Goal: Communication & Community: Answer question/provide support

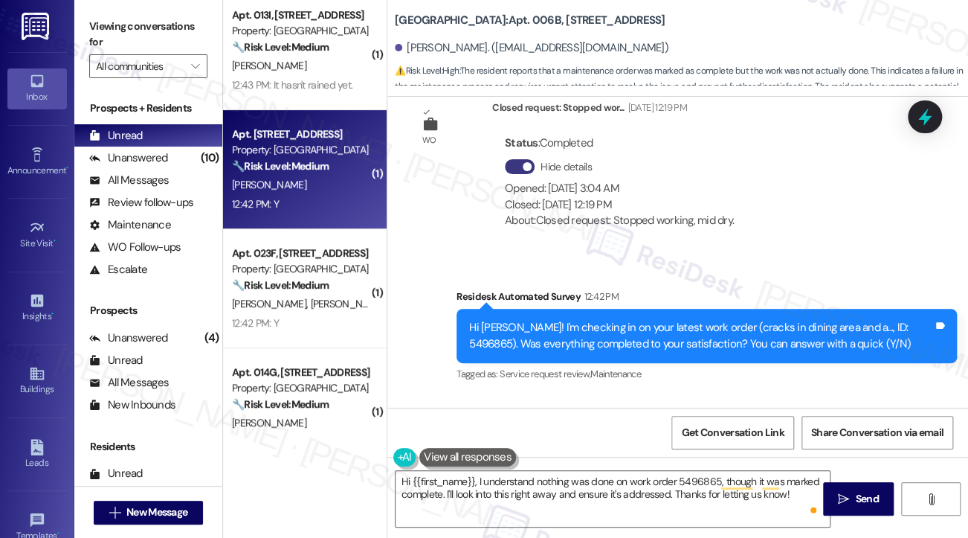
scroll to position [163, 0]
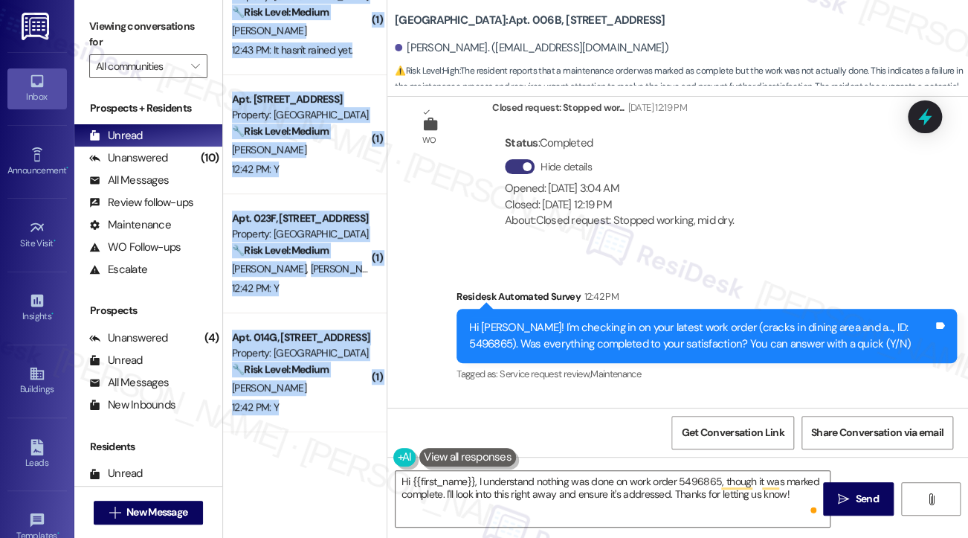
click at [315, 433] on div "( 1 ) Apt. 015H, [GEOGRAPHIC_DATA] Property: [GEOGRAPHIC_DATA] 🔧 Risk Level: Me…" at bounding box center [305, 269] width 164 height 538
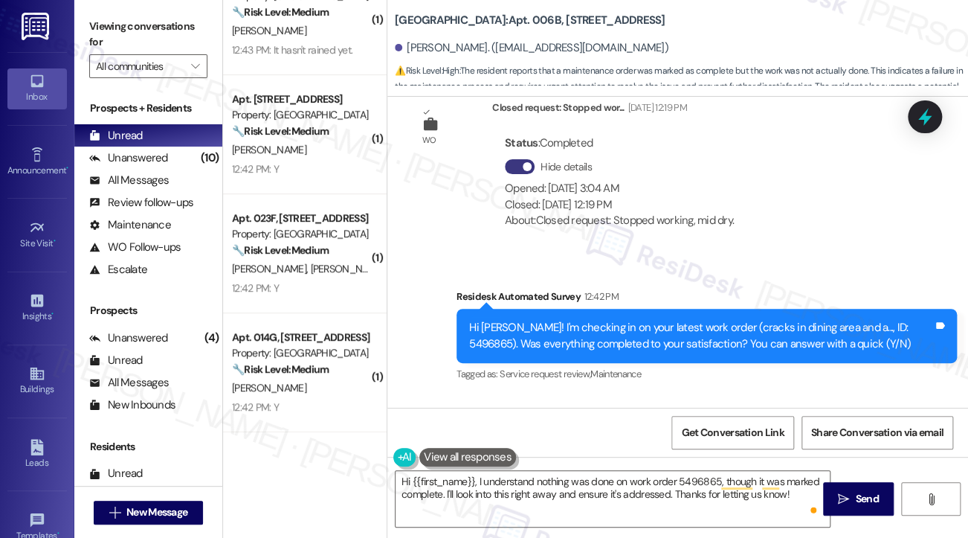
click at [498, 477] on div "N Nothing was done on this. Maintenance order marked as complete, was not. I ha…" at bounding box center [654, 517] width 464 height 80
click at [471, 477] on div "N Nothing was done on this. Maintenance order marked as complete, was not. I ha…" at bounding box center [654, 517] width 464 height 80
click at [476, 320] on div "Hi [PERSON_NAME]! I'm checking in on your latest work order (cracks in dining a…" at bounding box center [701, 336] width 464 height 32
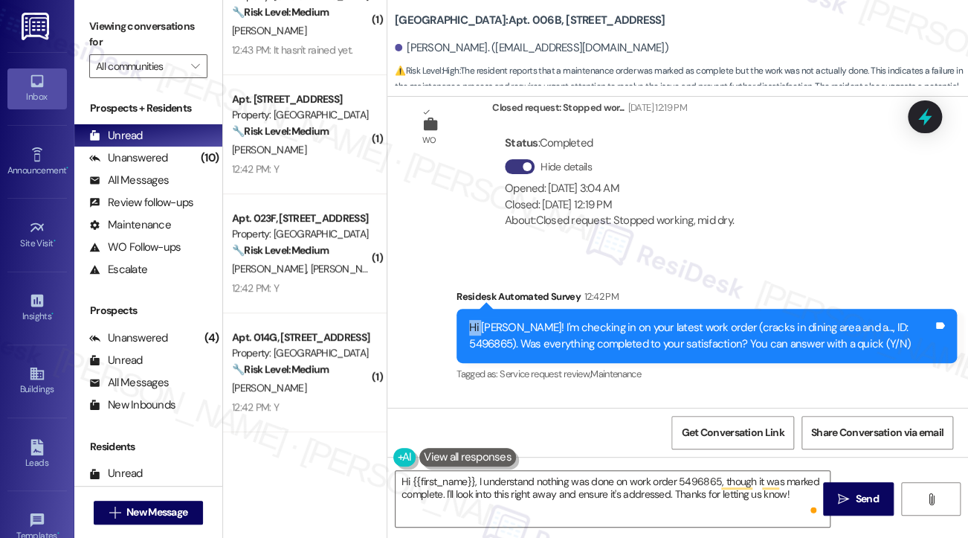
click at [476, 320] on div "Hi [PERSON_NAME]! I'm checking in on your latest work order (cracks in dining a…" at bounding box center [701, 336] width 464 height 32
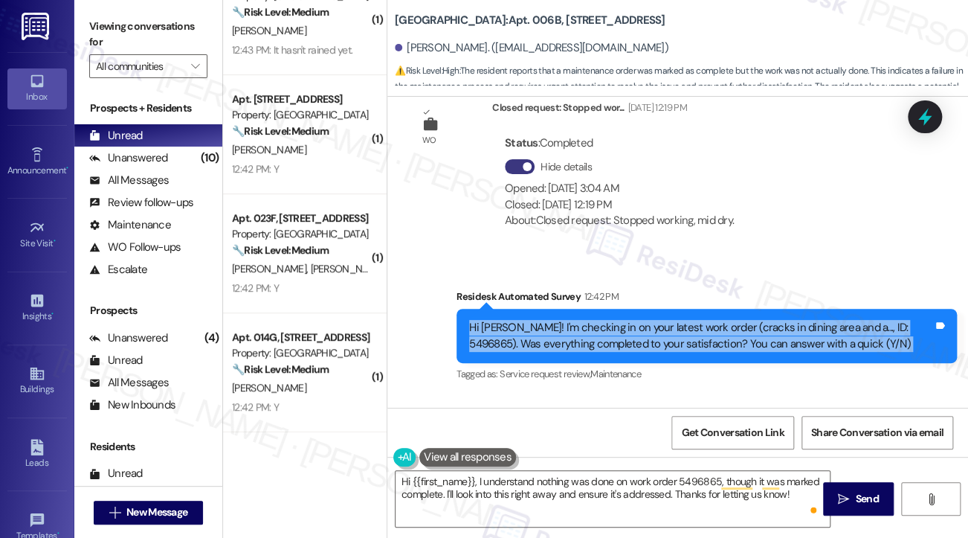
click at [476, 320] on div "Hi [PERSON_NAME]! I'm checking in on your latest work order (cracks in dining a…" at bounding box center [701, 336] width 464 height 32
copy div "Hi [PERSON_NAME]! I'm checking in on your latest work order (cracks in dining a…"
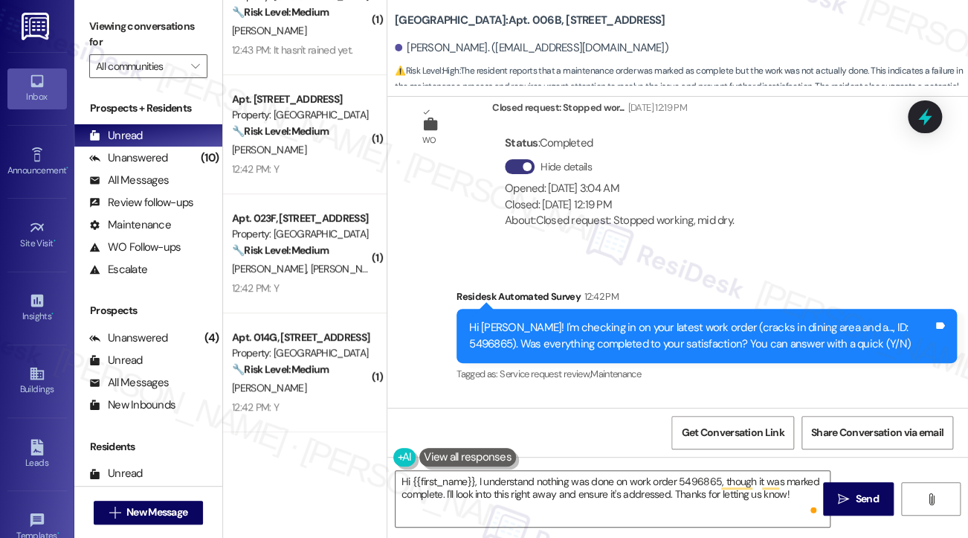
click at [118, 35] on label "Viewing conversations for" at bounding box center [148, 34] width 118 height 39
drag, startPoint x: 422, startPoint y: 304, endPoint x: 550, endPoint y: 343, distance: 133.6
click at [550, 477] on div "N Nothing was done on this. Maintenance order marked as complete, was not. I ha…" at bounding box center [654, 517] width 464 height 80
click at [567, 477] on div "N Nothing was done on this. Maintenance order marked as complete, was not. I ha…" at bounding box center [654, 517] width 464 height 80
click at [553, 477] on div "N Nothing was done on this. Maintenance order marked as complete, was not. I ha…" at bounding box center [654, 517] width 464 height 80
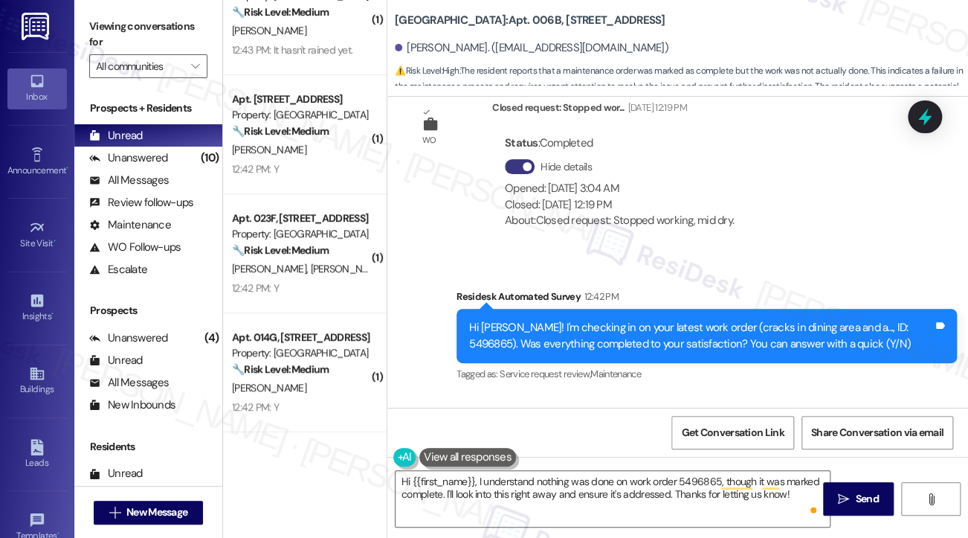
drag, startPoint x: 553, startPoint y: 357, endPoint x: 411, endPoint y: 291, distance: 156.7
click at [411, 466] on div "N Nothing was done on this. Maintenance order marked as complete, was not. I ha…" at bounding box center [660, 517] width 501 height 102
copy div "N Nothing was done on this. Maintenance order marked as complete, was not. I ha…"
click at [91, 30] on label "Viewing conversations for" at bounding box center [148, 34] width 118 height 39
click at [108, 22] on label "Viewing conversations for" at bounding box center [148, 34] width 118 height 39
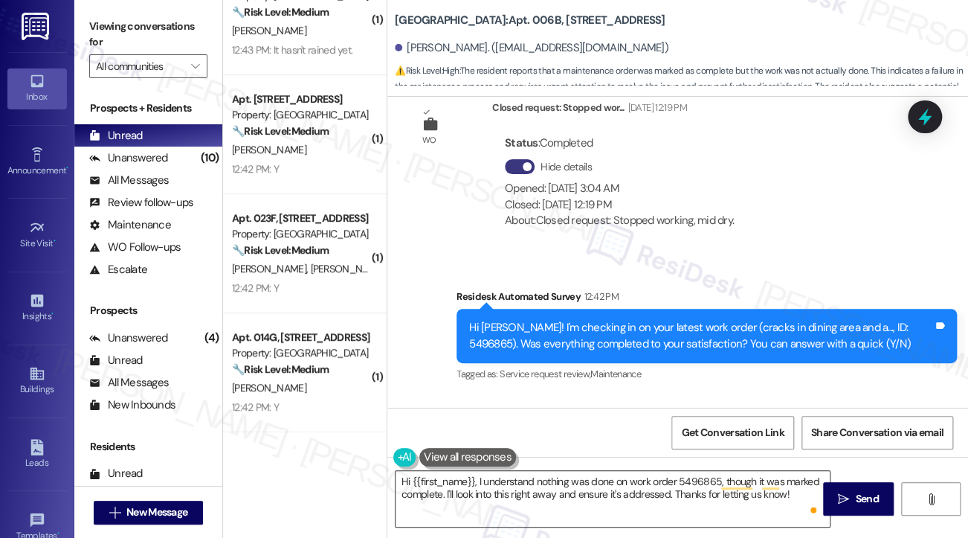
click at [554, 473] on textarea "Hi {{first_name}}, I understand nothing was done on work order 5496865, though …" at bounding box center [613, 499] width 434 height 56
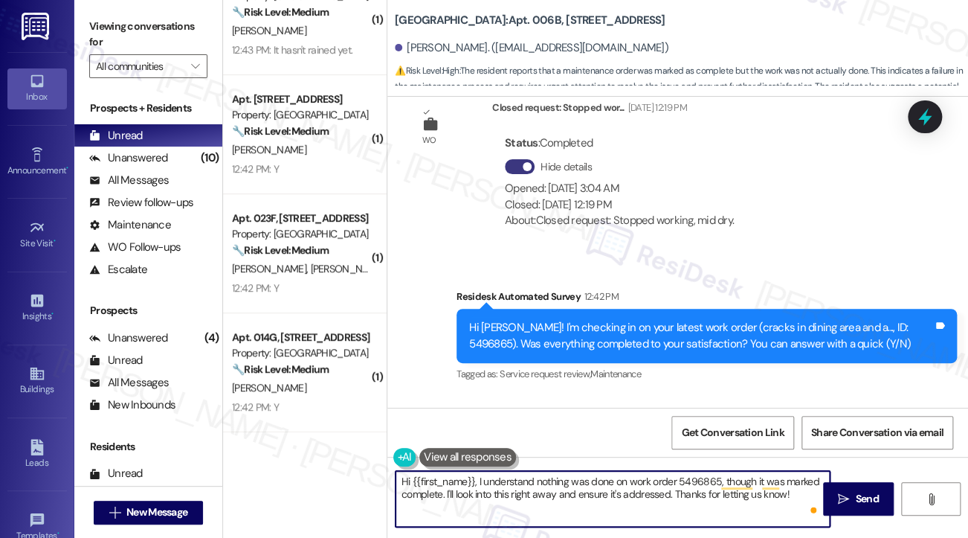
drag, startPoint x: 799, startPoint y: 492, endPoint x: 477, endPoint y: 481, distance: 322.9
click at [477, 481] on textarea "Hi {{first_name}}, I understand nothing was done on work order 5496865, though …" at bounding box center [613, 499] width 434 height 56
click at [477, 485] on textarea "Hi {{first_name}}, I understand nothing was done on work order 5496865, though …" at bounding box center [613, 499] width 434 height 56
drag, startPoint x: 453, startPoint y: 496, endPoint x: 795, endPoint y: 495, distance: 342.1
click at [795, 495] on textarea "Hi {{first_name}}, I understand nothing was done on work order 5496865, though …" at bounding box center [613, 499] width 434 height 56
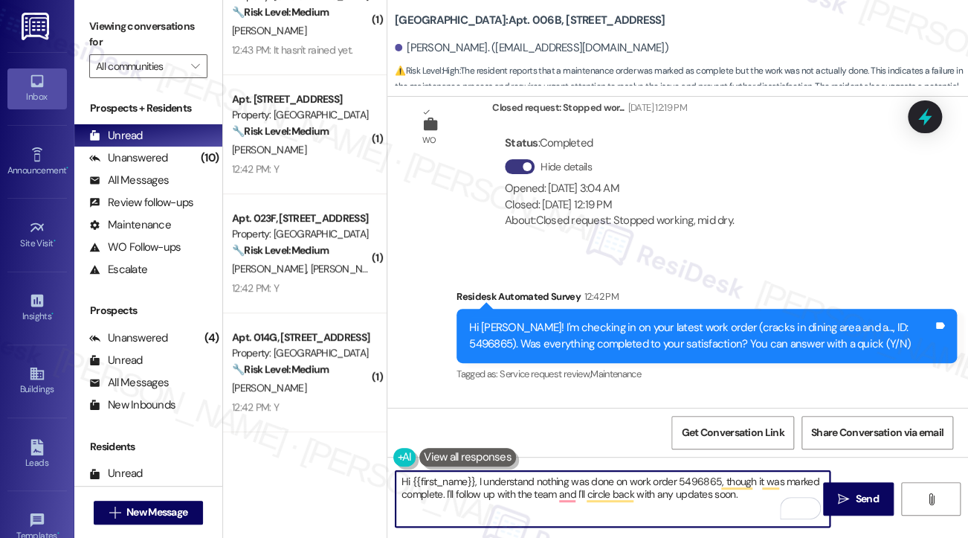
click at [477, 477] on textarea "Hi {{first_name}}, I understand nothing was done on work order 5496865, though …" at bounding box center [613, 499] width 434 height 56
click at [707, 489] on textarea "Hi {{first_name}}, I understand nothing was done on work order 5496865, though …" at bounding box center [613, 499] width 434 height 56
type textarea "Hi {{first_name}}, I understand nothing was done on work order 5496865, though …"
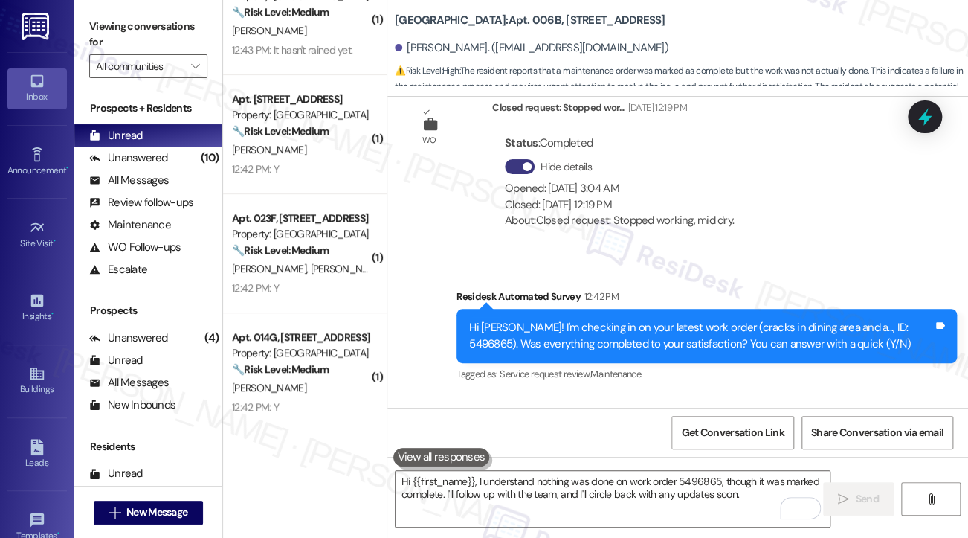
scroll to position [31471, 0]
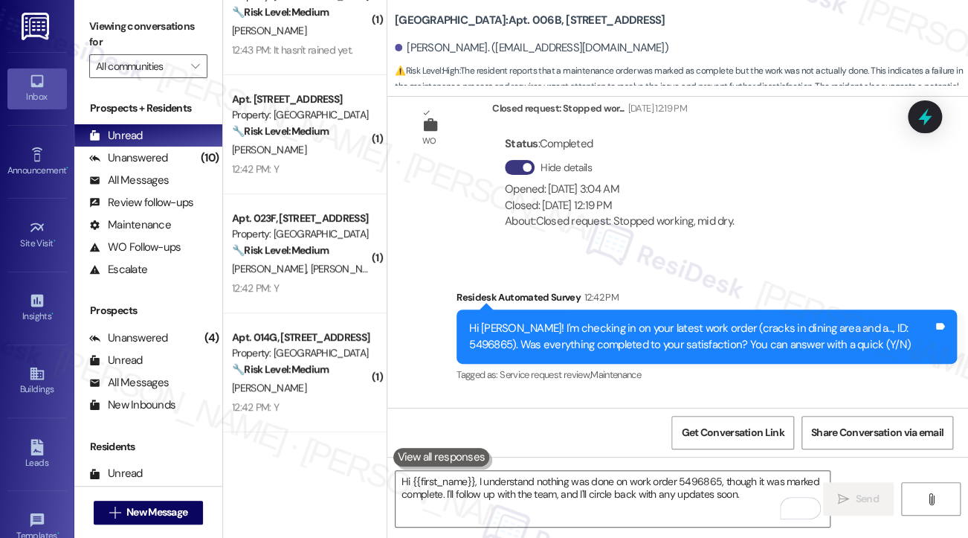
click at [93, 20] on label "Viewing conversations for" at bounding box center [148, 34] width 118 height 39
click at [872, 321] on div "Hi [PERSON_NAME]! I'm checking in on your latest work order (cracks in dining a…" at bounding box center [701, 337] width 464 height 32
copy div "5496865"
click at [728, 467] on div "N Nothing was done on this. Maintenance order marked as complete, was not. I ha…" at bounding box center [660, 518] width 501 height 102
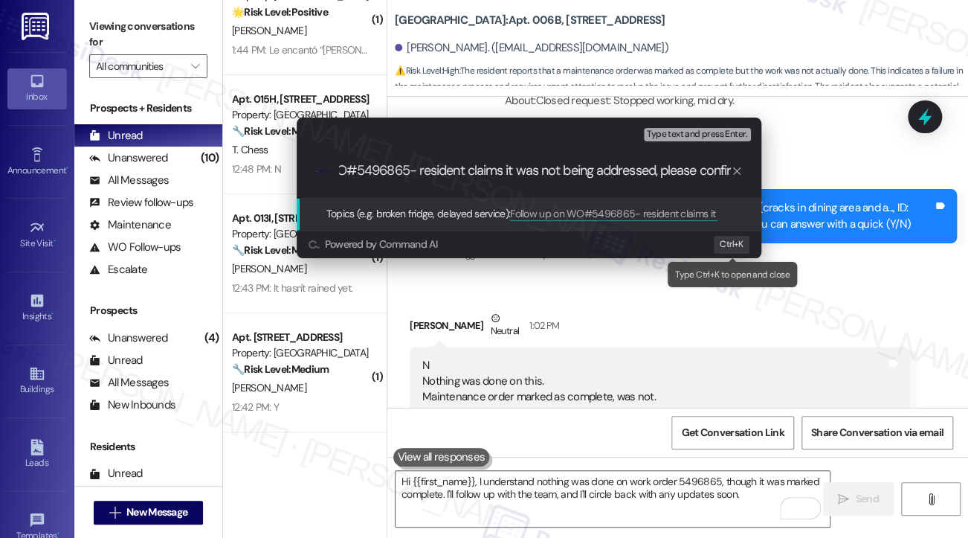
scroll to position [0, 104]
type input "Follow up on WO#5496865- resident claims it was not being addressed, please con…"
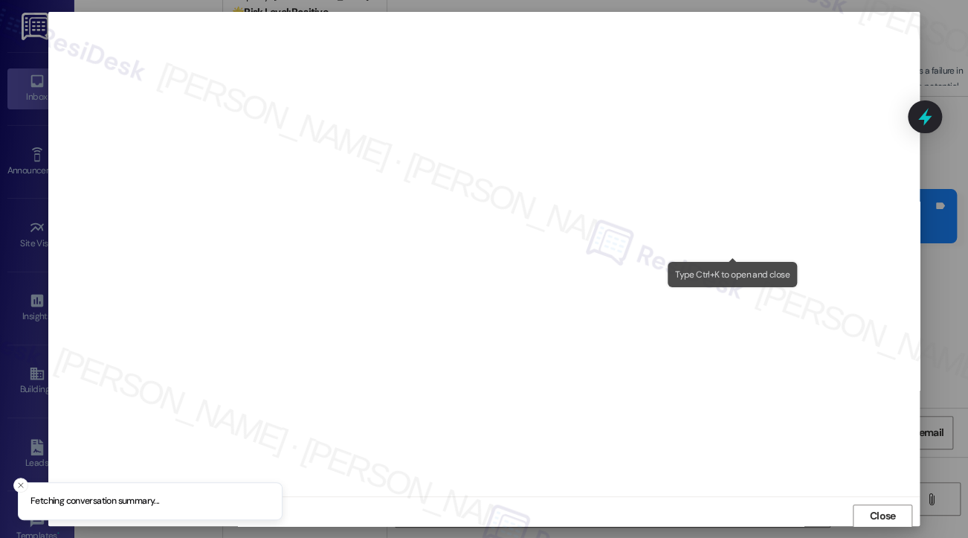
scroll to position [1, 0]
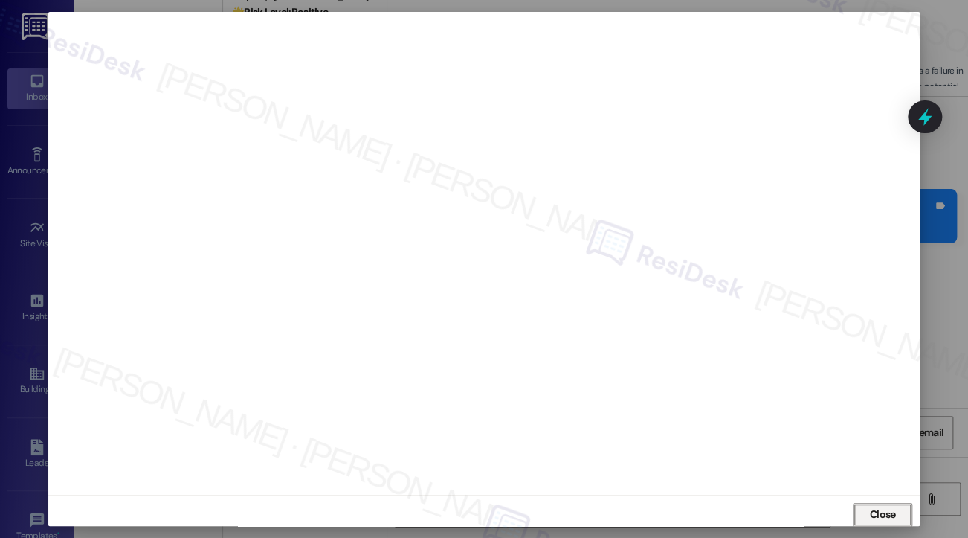
click at [878, 515] on span "Close" at bounding box center [883, 514] width 26 height 16
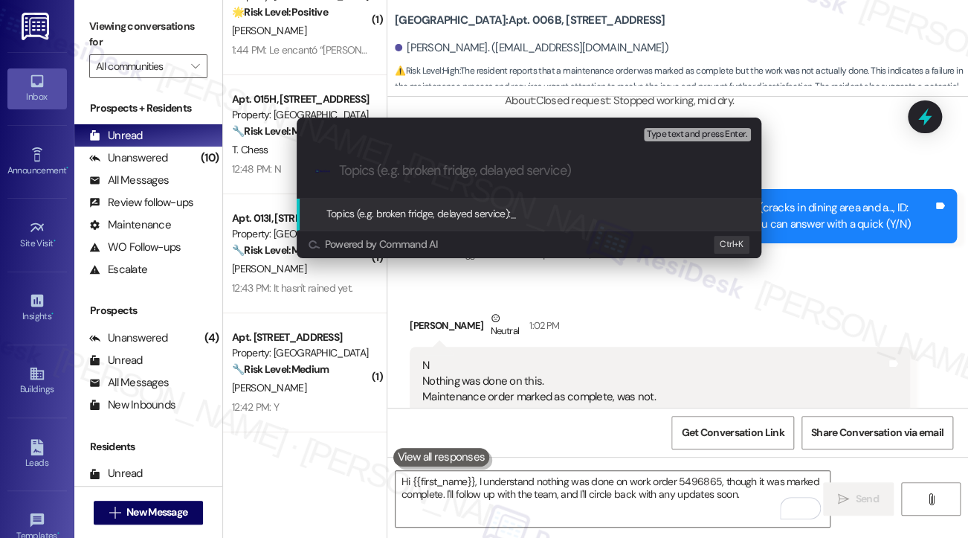
paste input "Follow up on WO#5496865- resident claims it was not being addressed"
type input "Follow up on WO#5496865- resident claims it was not being addressed"
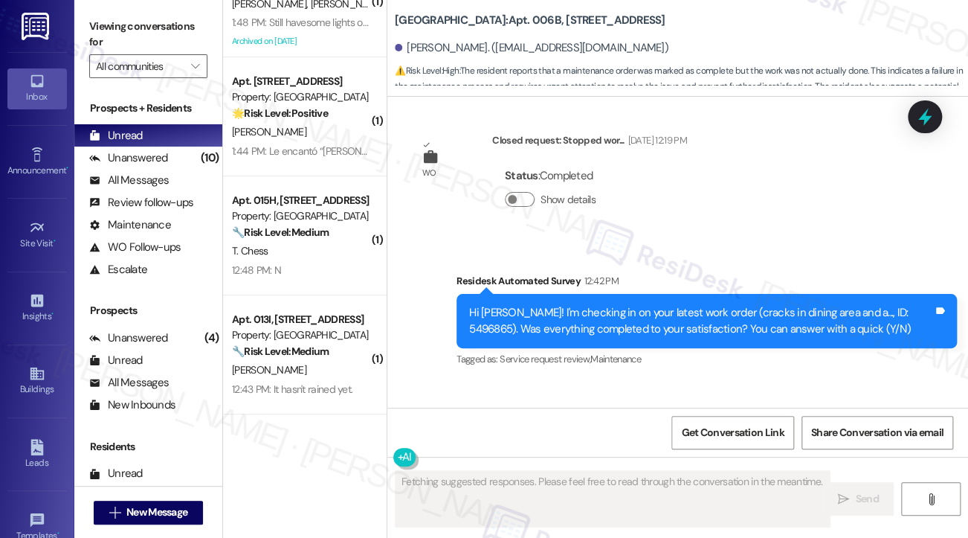
scroll to position [0, 0]
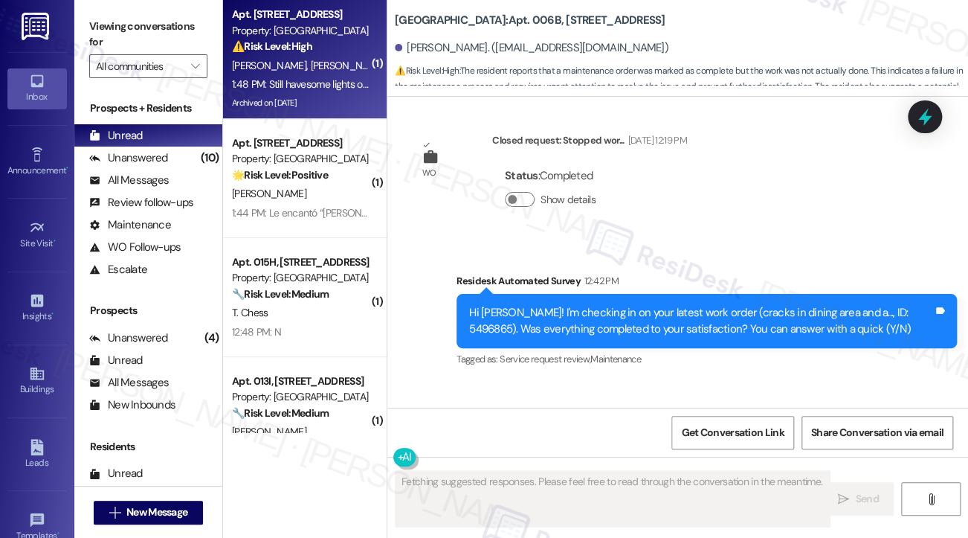
click at [330, 104] on div "Archived on [DATE]" at bounding box center [301, 103] width 141 height 19
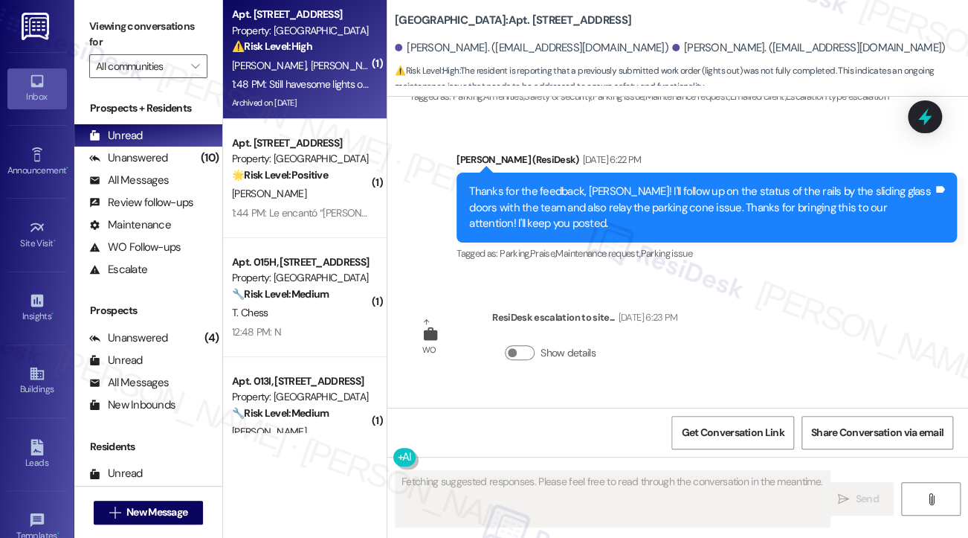
scroll to position [12661, 0]
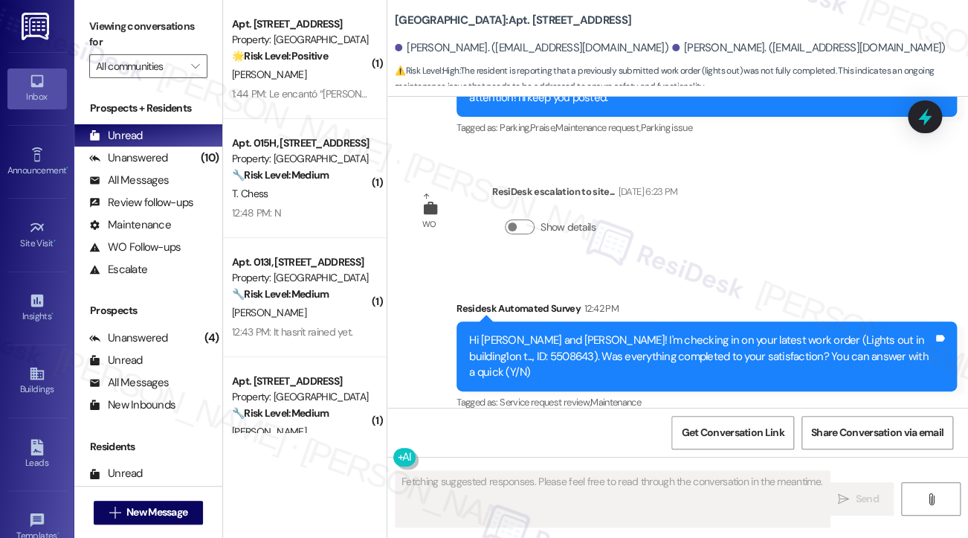
click at [624, 490] on div "Still havesome lights out up stairs in building 1 and some lights out in buildi…" at bounding box center [606, 498] width 368 height 16
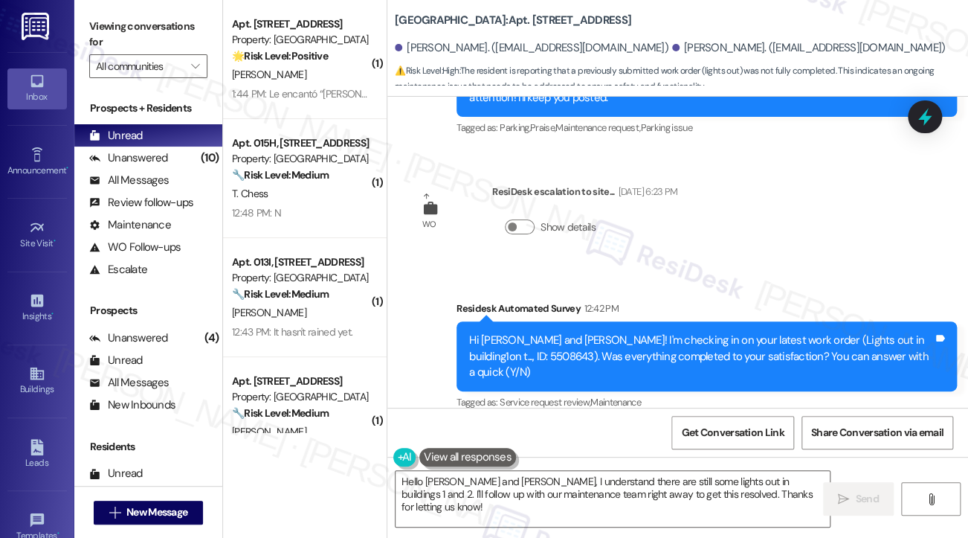
click at [607, 332] on div "Hi [PERSON_NAME] and [PERSON_NAME]! I'm checking in on your latest work order (…" at bounding box center [701, 356] width 464 height 48
click at [605, 332] on div "Hi [PERSON_NAME] and [PERSON_NAME]! I'm checking in on your latest work order (…" at bounding box center [701, 356] width 464 height 48
click at [601, 332] on div "Hi [PERSON_NAME] and [PERSON_NAME]! I'm checking in on your latest work order (…" at bounding box center [701, 356] width 464 height 48
click at [590, 332] on div "Hi [PERSON_NAME] and [PERSON_NAME]! I'm checking in on your latest work order (…" at bounding box center [701, 356] width 464 height 48
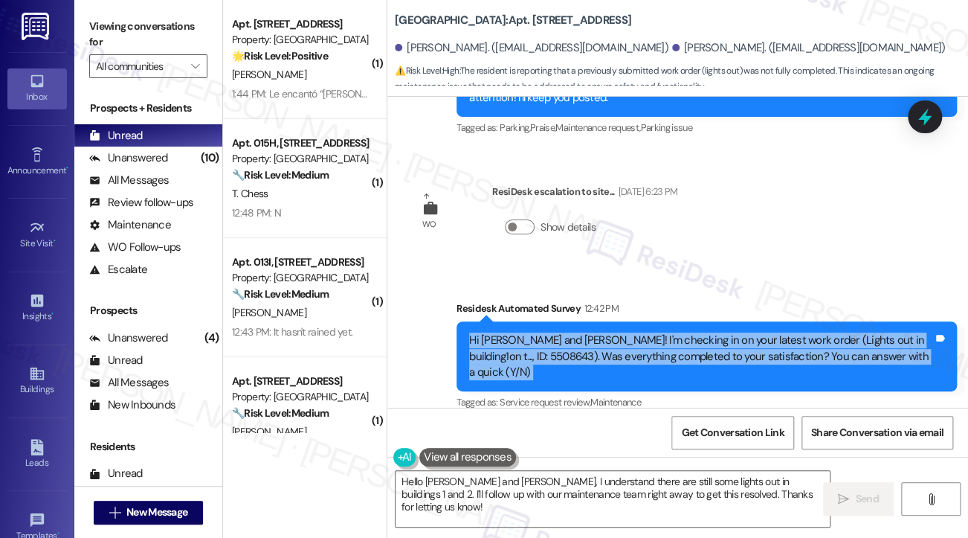
click at [590, 332] on div "Hi [PERSON_NAME] and [PERSON_NAME]! I'm checking in on your latest work order (…" at bounding box center [701, 356] width 464 height 48
copy div "Hi [PERSON_NAME] and [PERSON_NAME]! I'm checking in on your latest work order (…"
click at [98, 19] on label "Viewing conversations for" at bounding box center [148, 34] width 118 height 39
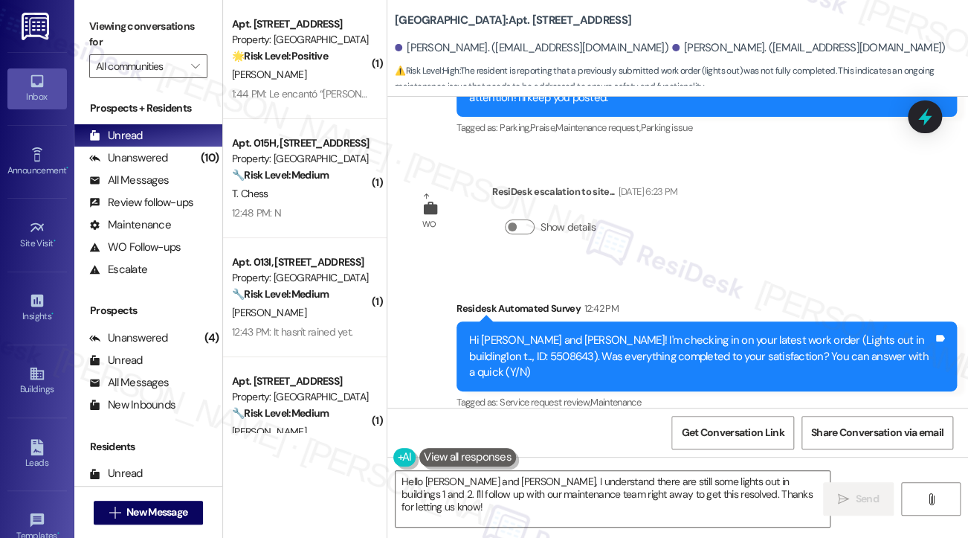
click at [480, 490] on div "Still havesome lights out up stairs in building 1 and some lights out in buildi…" at bounding box center [606, 498] width 368 height 16
copy div "Still havesome lights out up stairs in building 1 and some lights out in buildi…"
click at [86, 25] on div "Viewing conversations for All communities " at bounding box center [148, 46] width 148 height 93
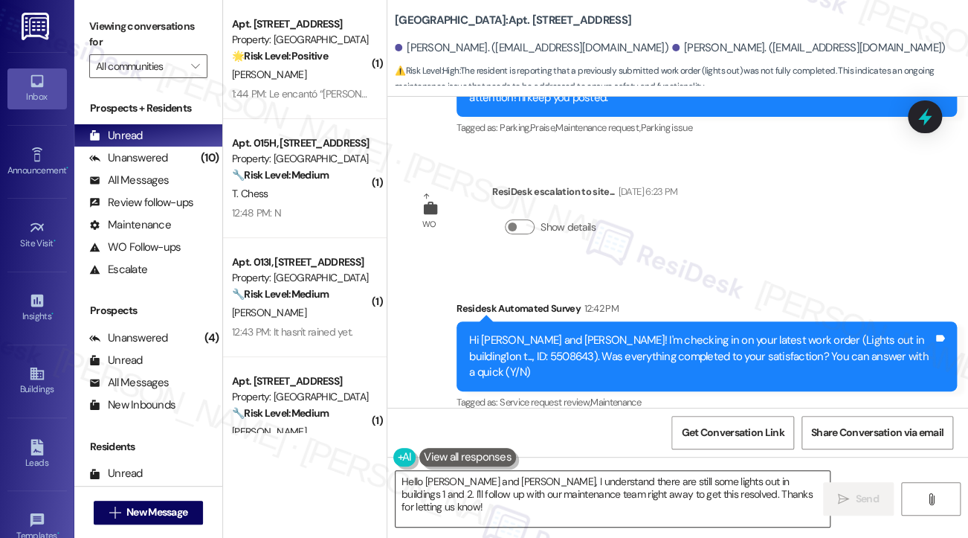
click at [546, 487] on textarea "Hello [PERSON_NAME] and [PERSON_NAME], I understand there are still some lights…" at bounding box center [613, 499] width 434 height 56
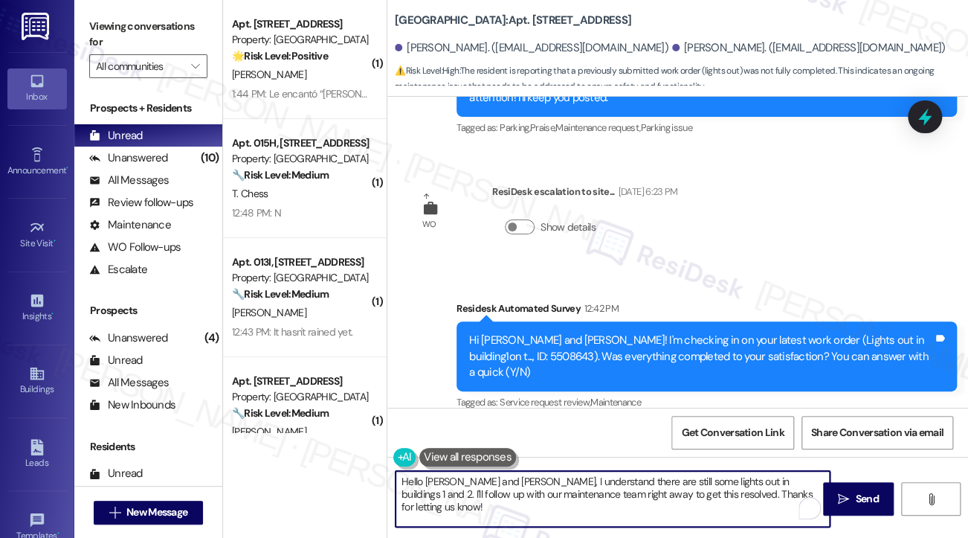
click at [399, 475] on textarea "Hello [PERSON_NAME] and [PERSON_NAME], I understand there are still some lights…" at bounding box center [613, 499] width 434 height 56
click at [508, 478] on textarea "Hello [PERSON_NAME] and [PERSON_NAME], I understand there are still some lights…" at bounding box center [613, 499] width 434 height 56
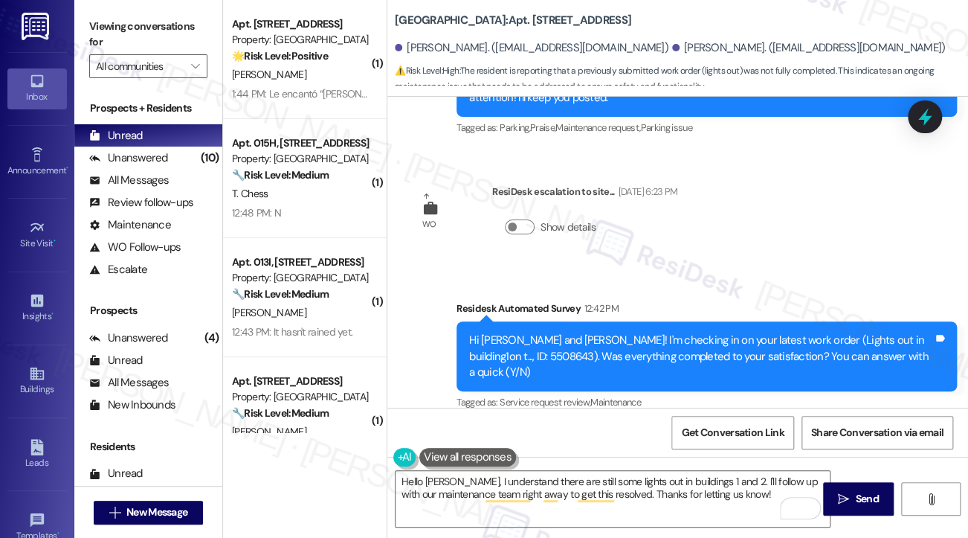
click at [95, 13] on div "Viewing conversations for All communities " at bounding box center [148, 46] width 148 height 93
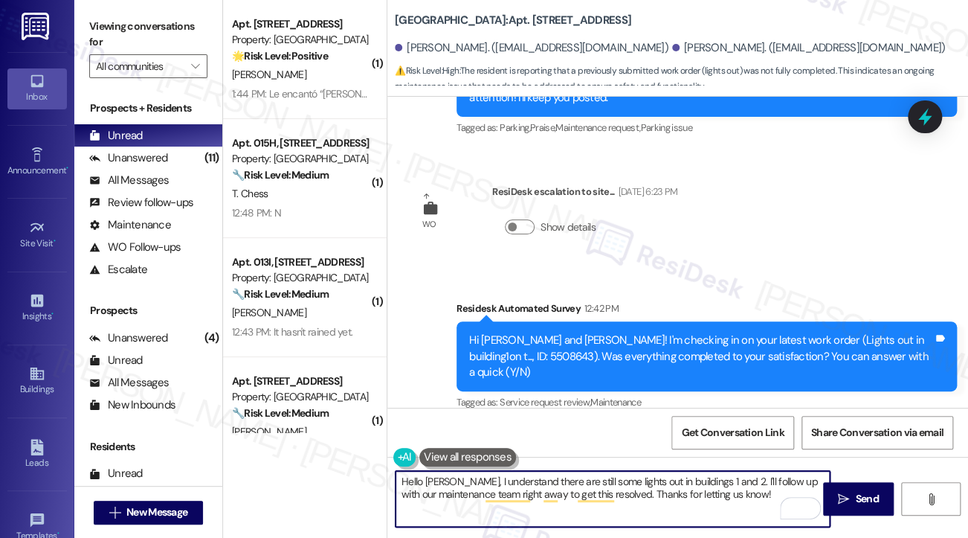
click at [628, 486] on textarea "Hello [PERSON_NAME], I understand there are still some lights out in buildings …" at bounding box center [613, 499] width 434 height 56
click at [761, 488] on textarea "Hello [PERSON_NAME], I understand there are still some lights out in buildings …" at bounding box center [613, 499] width 434 height 56
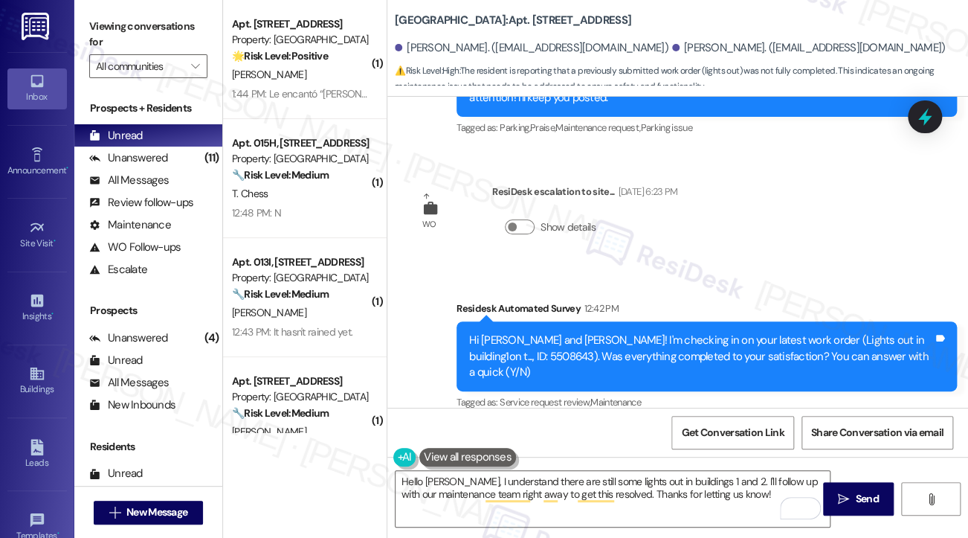
drag, startPoint x: 104, startPoint y: 14, endPoint x: 121, endPoint y: 31, distance: 24.2
click at [104, 15] on label "Viewing conversations for" at bounding box center [148, 34] width 118 height 39
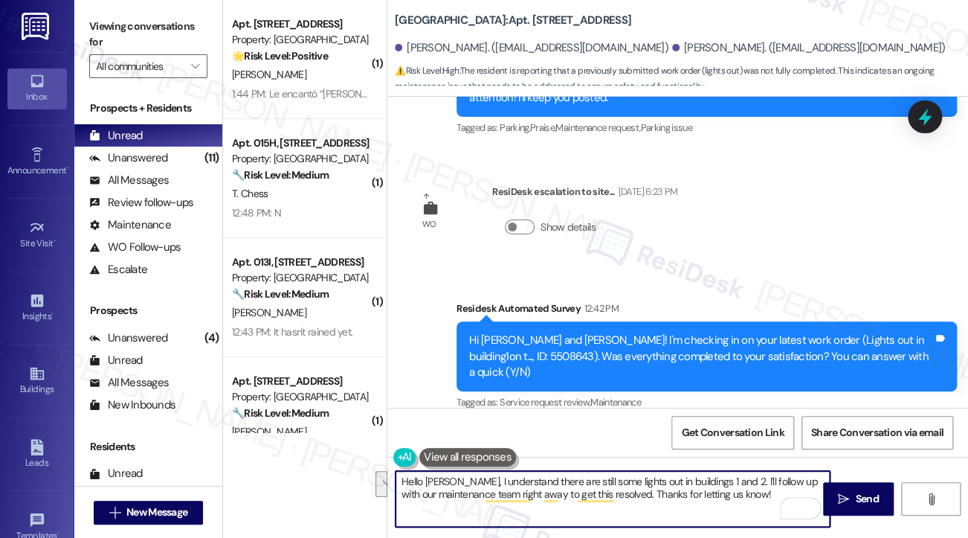
drag, startPoint x: 686, startPoint y: 484, endPoint x: 735, endPoint y: 483, distance: 48.3
click at [735, 483] on textarea "Hello [PERSON_NAME], I understand there are still some lights out in buildings …" at bounding box center [613, 499] width 434 height 56
paste textarea "To help the team address this quickly, could you share a bit more detail? Which…"
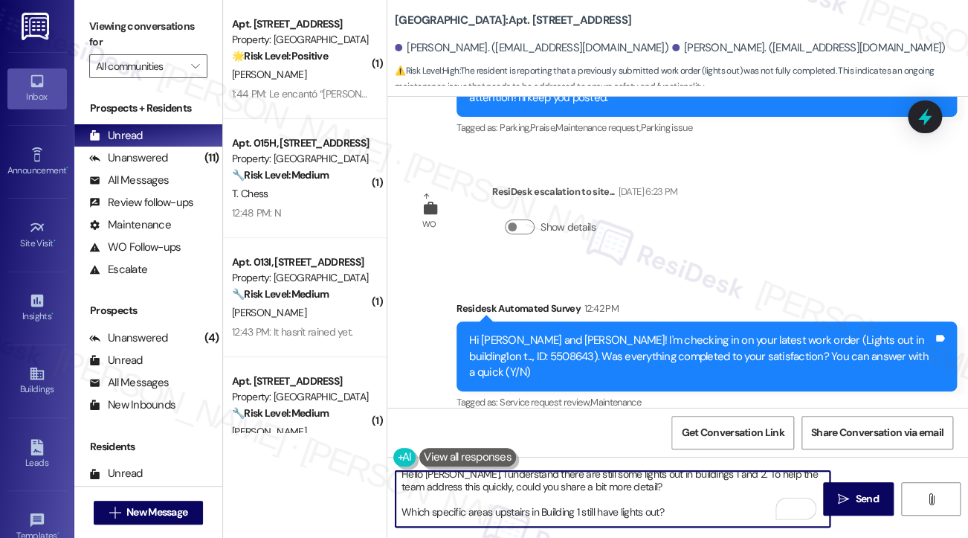
scroll to position [0, 0]
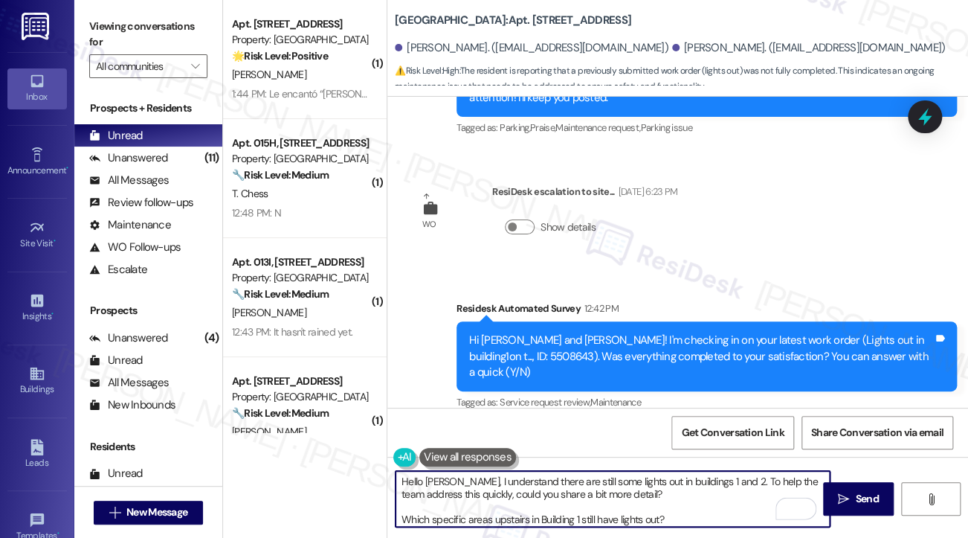
click at [499, 498] on textarea "Hello [PERSON_NAME], I understand there are still some lights out in buildings …" at bounding box center [613, 499] width 434 height 56
click at [405, 517] on textarea "Hello [PERSON_NAME], I understand there are still some lights out in buildings …" at bounding box center [613, 499] width 434 height 56
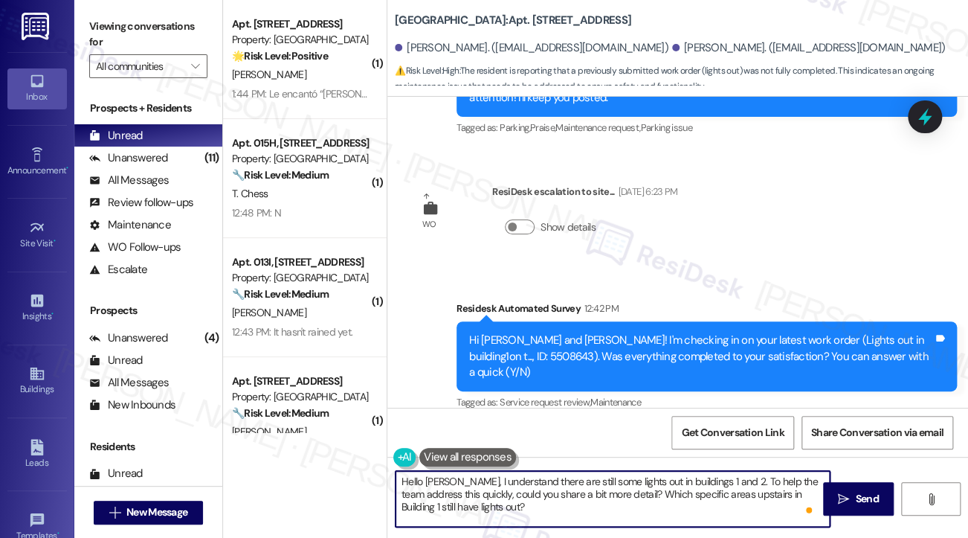
scroll to position [12, 0]
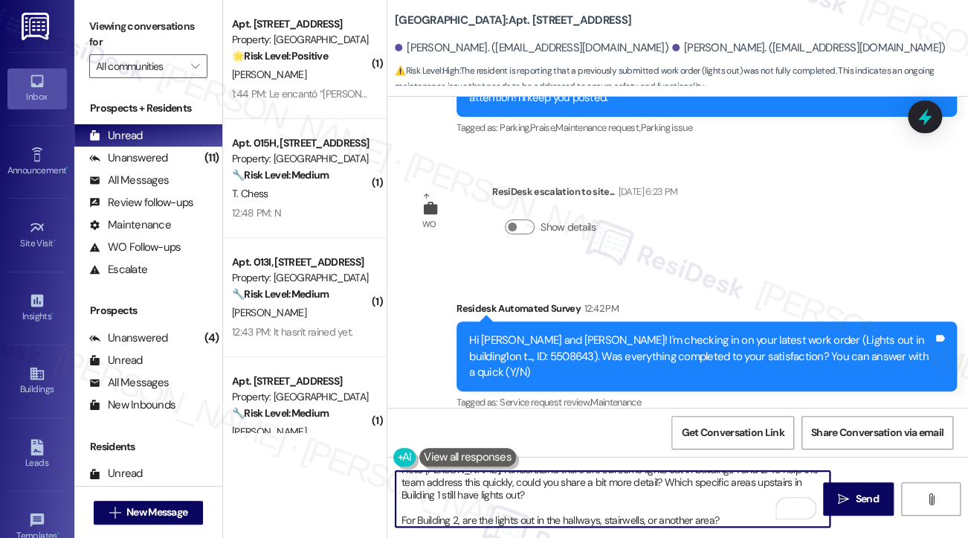
click at [404, 517] on textarea "Hello [PERSON_NAME], I understand there are still some lights out in buildings …" at bounding box center [613, 499] width 434 height 56
click at [401, 518] on textarea "Hello [PERSON_NAME], I understand there are still some lights out in buildings …" at bounding box center [613, 499] width 434 height 56
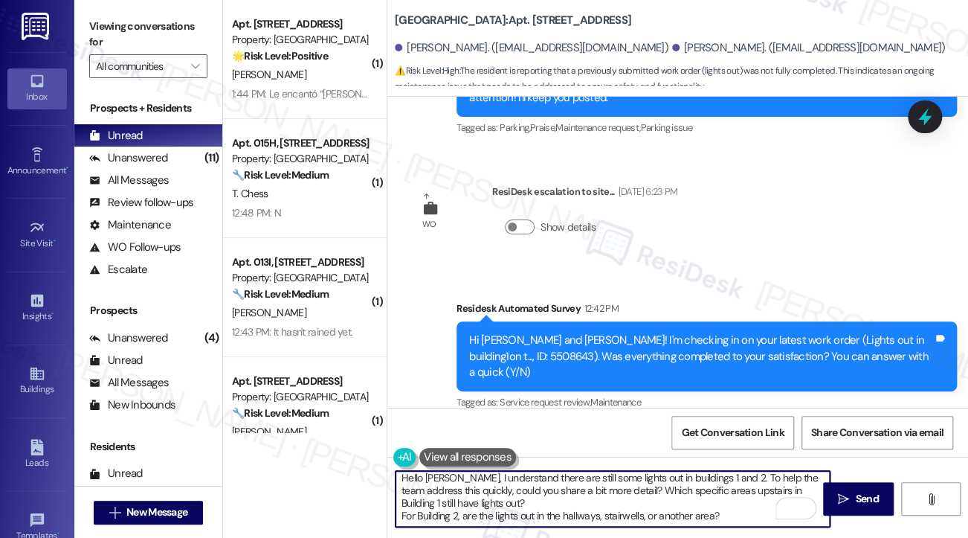
scroll to position [0, 0]
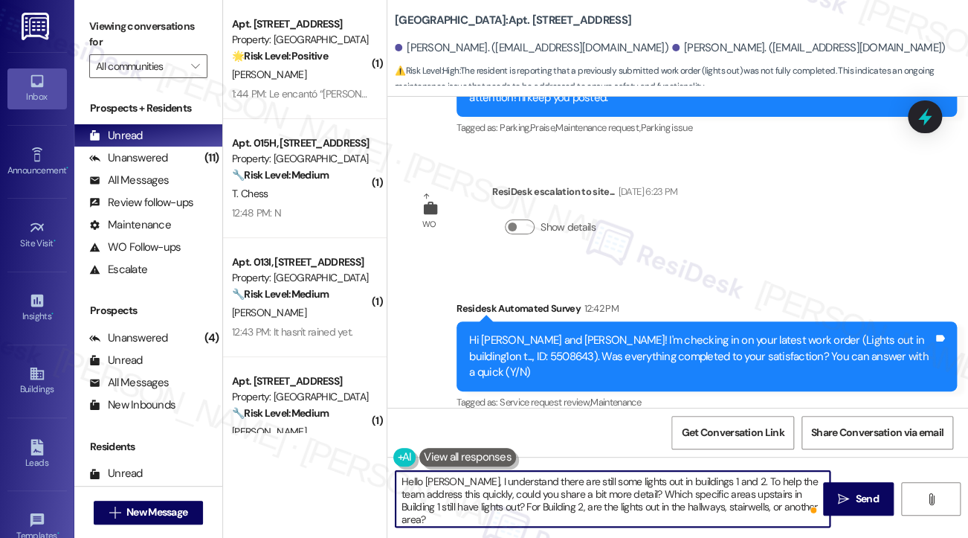
click at [556, 477] on textarea "Hello [PERSON_NAME], I understand there are still some lights out in buildings …" at bounding box center [613, 499] width 434 height 56
click at [520, 511] on textarea "Hello [PERSON_NAME], I understand there are still some lights out in buildings …" at bounding box center [613, 499] width 434 height 56
click at [818, 491] on textarea "Hello [PERSON_NAME], I understand there are still some lights out in buildings …" at bounding box center [613, 499] width 434 height 56
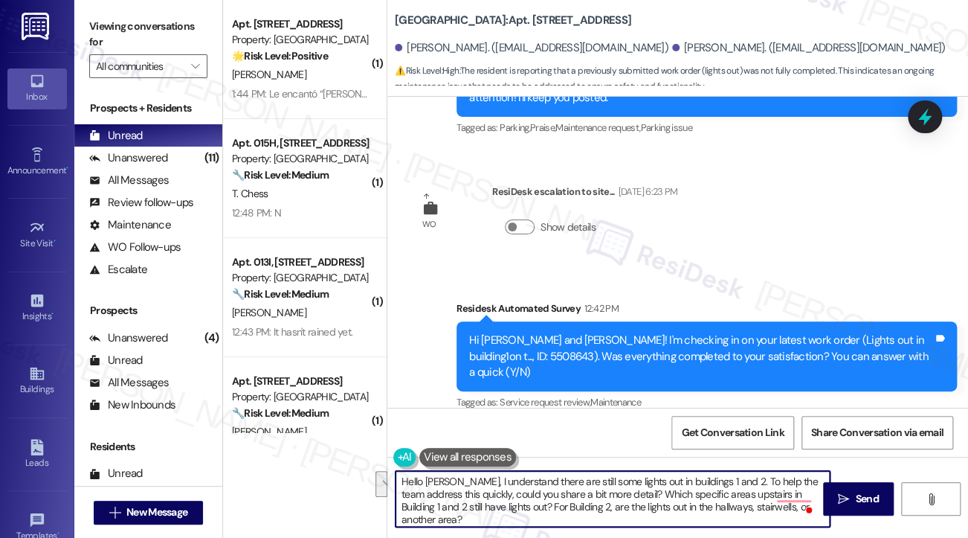
drag, startPoint x: 532, startPoint y: 519, endPoint x: 515, endPoint y: 509, distance: 20.3
click at [515, 509] on textarea "Hello [PERSON_NAME], I understand there are still some lights out in buildings …" at bounding box center [613, 499] width 434 height 56
click at [569, 512] on textarea "Hello [PERSON_NAME], I understand there are still some lights out in buildings …" at bounding box center [613, 499] width 434 height 56
click at [544, 476] on textarea "Hello [PERSON_NAME], I understand there are still some lights out in buildings …" at bounding box center [613, 499] width 434 height 56
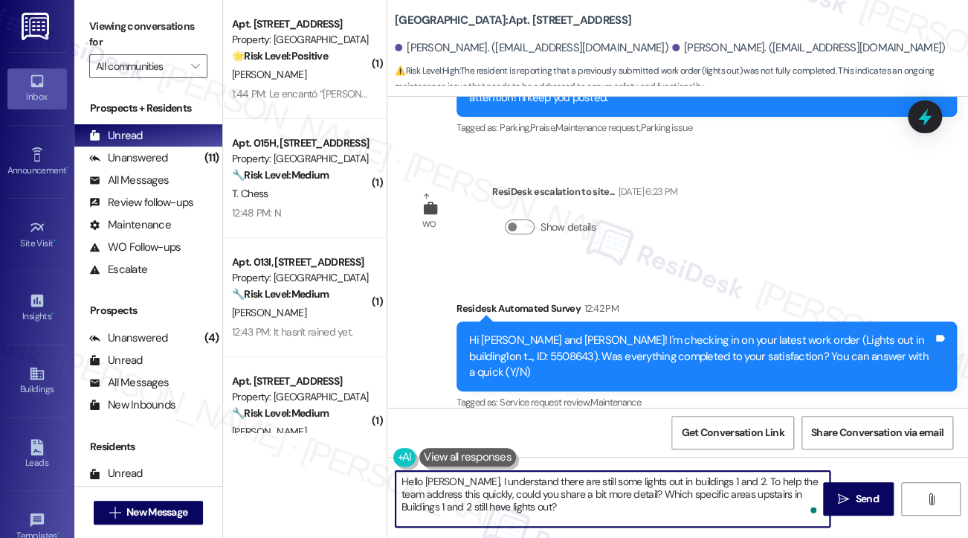
click at [544, 476] on textarea "Hello [PERSON_NAME], I understand there are still some lights out in buildings …" at bounding box center [613, 499] width 434 height 56
click at [623, 502] on textarea "Hello [PERSON_NAME], I understand there are still some lights out in buildings …" at bounding box center [613, 499] width 434 height 56
drag, startPoint x: 643, startPoint y: 492, endPoint x: 490, endPoint y: 493, distance: 152.5
click at [490, 493] on textarea "Hello [PERSON_NAME], I understand there are still some lights out in buildings …" at bounding box center [613, 499] width 434 height 56
type textarea "Hello [PERSON_NAME], I understand there are still some lights out in buildings …"
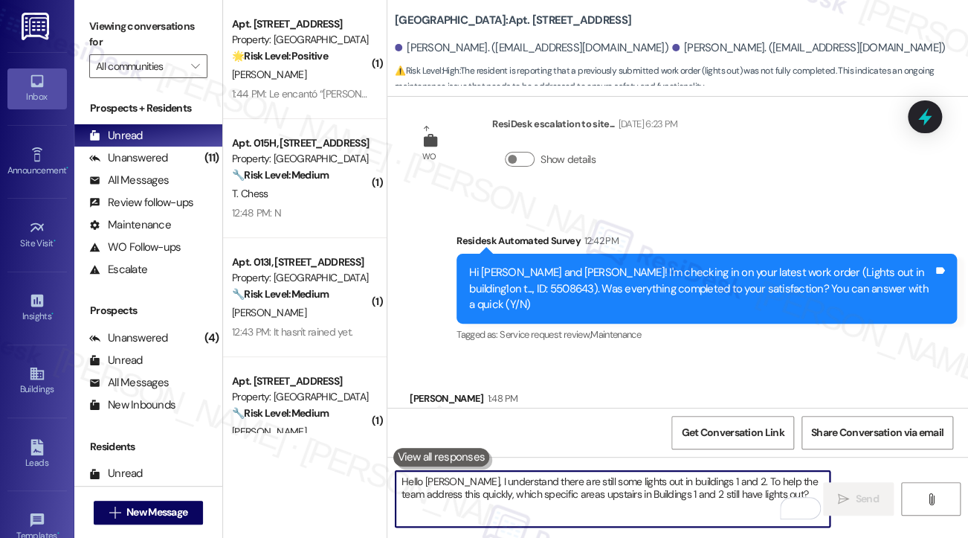
scroll to position [12780, 0]
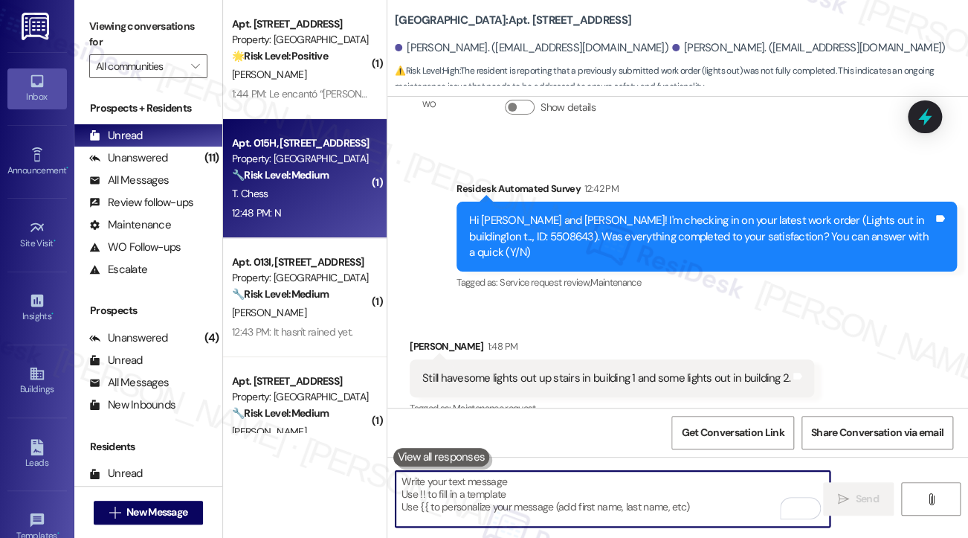
click at [310, 176] on strong "🔧 Risk Level: Medium" at bounding box center [280, 174] width 97 height 13
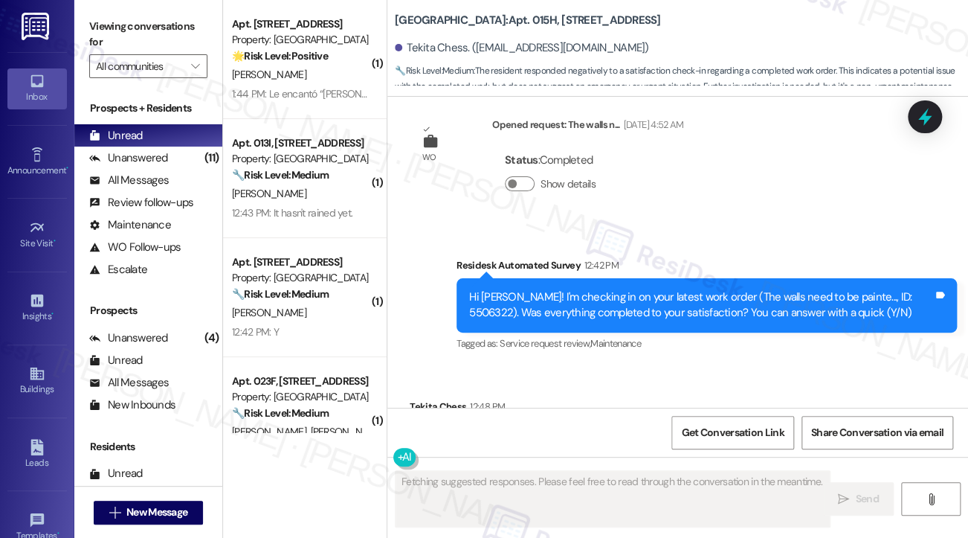
scroll to position [3974, 0]
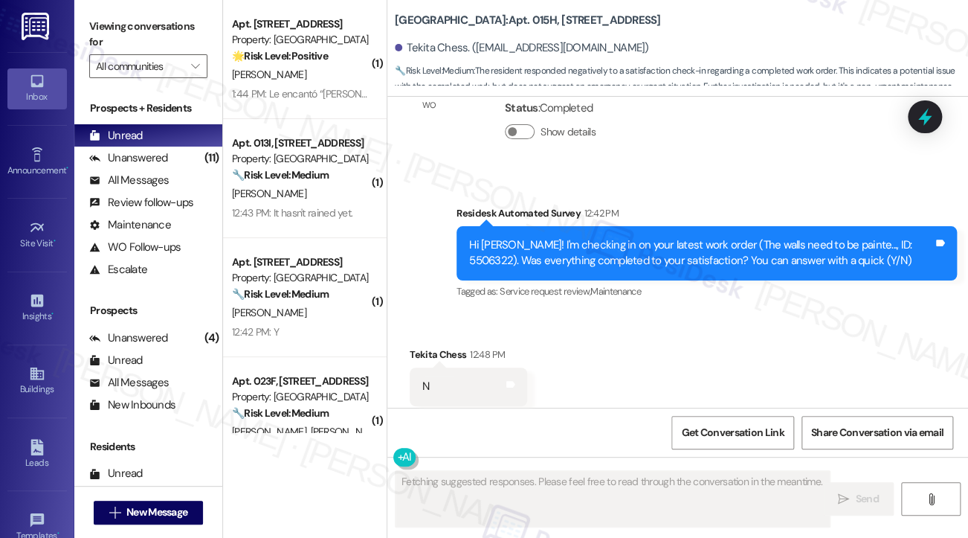
click at [736, 237] on div "Hi [PERSON_NAME]! I'm checking in on your latest work order (The walls need to …" at bounding box center [701, 253] width 464 height 32
click at [737, 237] on div "Hi [PERSON_NAME]! I'm checking in on your latest work order (The walls need to …" at bounding box center [701, 253] width 464 height 32
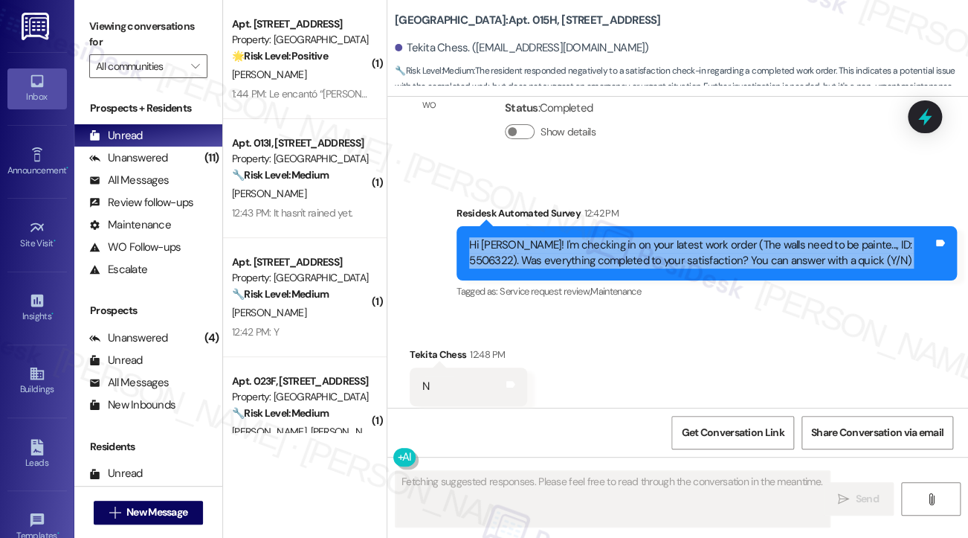
click at [737, 237] on div "Hi [PERSON_NAME]! I'm checking in on your latest work order (The walls need to …" at bounding box center [701, 253] width 464 height 32
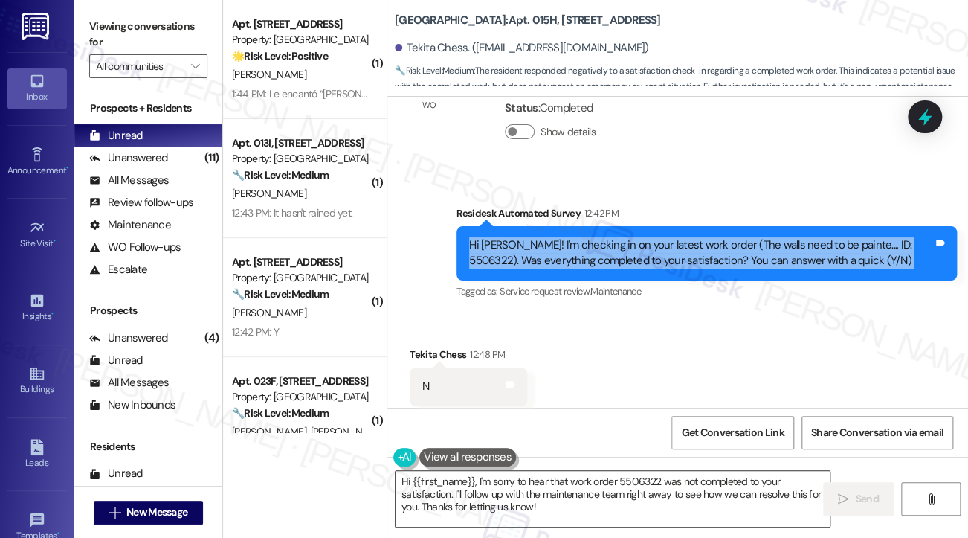
click at [547, 492] on textarea "Hi {{first_name}}, I'm sorry to hear that work order 5506322 was not completed …" at bounding box center [613, 499] width 434 height 56
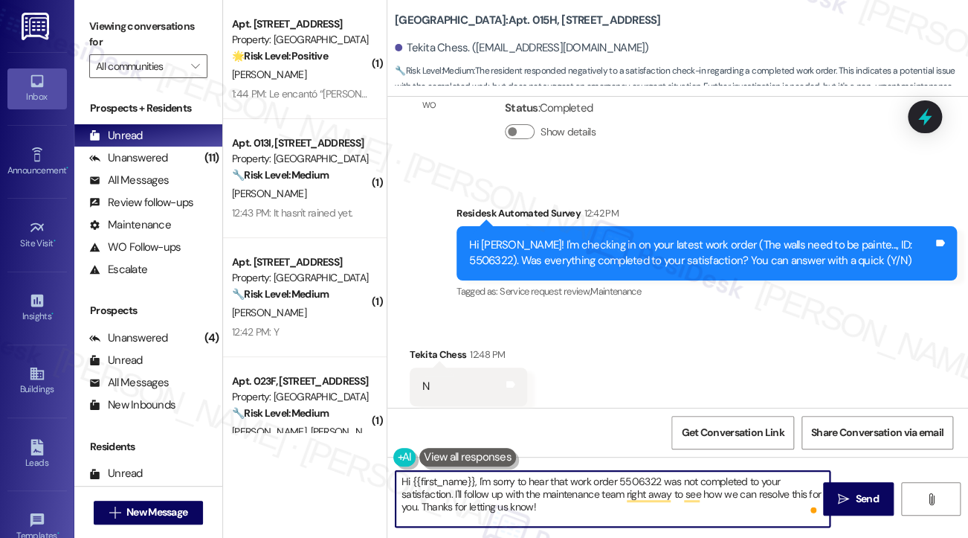
drag, startPoint x: 618, startPoint y: 505, endPoint x: 457, endPoint y: 489, distance: 162.1
click at [457, 489] on textarea "Hi {{first_name}}, I'm sorry to hear that work order 5506322 was not completed …" at bounding box center [613, 499] width 434 height 56
type textarea "Hi {{first_name}}, I'm sorry to hear that work order 5506322 was not completed …"
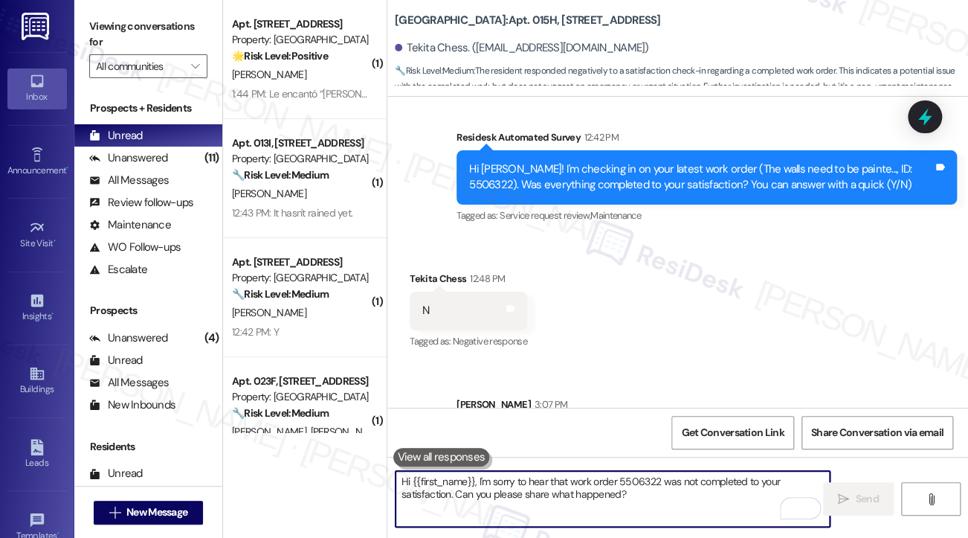
scroll to position [4093, 0]
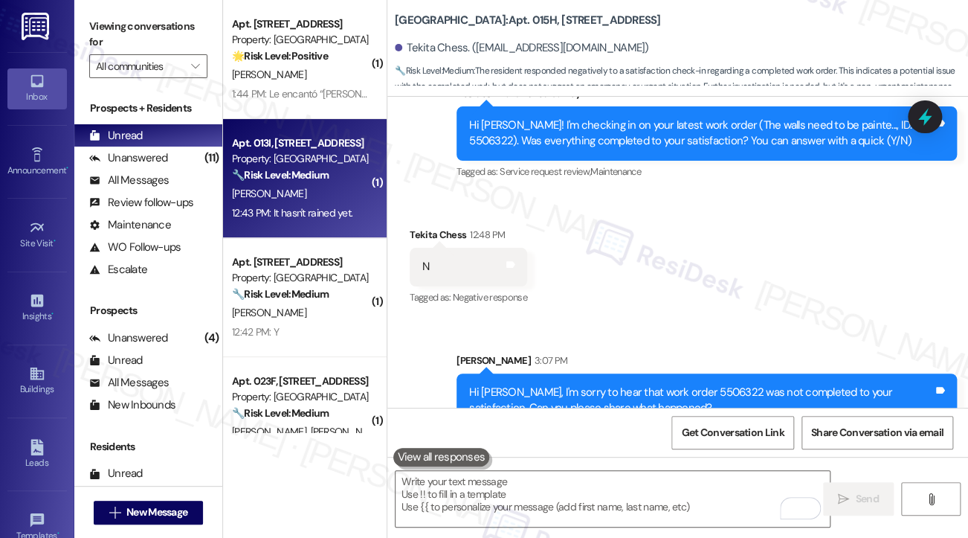
click at [318, 199] on div "[PERSON_NAME]" at bounding box center [301, 193] width 141 height 19
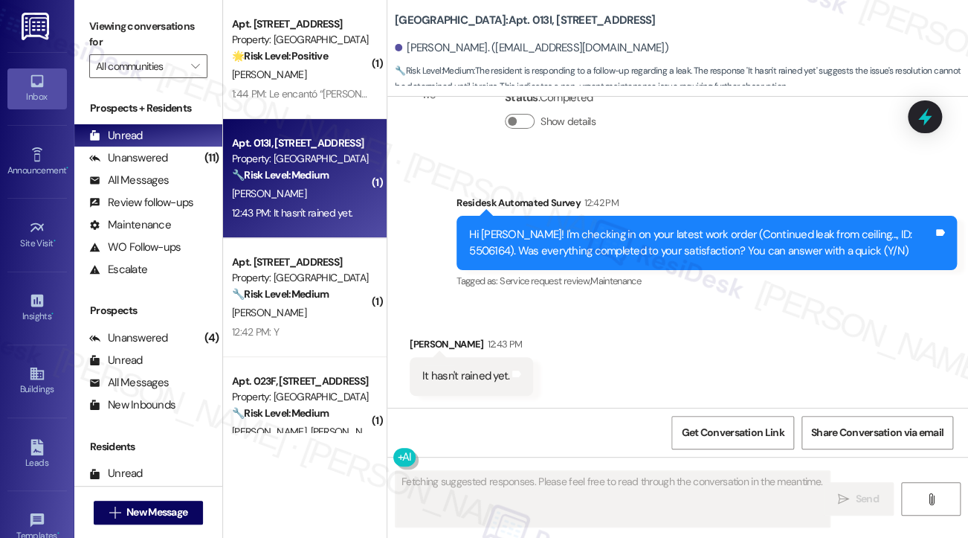
scroll to position [771, 0]
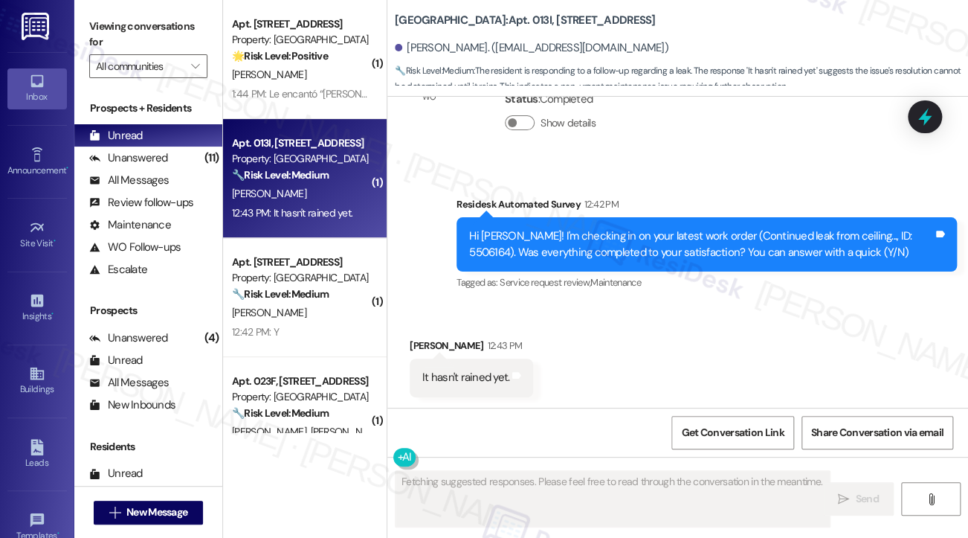
click at [619, 242] on div "Hi [PERSON_NAME]! I'm checking in on your latest work order (Continued leak fro…" at bounding box center [701, 244] width 464 height 32
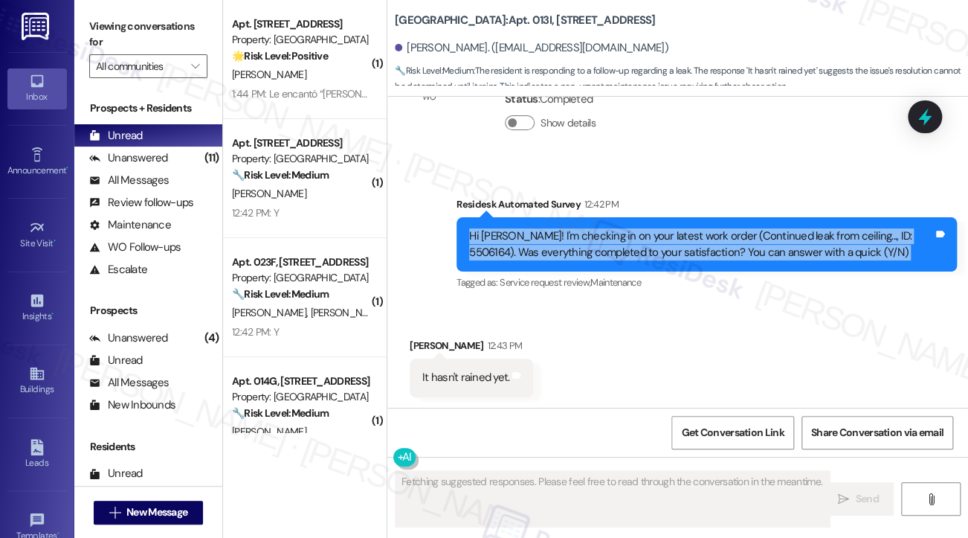
click at [619, 242] on div "Hi [PERSON_NAME]! I'm checking in on your latest work order (Continued leak fro…" at bounding box center [701, 244] width 464 height 32
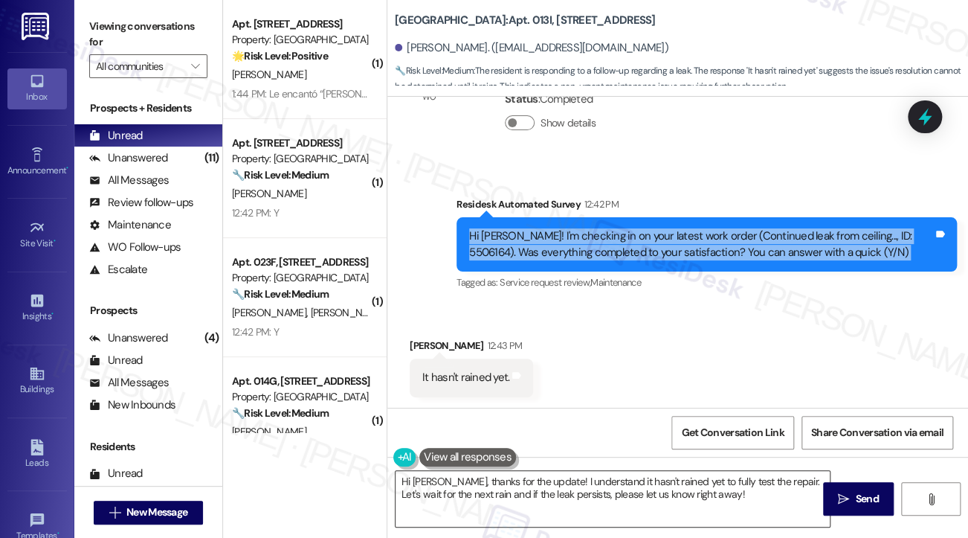
click at [582, 482] on textarea "Hi [PERSON_NAME], thanks for the update! I understand it hasn't rained yet to f…" at bounding box center [613, 499] width 434 height 56
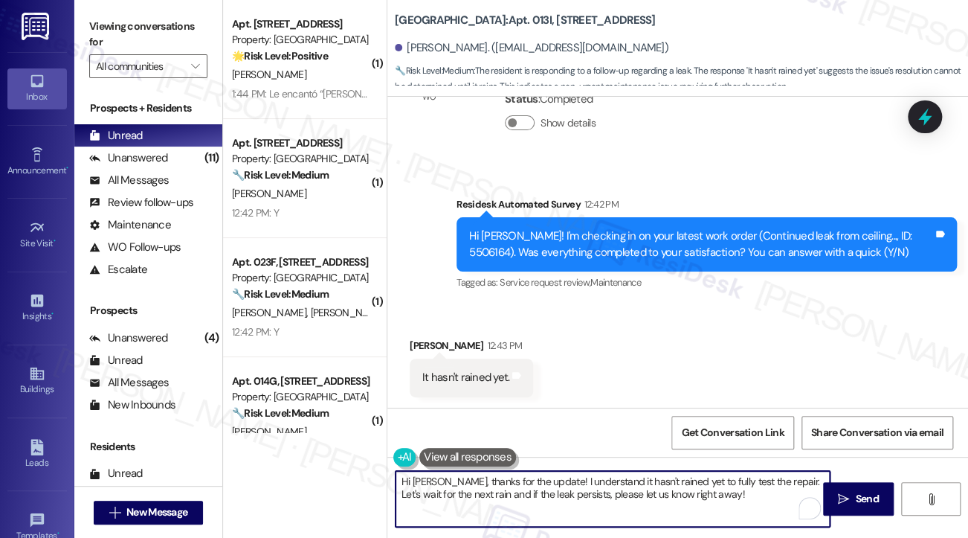
click at [582, 482] on textarea "Hi [PERSON_NAME], thanks for the update! I understand it hasn't rained yet to f…" at bounding box center [613, 499] width 434 height 56
click at [739, 478] on textarea "Hi [PERSON_NAME], thanks for the update! I understand it hasn't rained yet to f…" at bounding box center [613, 499] width 434 height 56
drag, startPoint x: 492, startPoint y: 493, endPoint x: 782, endPoint y: 466, distance: 292.0
click at [782, 466] on div "Hi [PERSON_NAME], thanks for the update! I understand it hasn't rained yet to f…" at bounding box center [677, 513] width 581 height 112
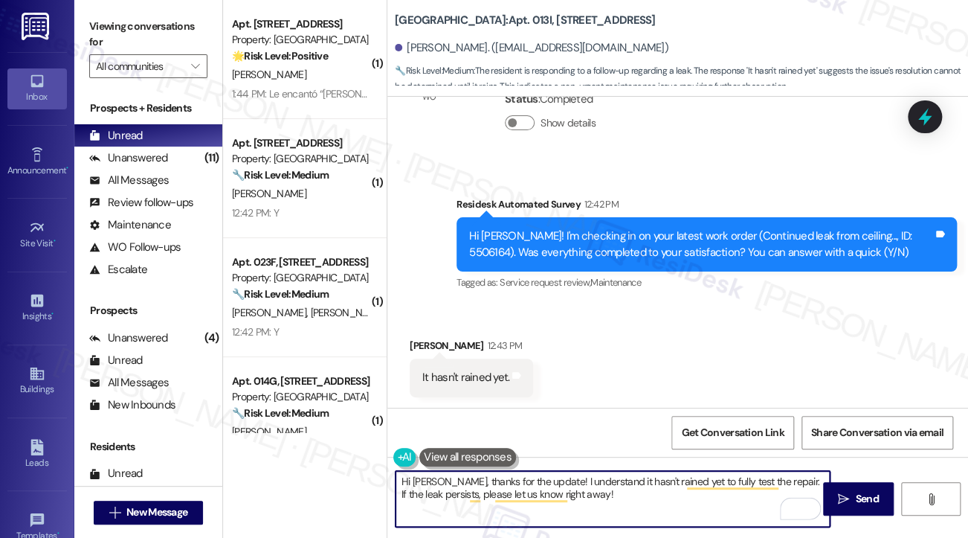
click at [585, 510] on textarea "Hi [PERSON_NAME], thanks for the update! I understand it hasn't rained yet to f…" at bounding box center [613, 499] width 434 height 56
type textarea "Hi [PERSON_NAME], thanks for the update! I understand it hasn't rained yet to f…"
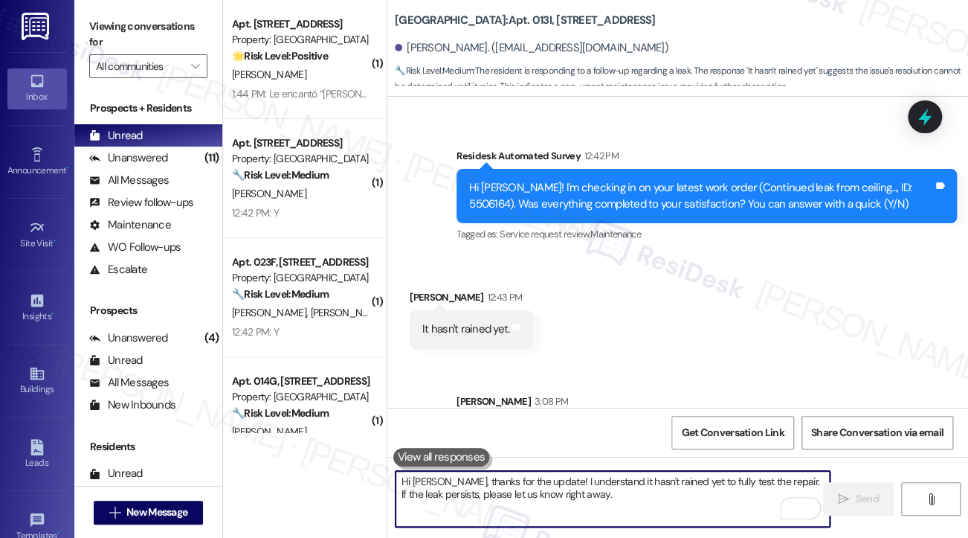
scroll to position [892, 0]
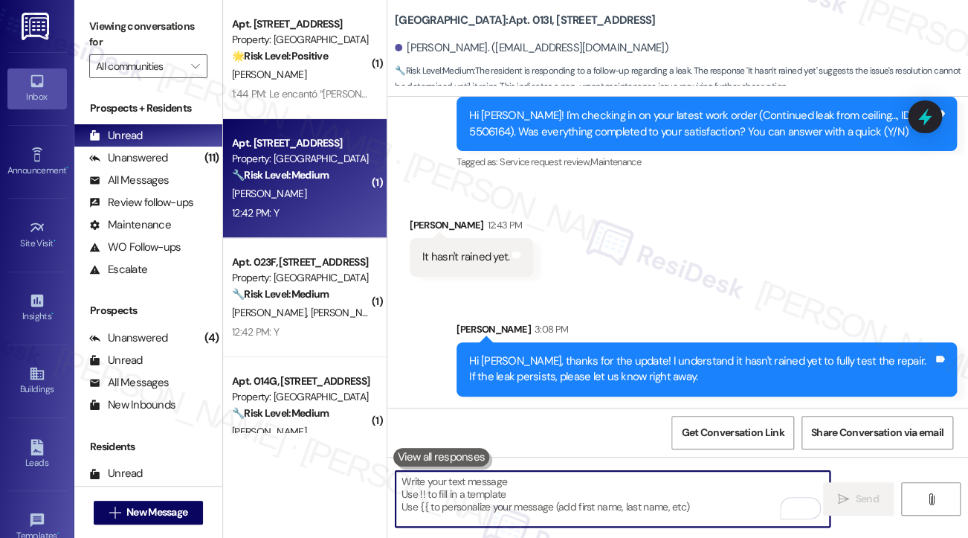
click at [308, 200] on div "[PERSON_NAME]" at bounding box center [301, 193] width 141 height 19
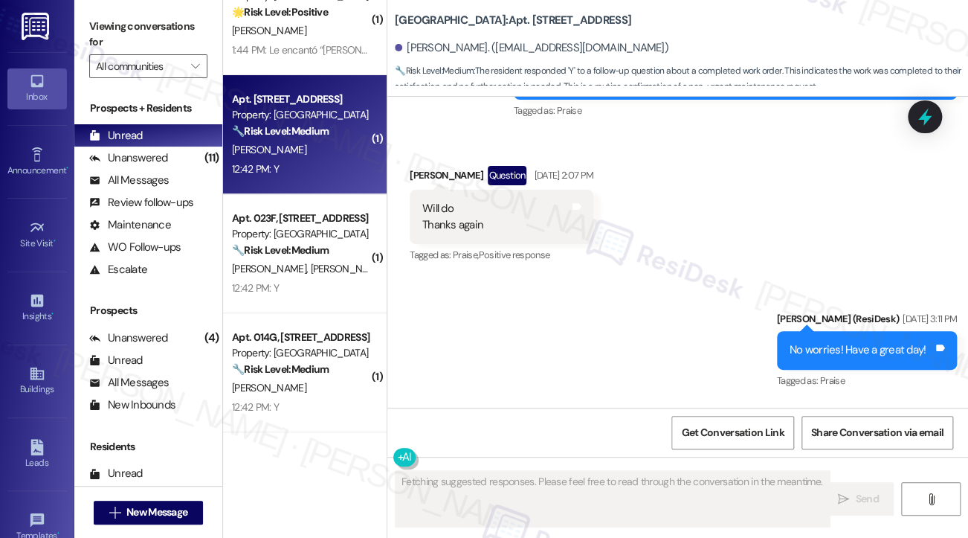
scroll to position [14504, 0]
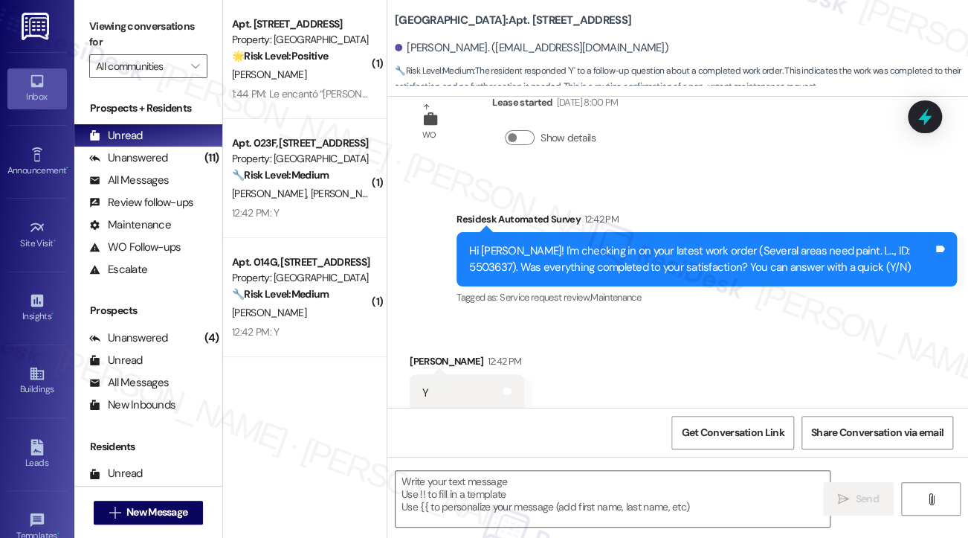
click at [614, 243] on div "Hi [PERSON_NAME]! I'm checking in on your latest work order (Several areas need…" at bounding box center [701, 259] width 464 height 32
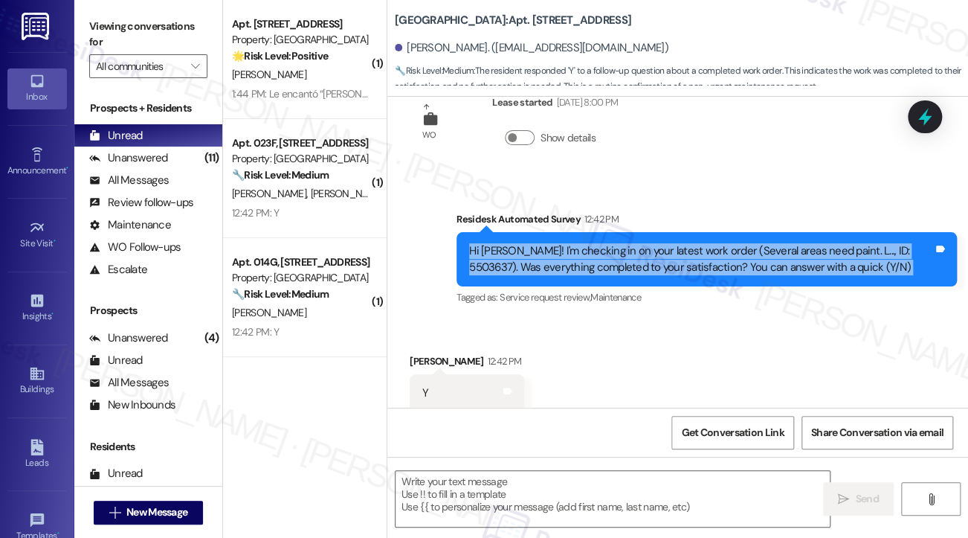
click at [614, 243] on div "Hi [PERSON_NAME]! I'm checking in on your latest work order (Several areas need…" at bounding box center [701, 259] width 464 height 32
click at [98, 16] on label "Viewing conversations for" at bounding box center [148, 34] width 118 height 39
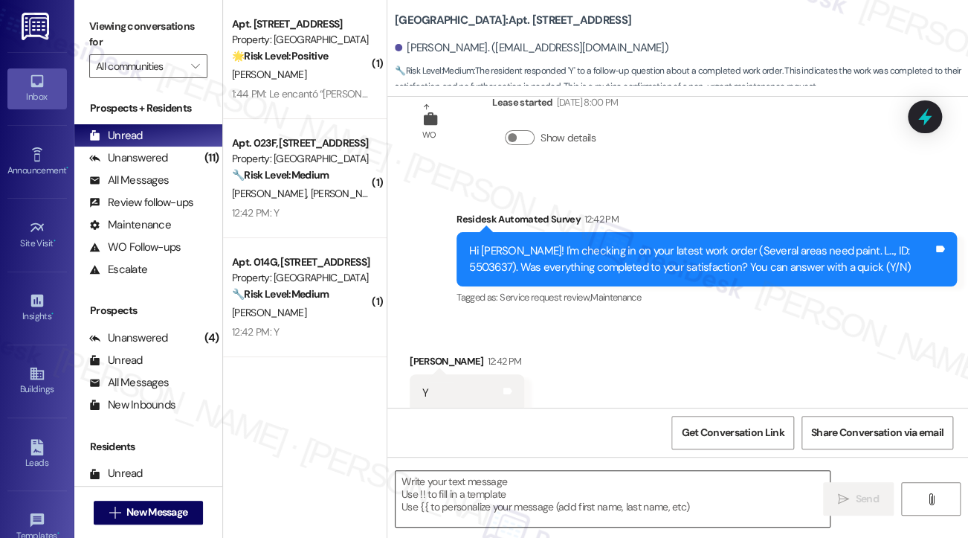
click at [522, 499] on textarea at bounding box center [613, 499] width 434 height 56
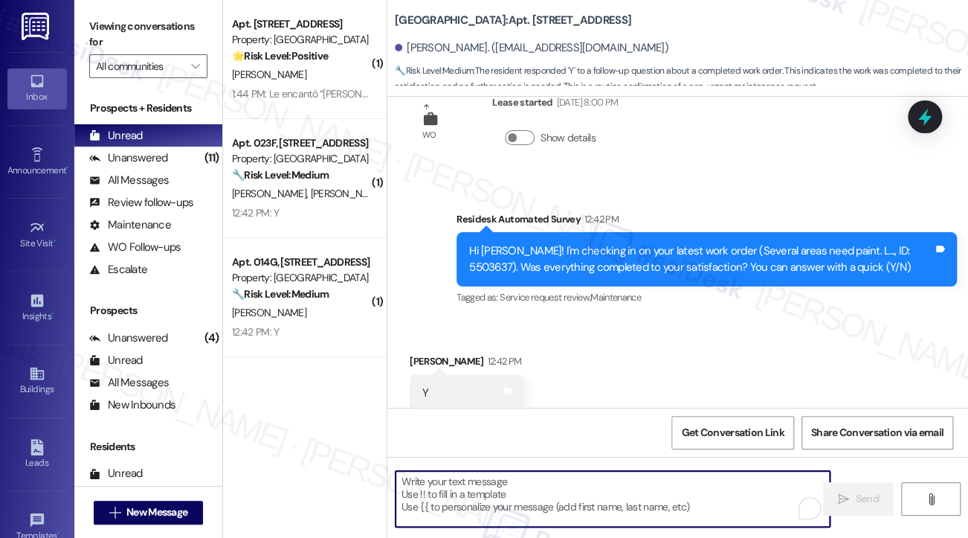
paste textarea "Hi {{first_name}}! I'm glad to hear that the latest work order was completed to…"
type textarea "Hi {{first_name}}! I'm glad to hear that the latest work order was completed to…"
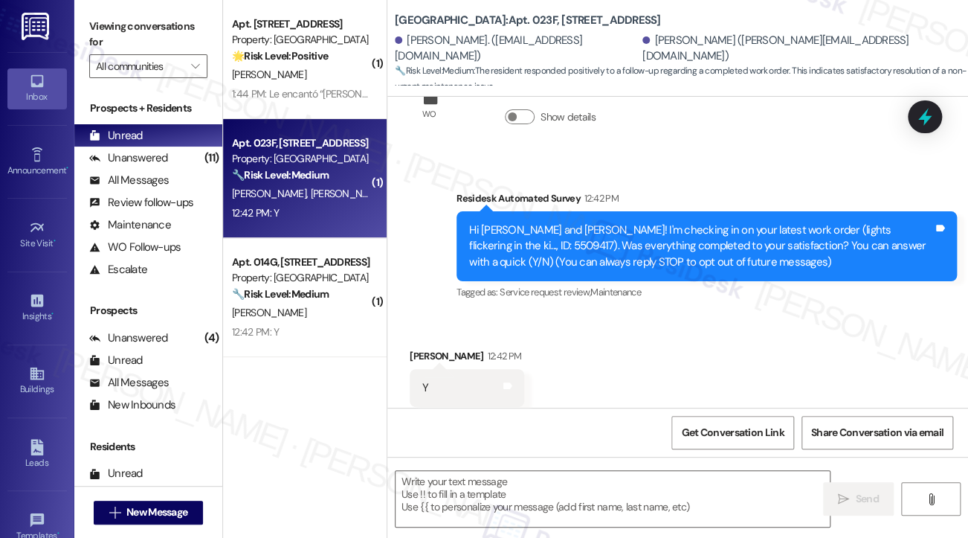
scroll to position [241, 0]
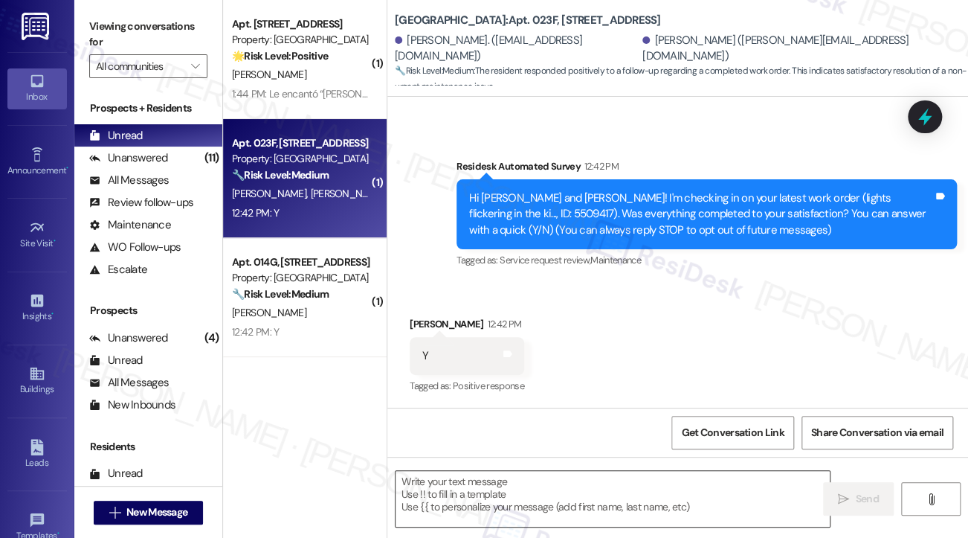
click at [559, 496] on textarea at bounding box center [613, 499] width 434 height 56
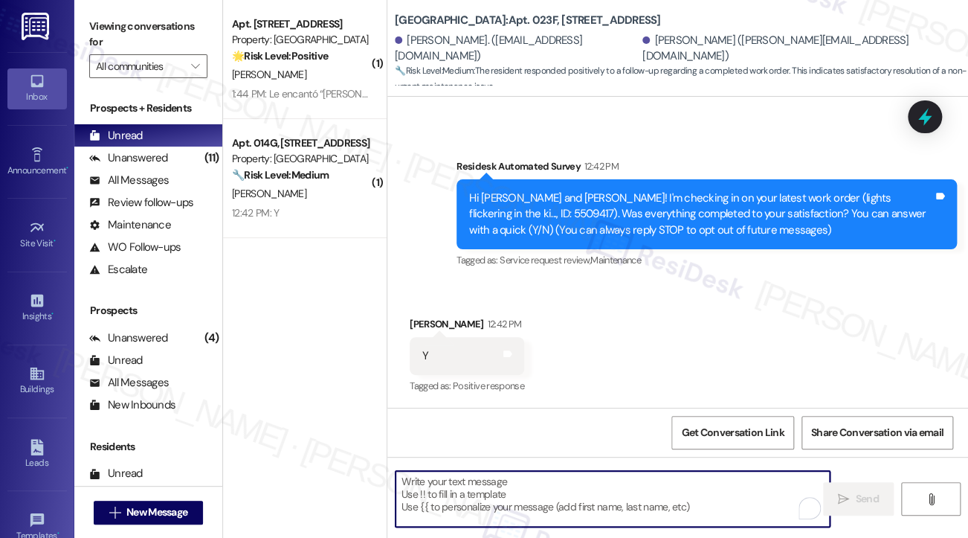
paste textarea "Hi {{first_name}}! I'm glad to hear that the latest work order was completed to…"
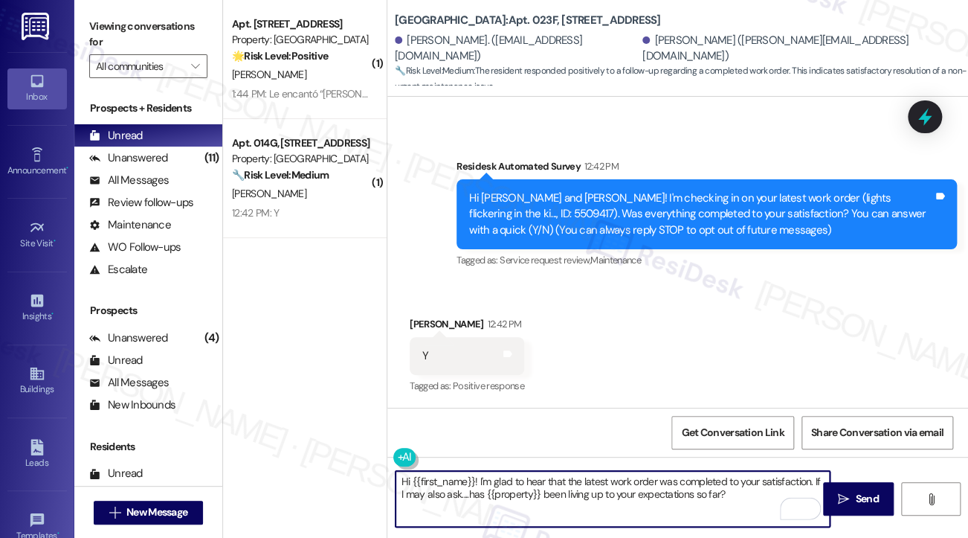
click at [422, 321] on div "[PERSON_NAME] 12:42 PM" at bounding box center [467, 326] width 115 height 21
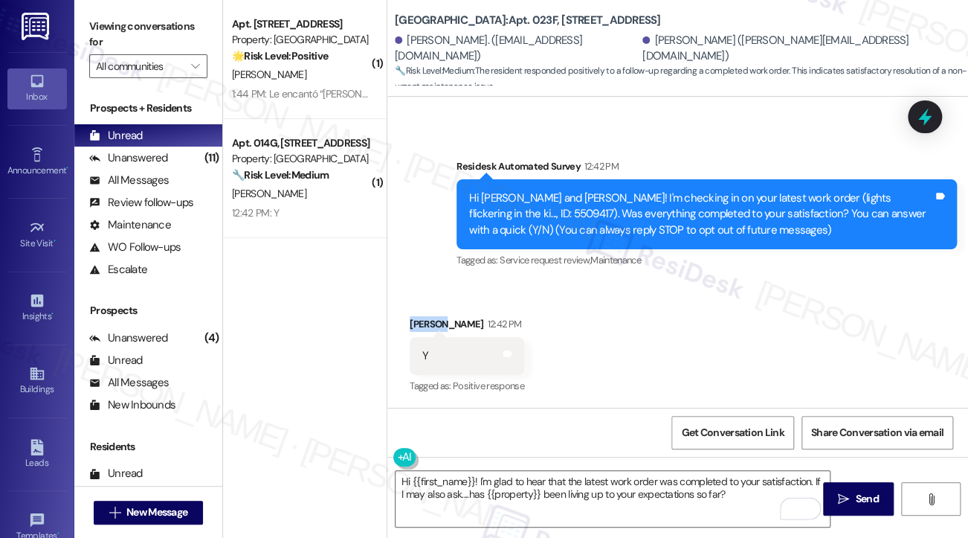
click at [422, 321] on div "[PERSON_NAME] 12:42 PM" at bounding box center [467, 326] width 115 height 21
copy div "[PERSON_NAME]"
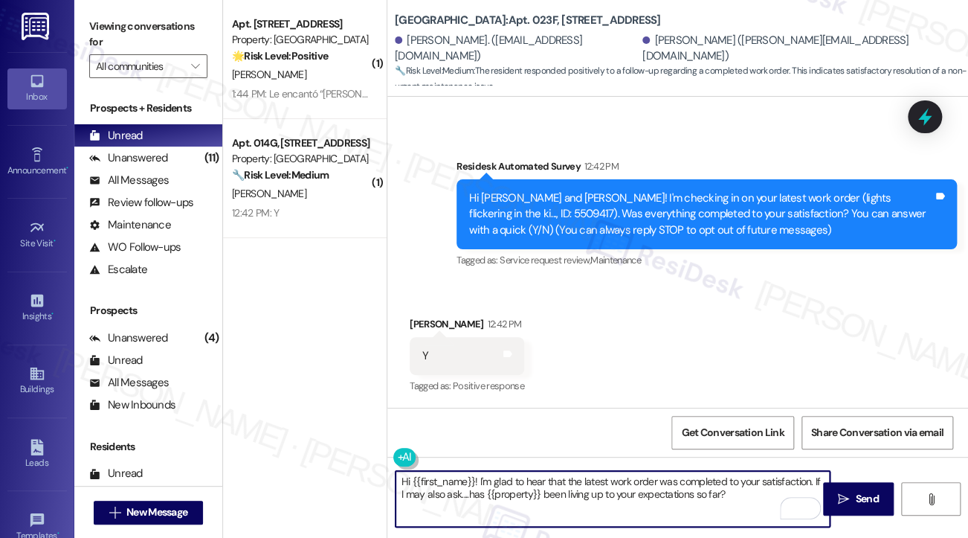
drag, startPoint x: 413, startPoint y: 480, endPoint x: 478, endPoint y: 474, distance: 65.8
click at [478, 474] on textarea "Hi {{first_name}}! I'm glad to hear that the latest work order was completed to…" at bounding box center [613, 499] width 434 height 56
paste textarea "[PERSON_NAME]"
click at [733, 487] on textarea "Hi [PERSON_NAME]! I'm glad to hear that the latest work order was completed to …" at bounding box center [613, 499] width 434 height 56
type textarea "Hi [PERSON_NAME]! I'm glad to hear that the latest work order was completed to …"
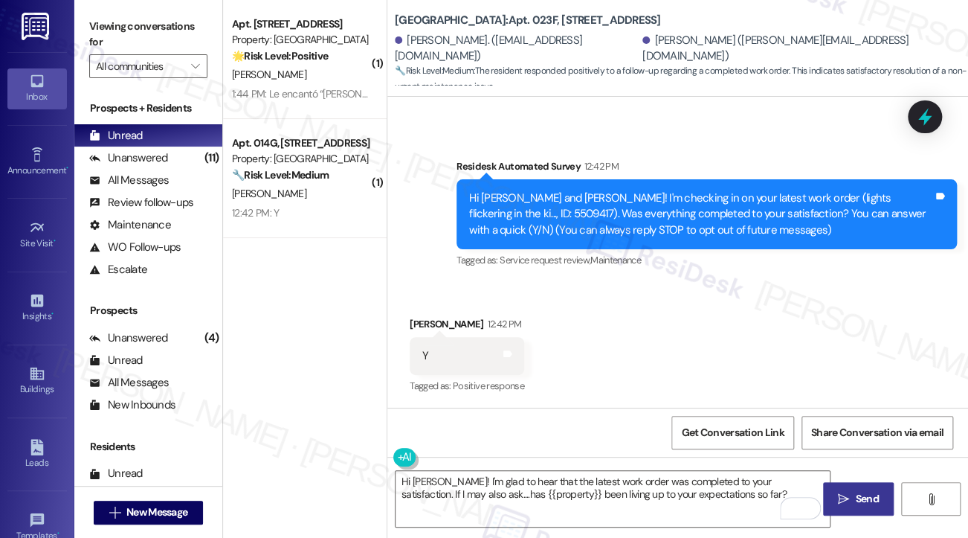
click at [839, 499] on icon "" at bounding box center [843, 499] width 11 height 12
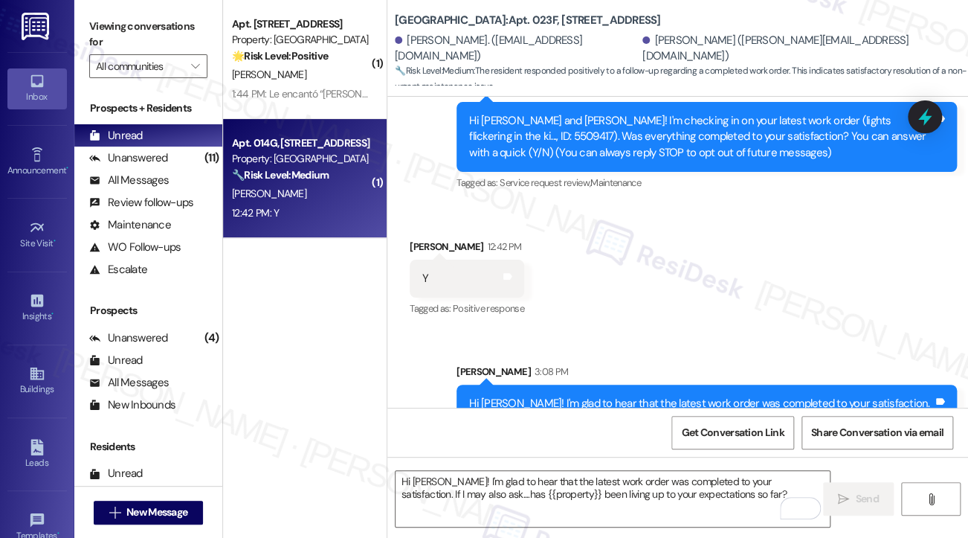
scroll to position [361, 0]
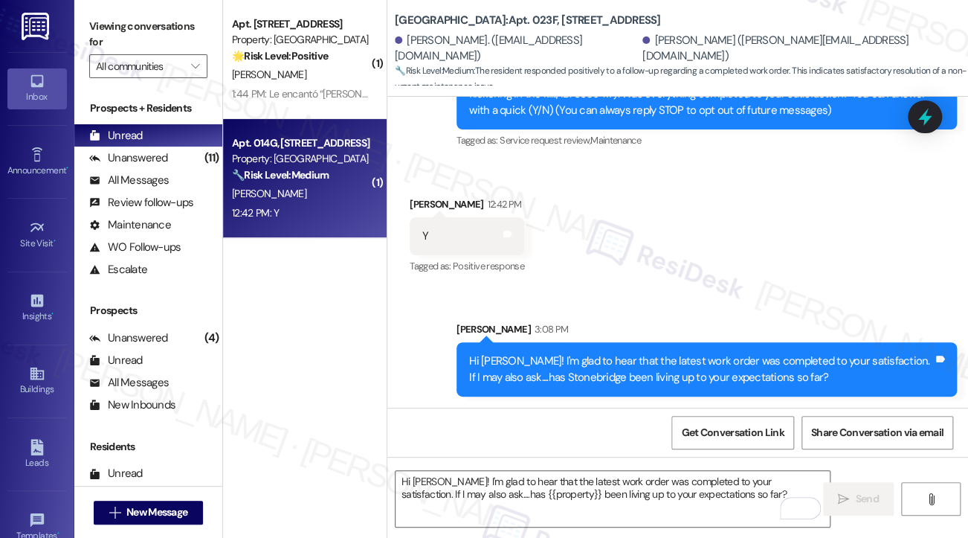
click at [289, 210] on div "12:42 PM: Y 12:42 PM: Y" at bounding box center [301, 213] width 141 height 19
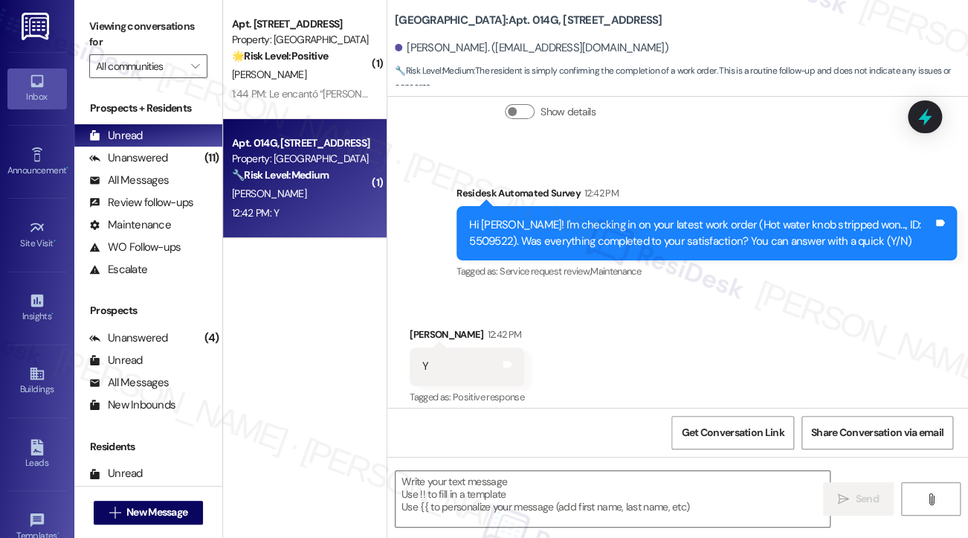
scroll to position [1516, 0]
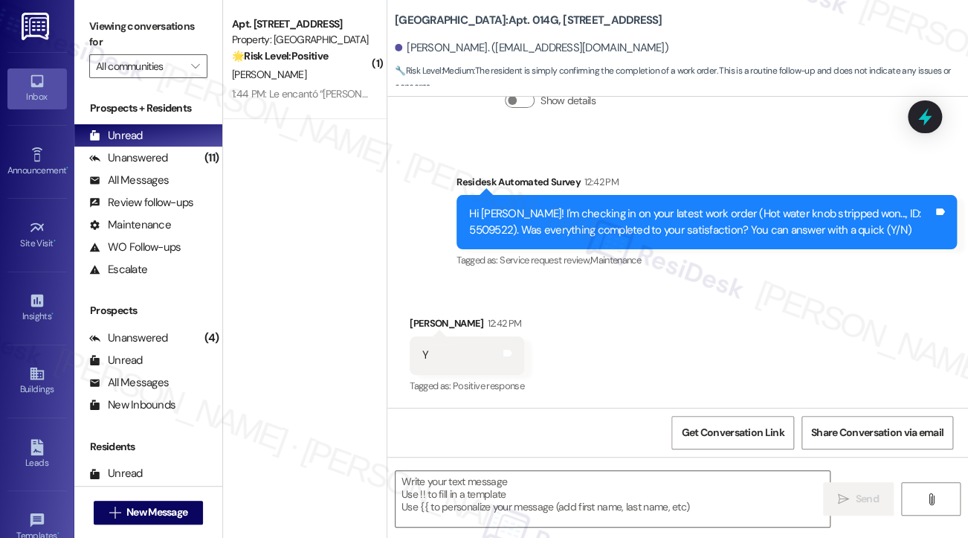
click at [99, 34] on label "Viewing conversations for" at bounding box center [148, 34] width 118 height 39
click at [528, 454] on div "Get Conversation Link Share Conversation via email" at bounding box center [677, 432] width 581 height 49
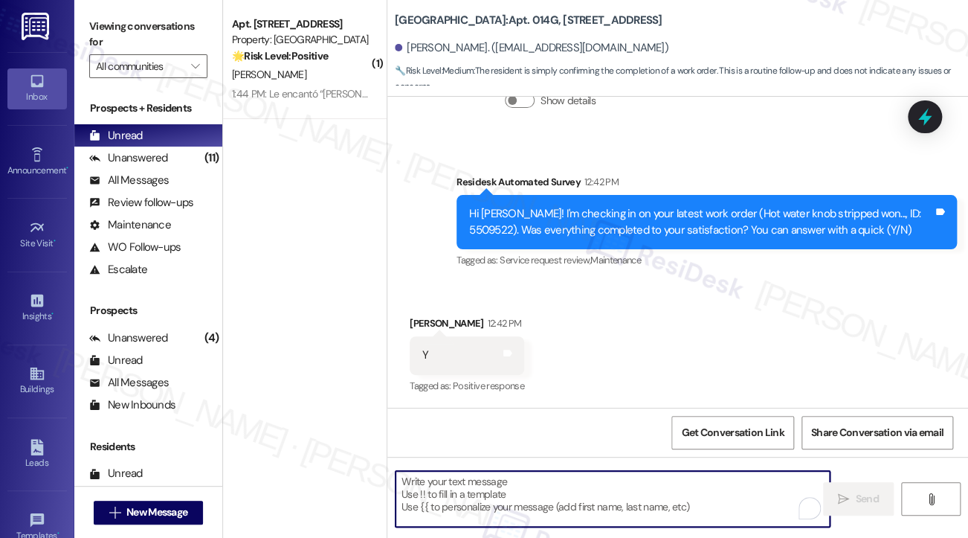
click at [524, 481] on textarea "To enrich screen reader interactions, please activate Accessibility in Grammarl…" at bounding box center [613, 499] width 434 height 56
paste textarea "Hi {{first_name}}! I'm glad to hear that the latest work order was completed to…"
type textarea "Hi {{first_name}}! I'm glad to hear that the latest work order was completed to…"
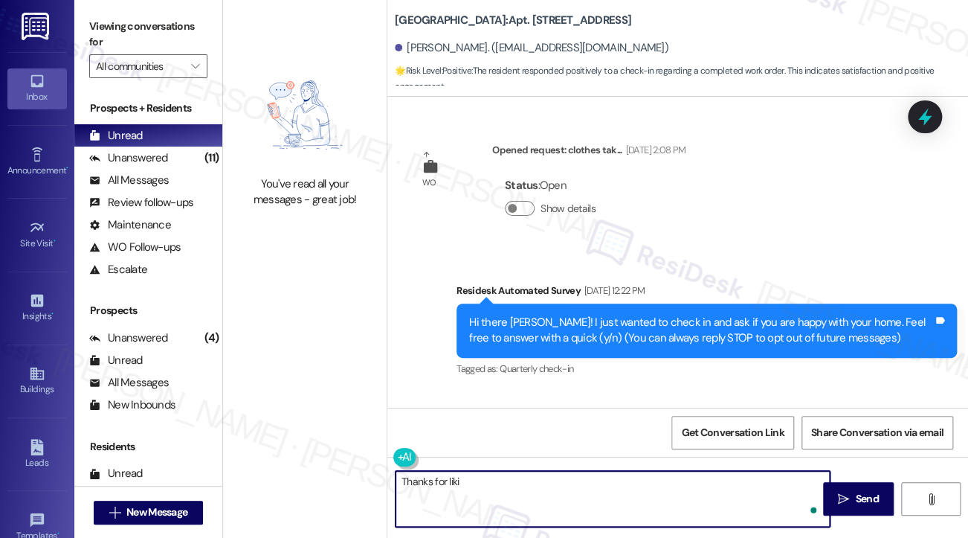
scroll to position [3340, 0]
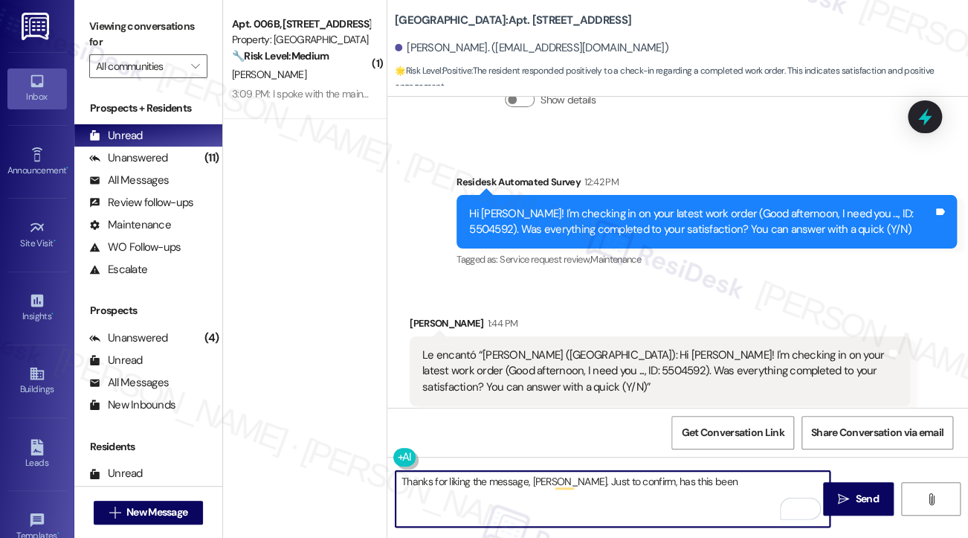
drag, startPoint x: 733, startPoint y: 489, endPoint x: 680, endPoint y: 487, distance: 52.8
click at [680, 487] on textarea "Thanks for liking the message, [PERSON_NAME]. Just to confirm, has this been" at bounding box center [613, 499] width 434 height 56
click at [872, 206] on div "Hi [PERSON_NAME]! I'm checking in on your latest work order (Good afternoon, I …" at bounding box center [701, 222] width 464 height 32
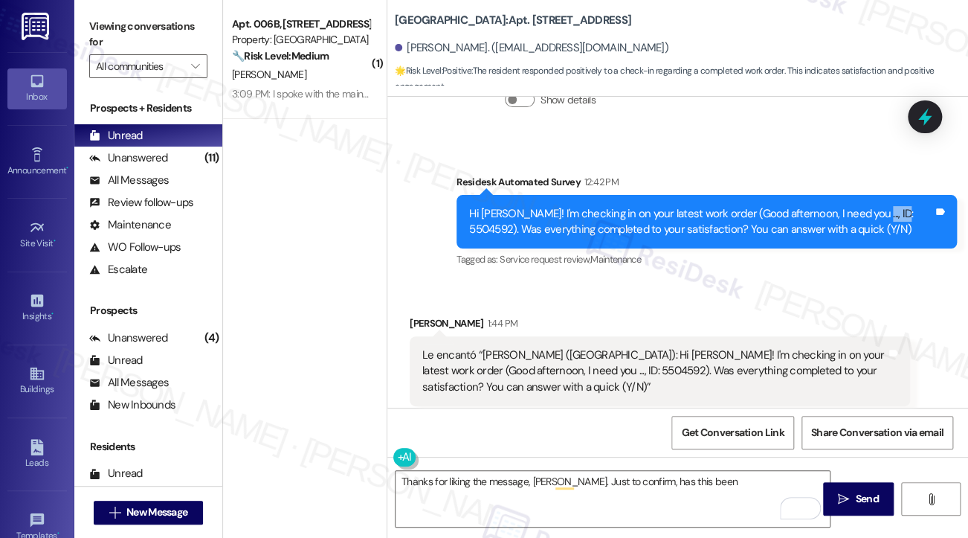
click at [872, 206] on div "Hi [PERSON_NAME]! I'm checking in on your latest work order (Good afternoon, I …" at bounding box center [701, 222] width 464 height 32
copy div "5504592"
click at [671, 479] on textarea "Thanks for liking the message, [PERSON_NAME]. Just to confirm, has this been" at bounding box center [613, 499] width 434 height 56
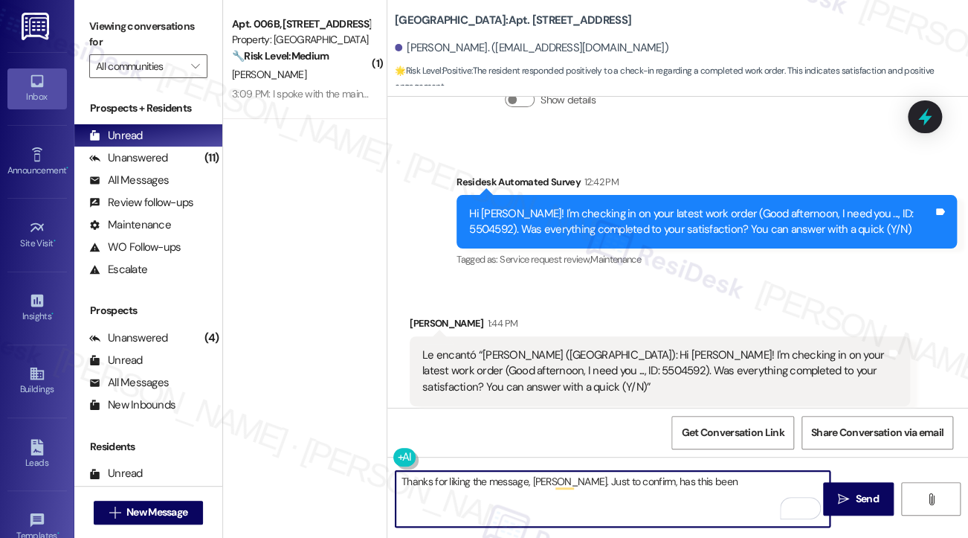
click at [671, 479] on textarea "Thanks for liking the message, Jose. Just to confirm, has this been" at bounding box center [613, 499] width 434 height 56
click at [733, 479] on textarea "Thanks for liking the message, Jose. Just to confirm, has this been" at bounding box center [613, 499] width 434 height 56
drag, startPoint x: 730, startPoint y: 479, endPoint x: 642, endPoint y: 479, distance: 88.5
click at [642, 479] on textarea "Thanks for liking the message, Jose. Just to confirm, has this been" at bounding box center [613, 499] width 434 height 56
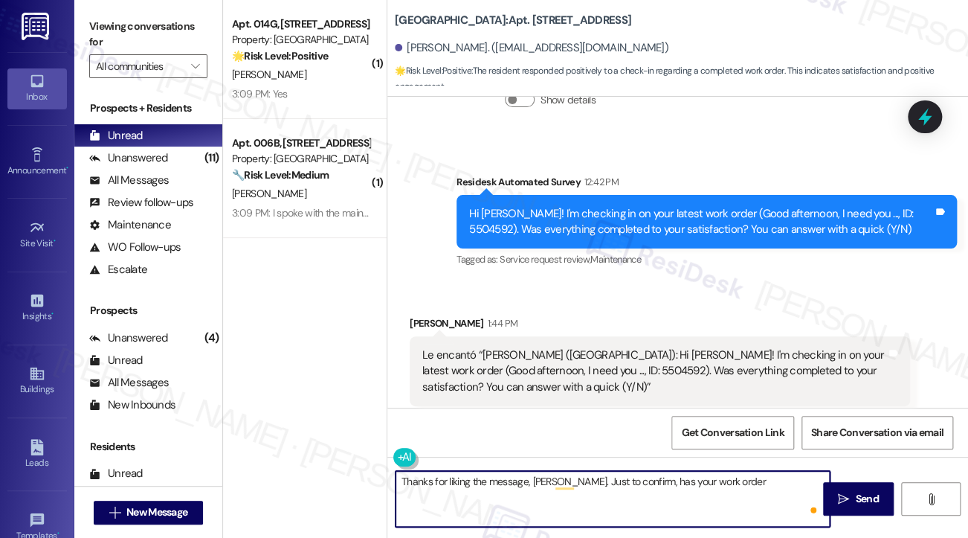
paste textarea "5504592"
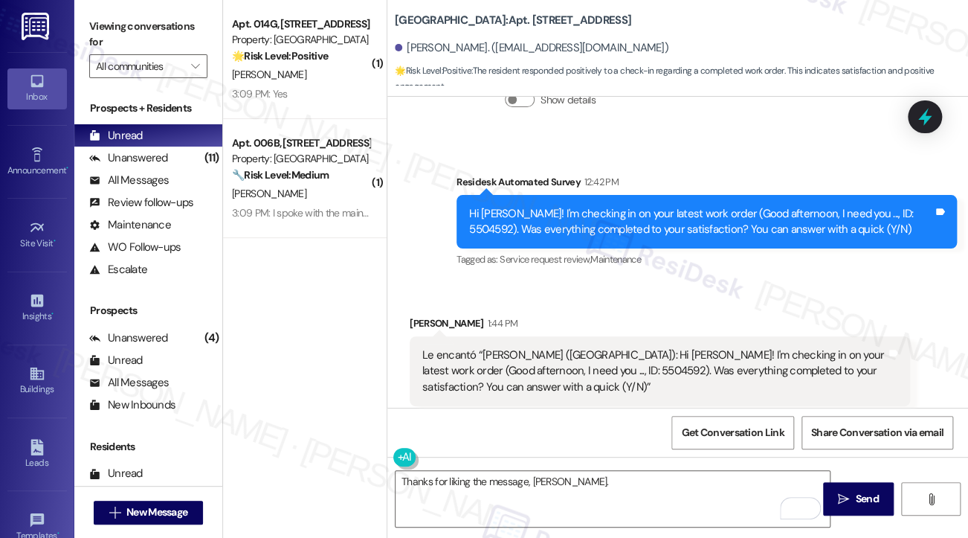
drag, startPoint x: 92, startPoint y: 37, endPoint x: 113, endPoint y: 47, distance: 23.0
click at [92, 37] on label "Viewing conversations for" at bounding box center [148, 34] width 118 height 39
click at [622, 497] on textarea "Thanks for liking the message, Jose." at bounding box center [613, 499] width 434 height 56
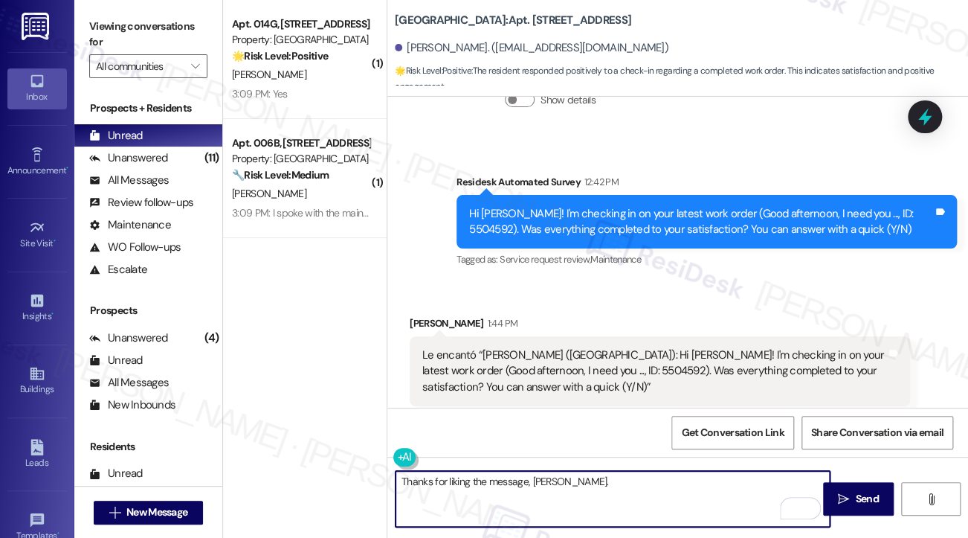
paste textarea ""Could I also take this chance to ask about your living experience? Has {{prope…"
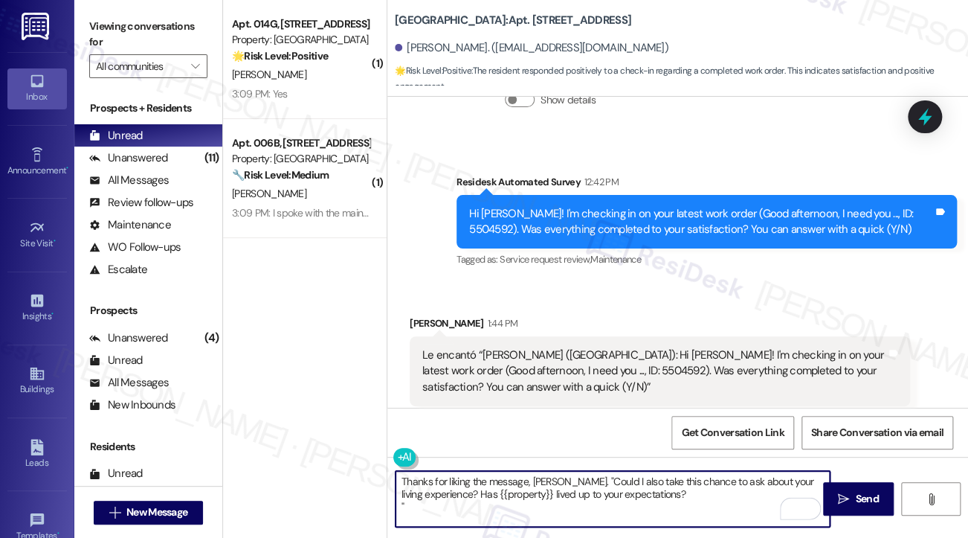
click at [556, 478] on textarea "Thanks for liking the message, Jose. "Could I also take this chance to ask abou…" at bounding box center [613, 499] width 434 height 56
click at [412, 501] on textarea "Thanks for liking the message, Jose. Could I also take this chance to ask about…" at bounding box center [613, 499] width 434 height 56
click at [588, 488] on textarea "Thanks for liking the message, Jose. Could I also take this chance to ask about…" at bounding box center [613, 499] width 434 height 56
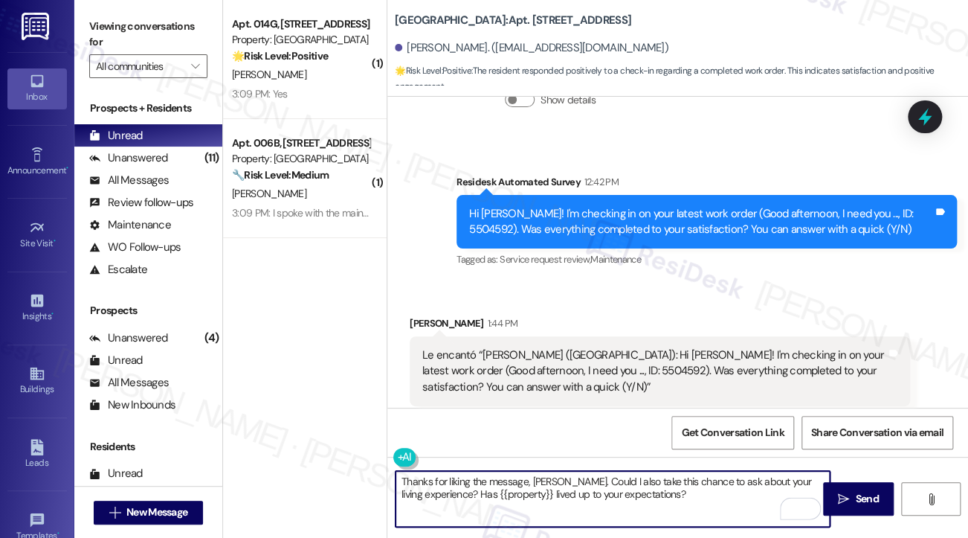
click at [622, 485] on textarea "Thanks for liking the message, Jose. Could I also take this chance to ask about…" at bounding box center [613, 499] width 434 height 56
click at [604, 502] on textarea "Thanks for liking the message, Jose. Could I also take this chance to ask about…" at bounding box center [613, 499] width 434 height 56
type textarea "Thanks for liking the message, Jose. Could I also take this chance to ask about…"
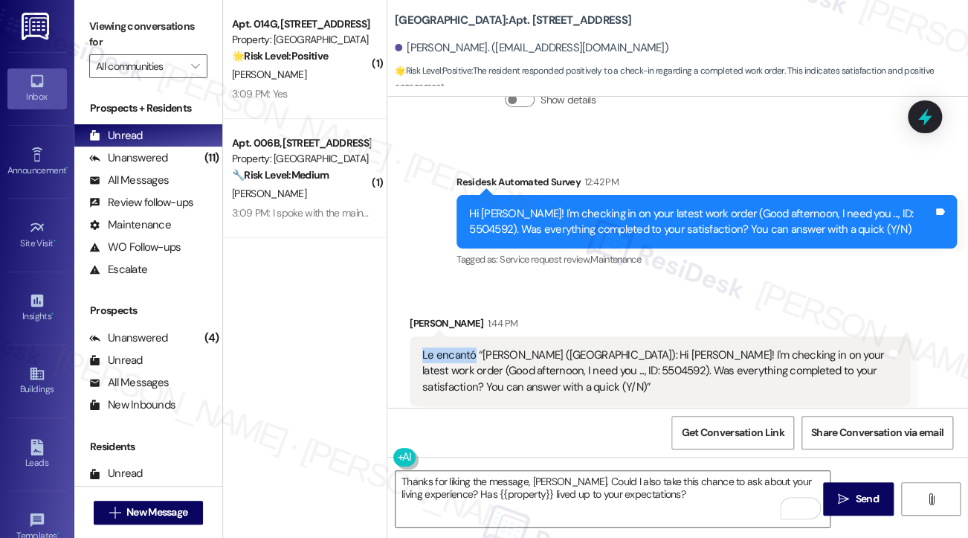
drag, startPoint x: 421, startPoint y: 321, endPoint x: 473, endPoint y: 321, distance: 52.1
click at [473, 347] on div "Le encantó “Sarah (Stonebridge): Hi Jose! I'm checking in on your latest work o…" at bounding box center [654, 371] width 467 height 48
copy div "Le encantó"
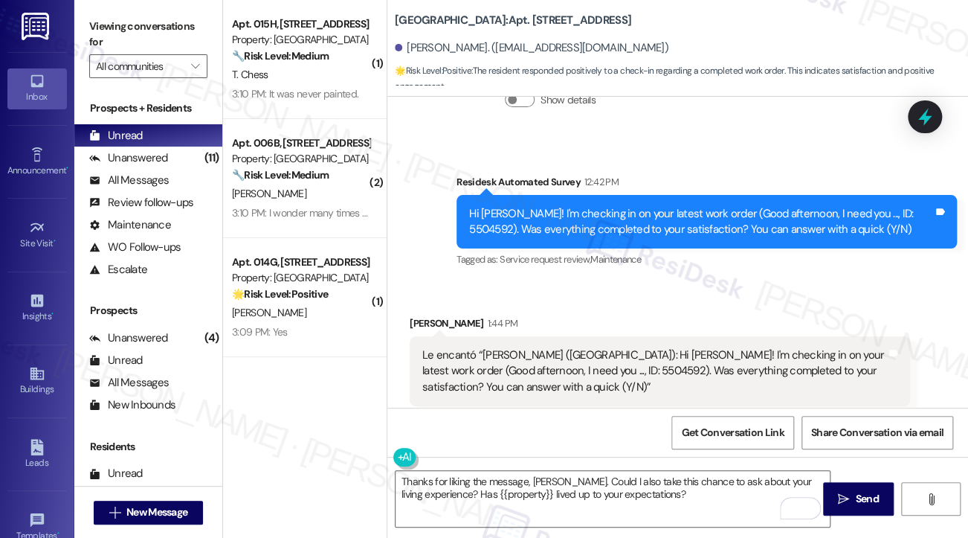
click at [116, 24] on label "Viewing conversations for" at bounding box center [148, 34] width 118 height 39
click at [587, 471] on textarea "Thanks for liking the message, Jose. Could I also take this chance to ask about…" at bounding box center [613, 499] width 434 height 56
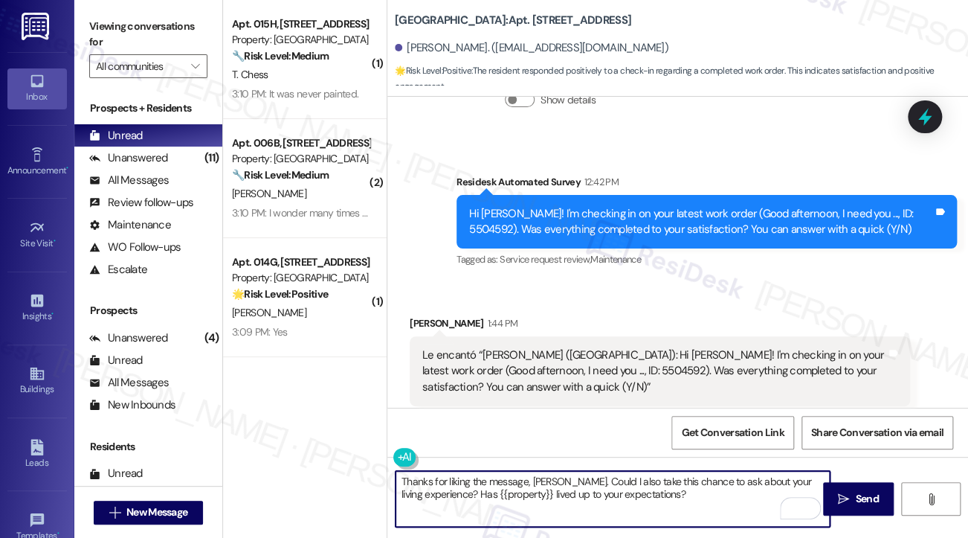
click at [587, 471] on textarea "Thanks for liking the message, Jose. Could I also take this chance to ask about…" at bounding box center [613, 499] width 434 height 56
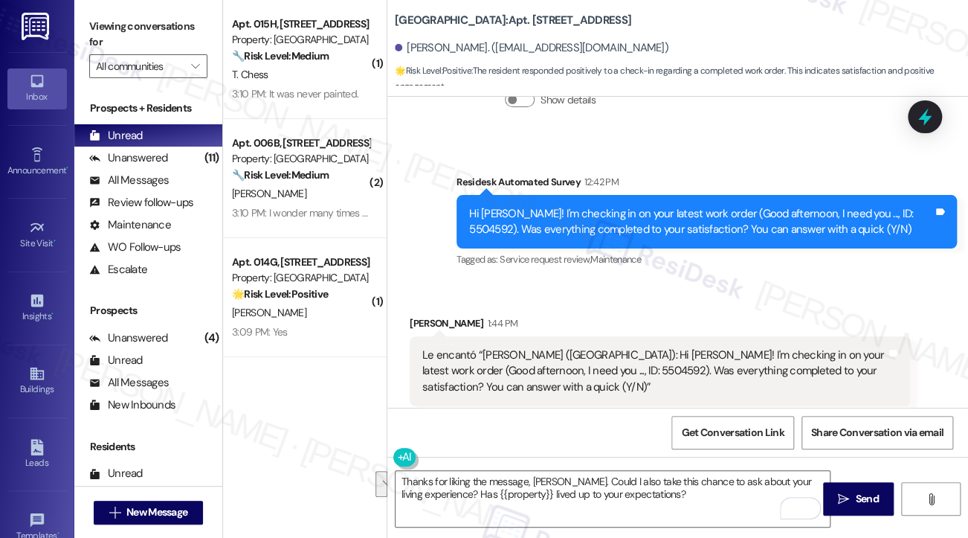
click at [925, 115] on icon at bounding box center [924, 117] width 13 height 18
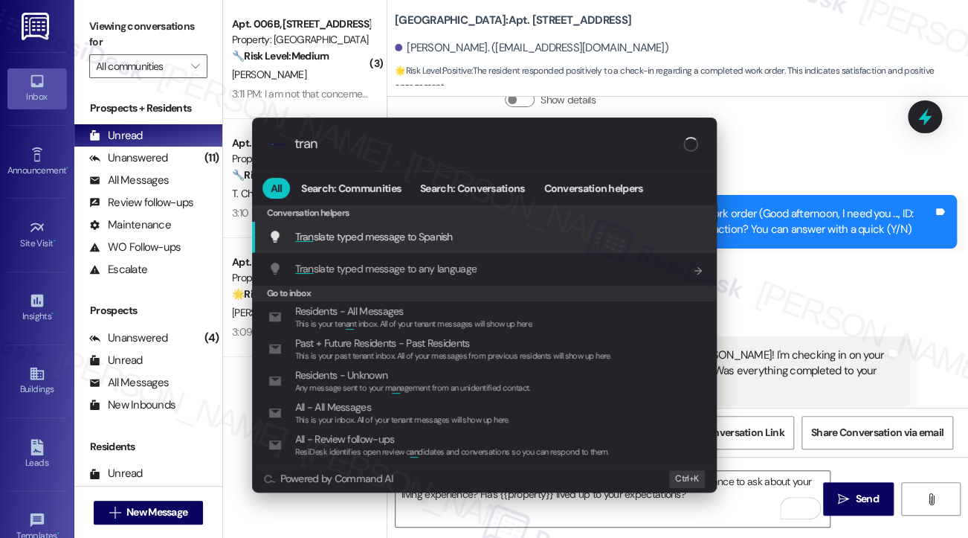
type input "trans"
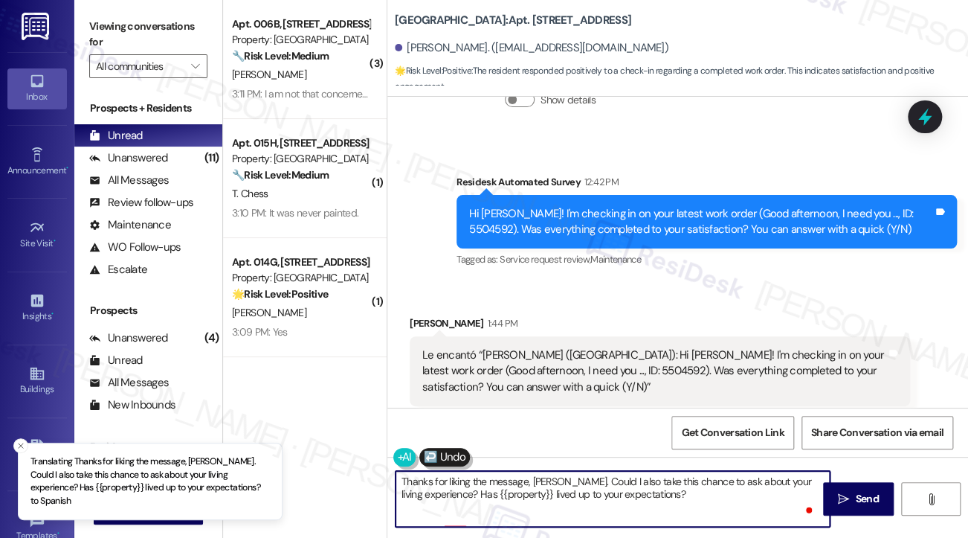
click at [541, 492] on textarea "Gracias por gustar el mensaje, José. ¿Podría también aprovechar esta oportunida…" at bounding box center [613, 499] width 434 height 56
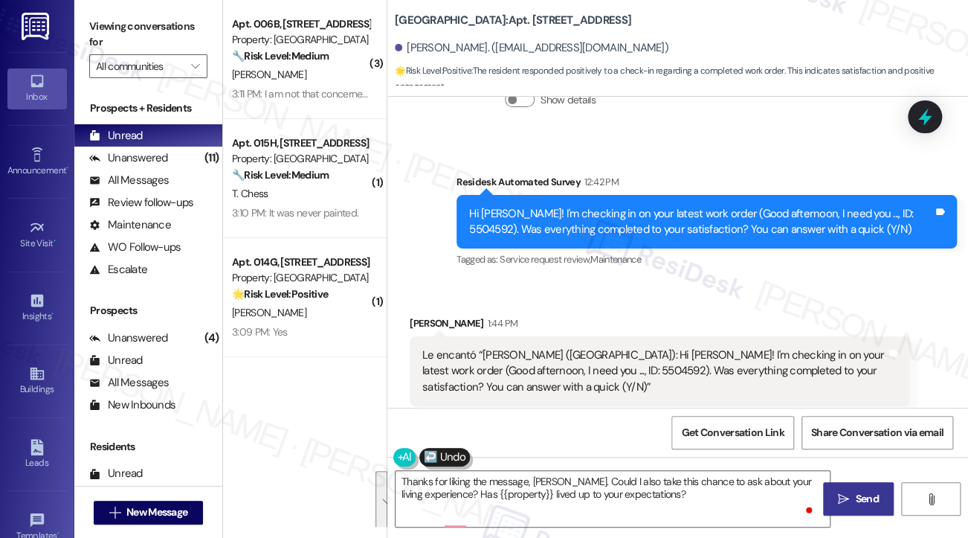
click at [840, 491] on span " Send" at bounding box center [858, 499] width 47 height 16
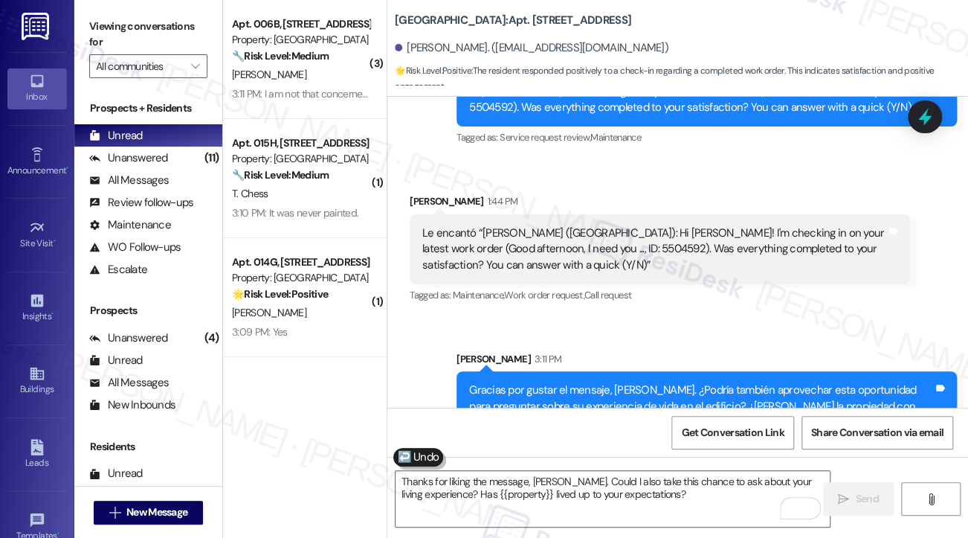
scroll to position [3524, 0]
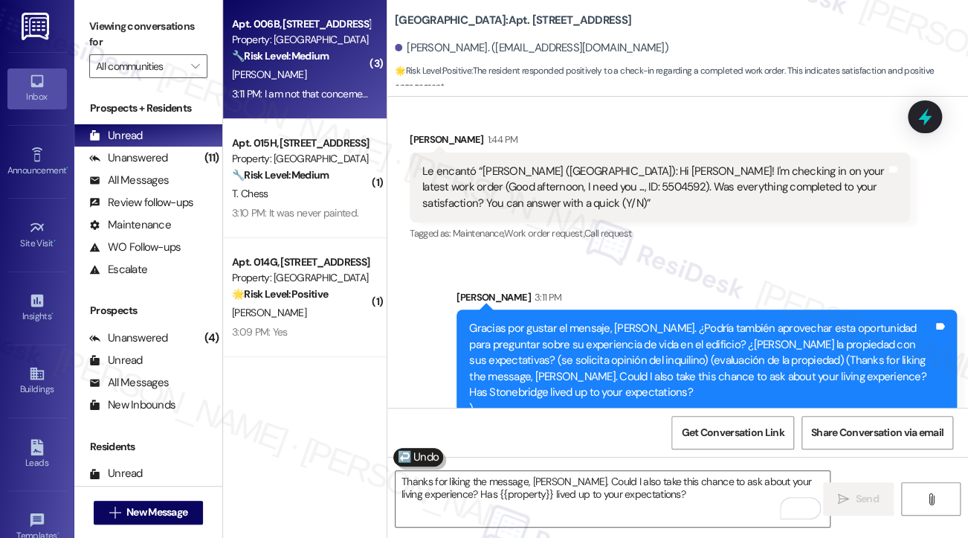
click at [335, 103] on div "Apt. 006B, 1 Stonebridge Manor Property: Stonebridge 🔧 Risk Level: Medium The r…" at bounding box center [305, 59] width 164 height 119
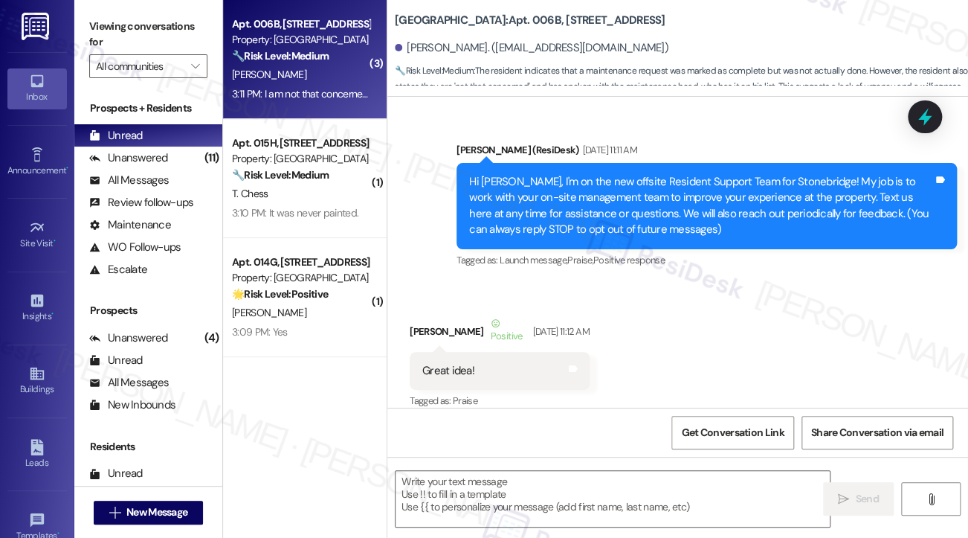
scroll to position [32115, 0]
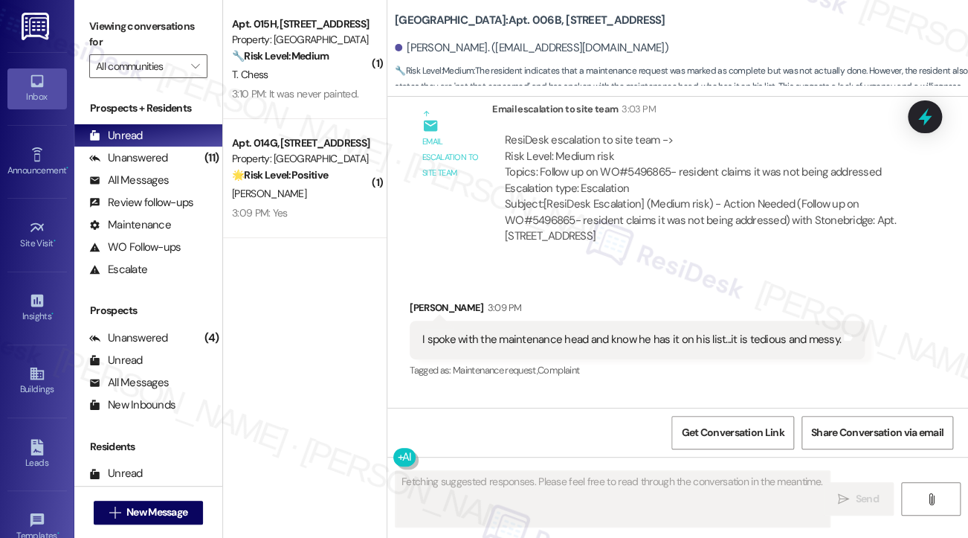
click at [657, 332] on div "I spoke with the maintenance head and know he has it on his list...it is tediou…" at bounding box center [631, 340] width 419 height 16
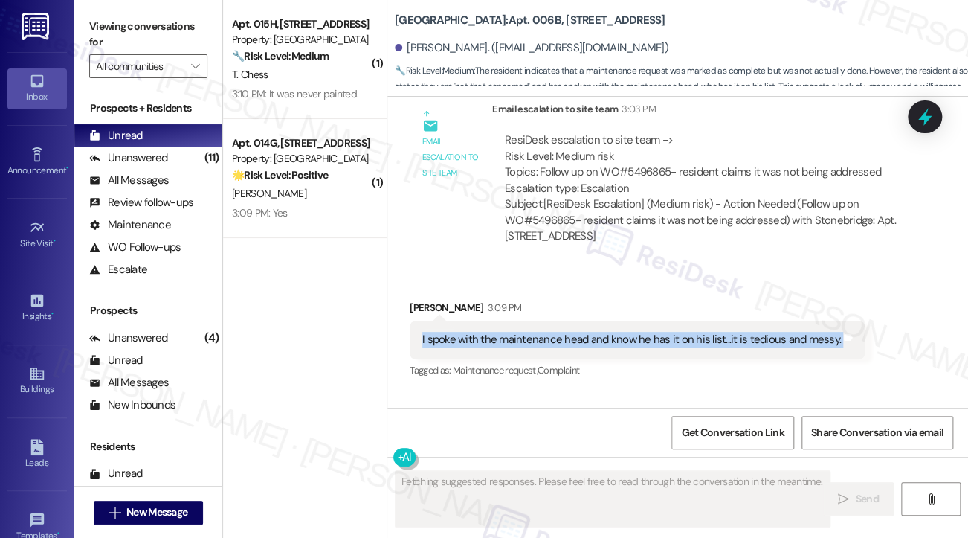
click at [657, 332] on div "I spoke with the maintenance head and know he has it on his list...it is tediou…" at bounding box center [631, 340] width 419 height 16
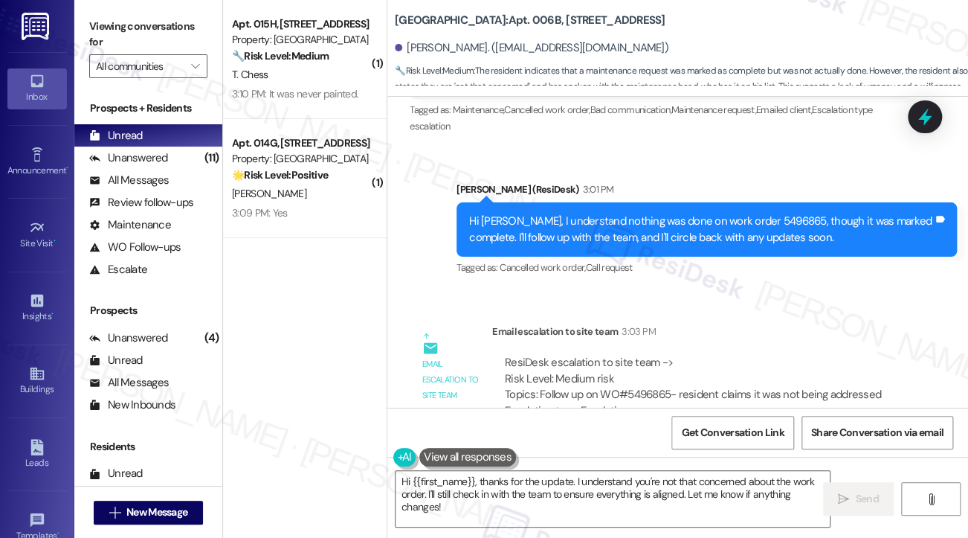
scroll to position [31892, 0]
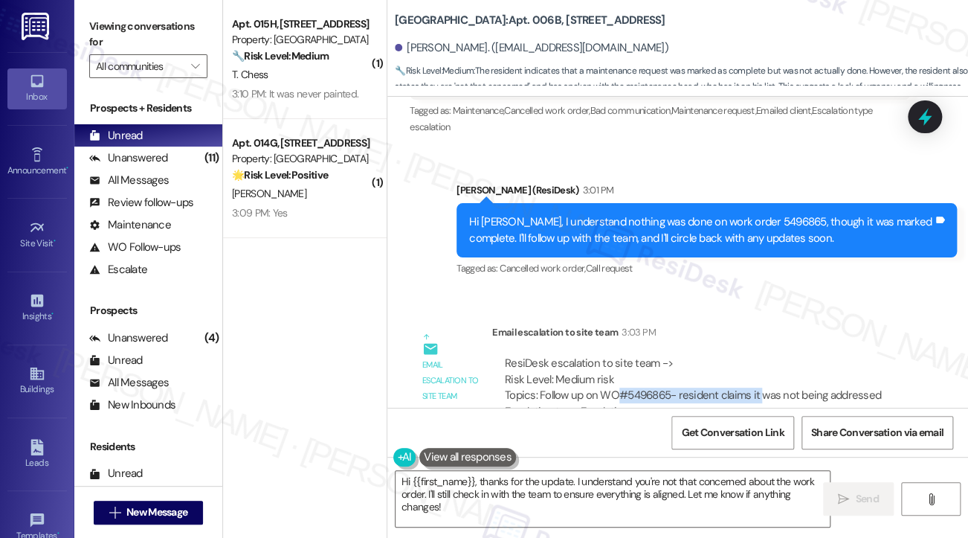
drag, startPoint x: 618, startPoint y: 200, endPoint x: 759, endPoint y: 209, distance: 141.6
click at [759, 355] on div "ResiDesk escalation to site team -> Risk Level: Medium risk Topics: Follow up o…" at bounding box center [701, 387] width 393 height 64
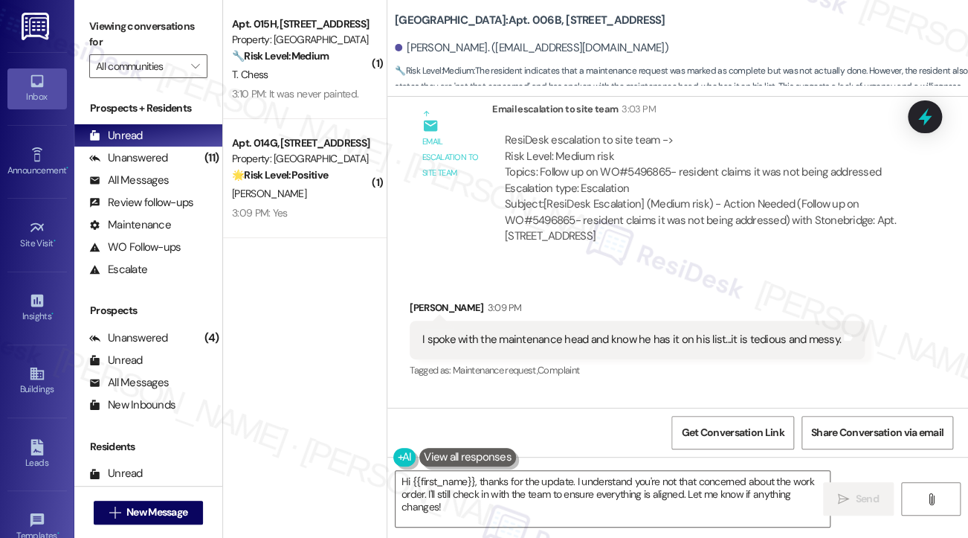
click at [637, 425] on div "I wonder many times if he and his team are on same page as the office. lol Tags…" at bounding box center [601, 444] width 383 height 38
click at [631, 464] on div "Tagged as: Bad communication Click to highlight conversations about Bad communi…" at bounding box center [601, 475] width 383 height 22
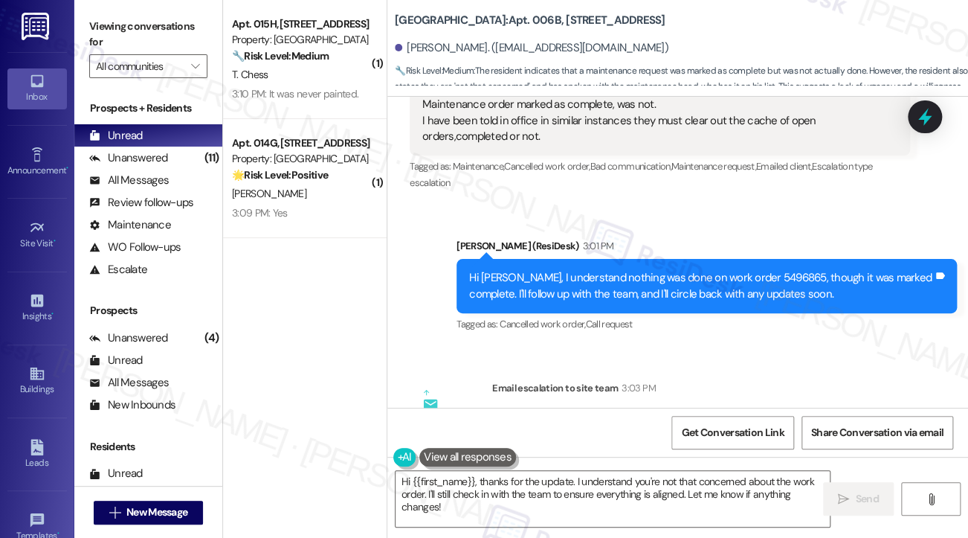
scroll to position [31743, 0]
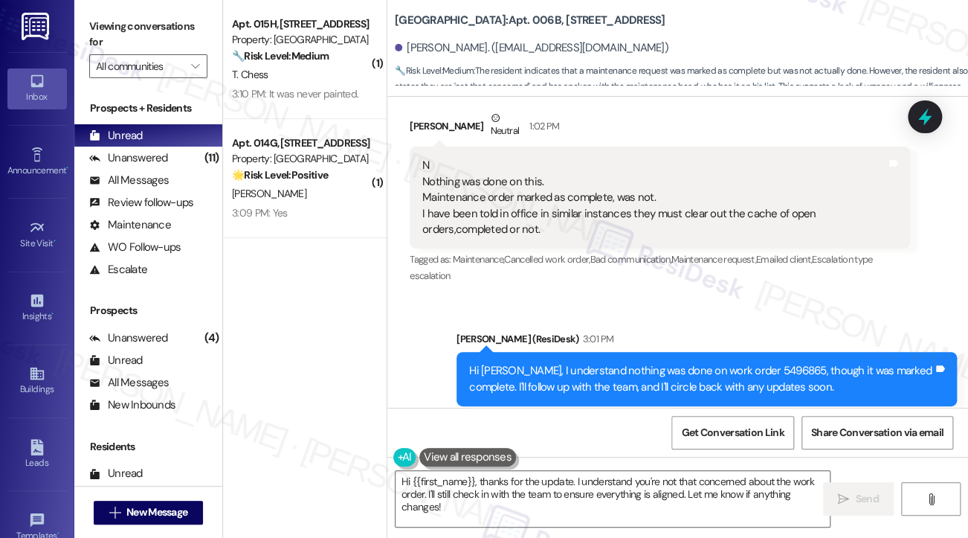
click at [634, 363] on div "Hi [PERSON_NAME], I understand nothing was done on work order 5496865, though i…" at bounding box center [701, 379] width 464 height 32
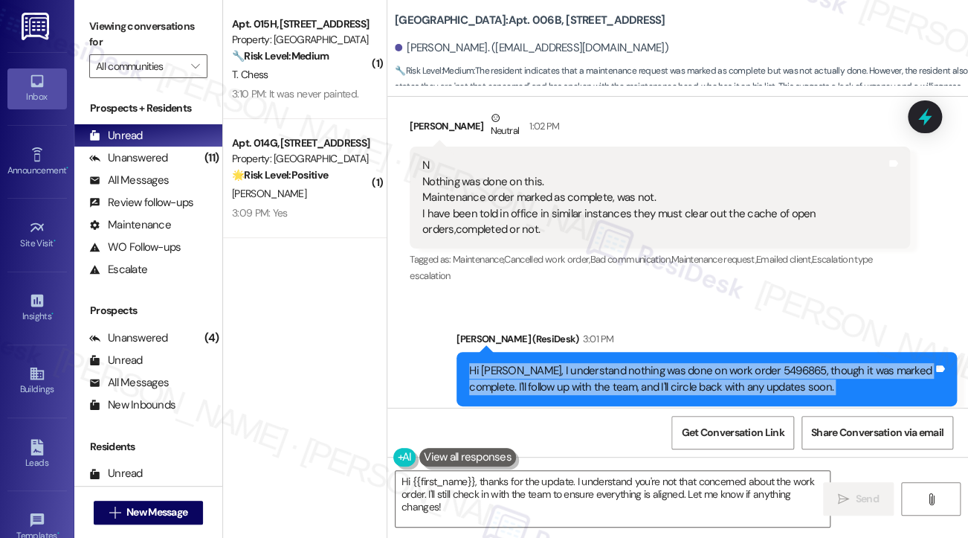
click at [635, 363] on div "Hi [PERSON_NAME], I understand nothing was done on work order 5496865, though i…" at bounding box center [701, 379] width 464 height 32
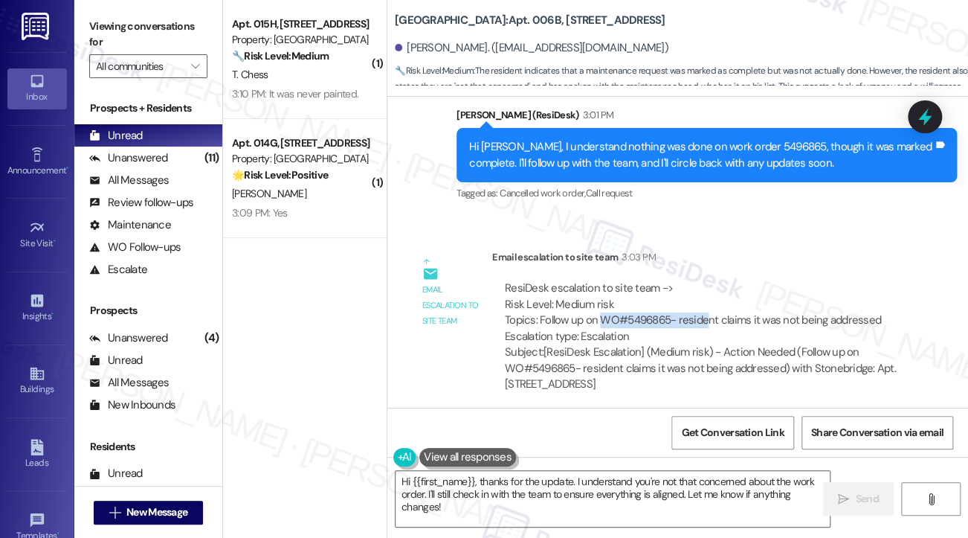
drag, startPoint x: 602, startPoint y: 129, endPoint x: 705, endPoint y: 129, distance: 103.4
click at [705, 280] on div "ResiDesk escalation to site team -> Risk Level: Medium risk Topics: Follow up o…" at bounding box center [701, 312] width 393 height 64
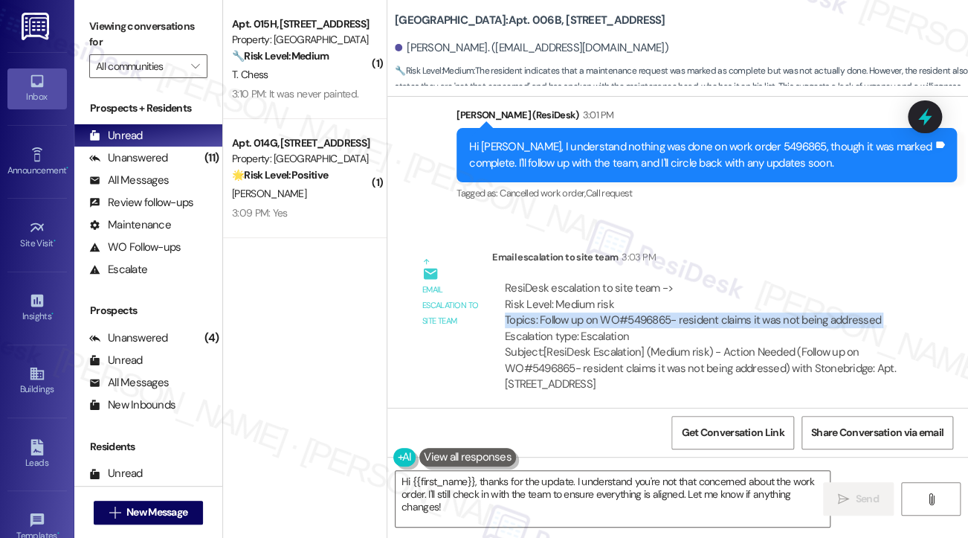
click at [705, 280] on div "ResiDesk escalation to site team -> Risk Level: Medium risk Topics: Follow up o…" at bounding box center [701, 312] width 393 height 64
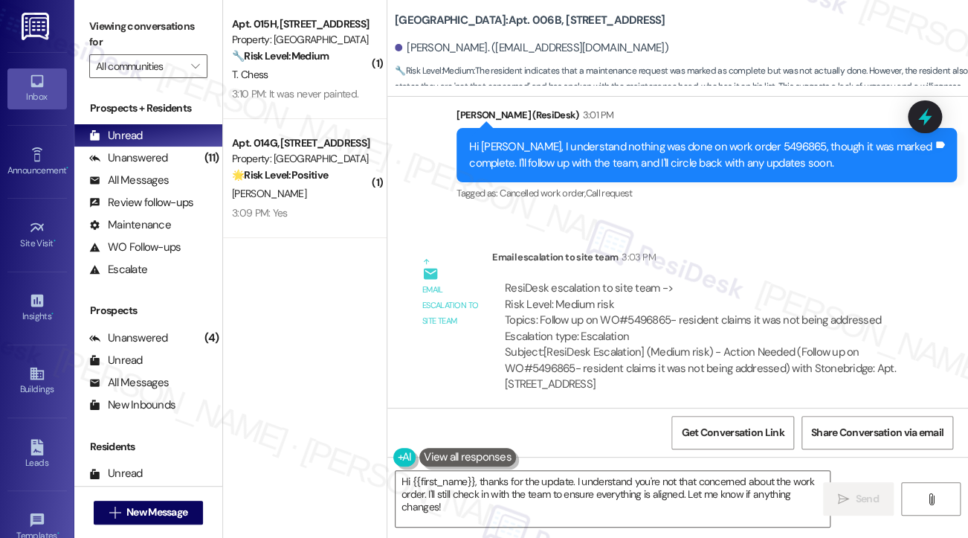
click at [544, 480] on div "I spoke with the maintenance head and know he has it on his list...it is tediou…" at bounding box center [631, 488] width 419 height 16
copy div "I spoke with the maintenance head and know he has it on his list...it is tediou…"
click at [101, 34] on label "Viewing conversations for" at bounding box center [148, 34] width 118 height 39
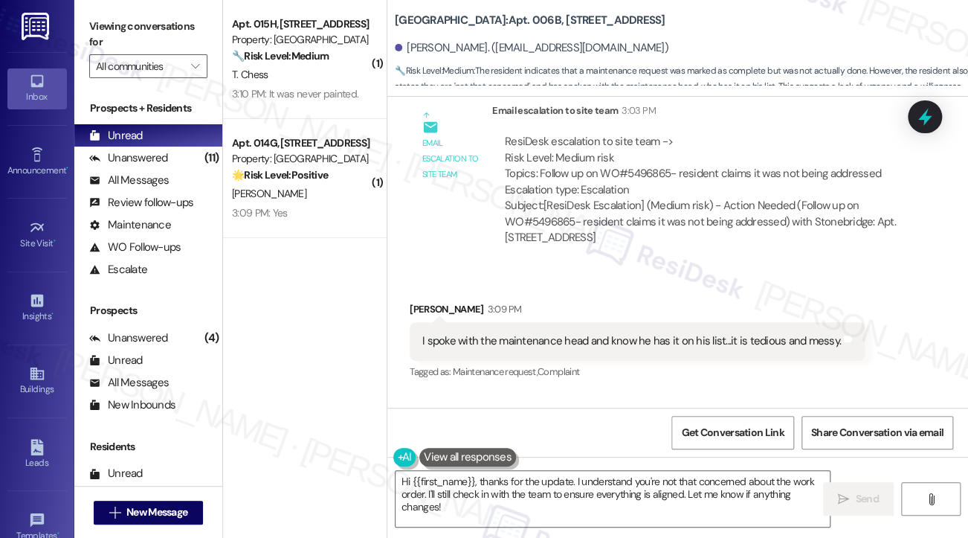
scroll to position [32116, 0]
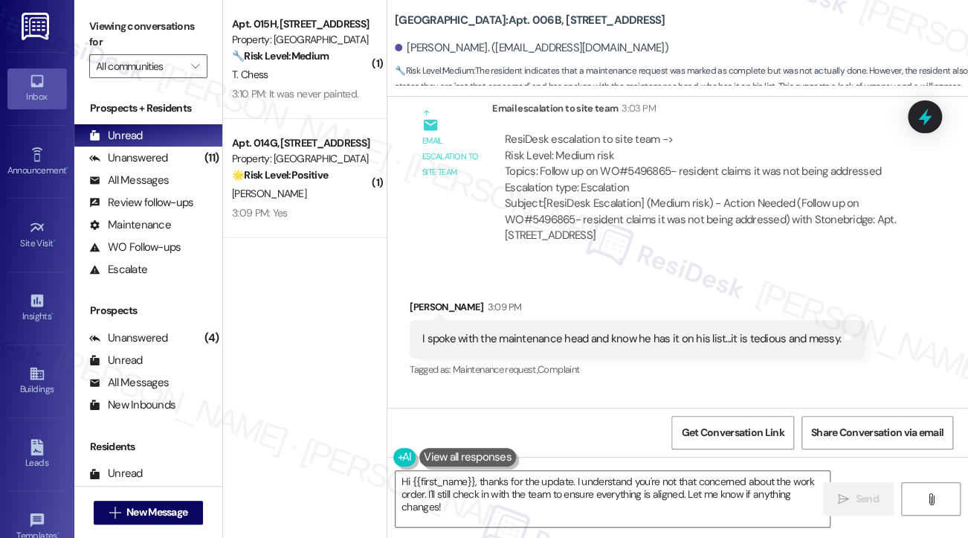
click at [511, 425] on div "I wonder many times if he and his team are on same page as the office. lol Tags…" at bounding box center [601, 444] width 383 height 38
copy div "I wonder many times if he and his team are on same page as the office. lol Tags…"
click at [97, 25] on label "Viewing conversations for" at bounding box center [148, 34] width 118 height 39
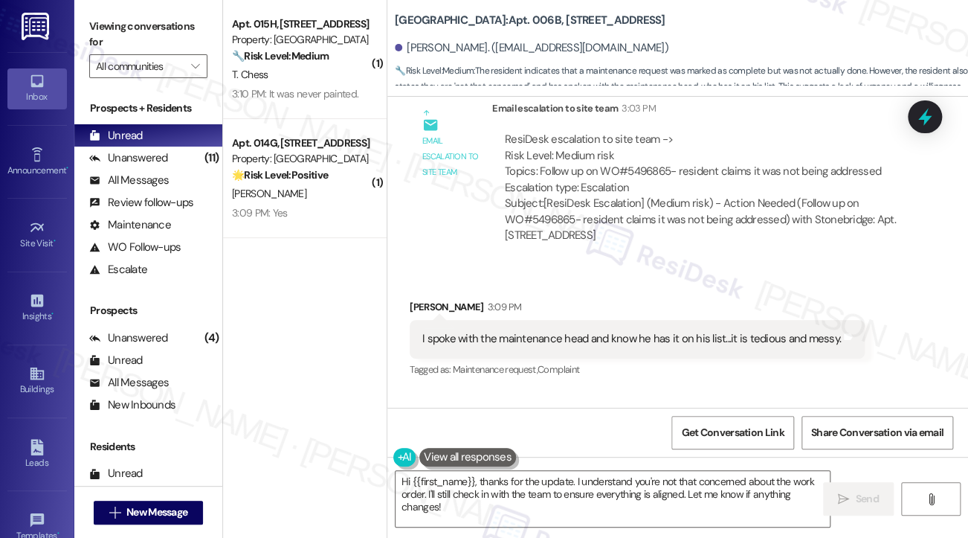
click at [466, 530] on div "I am not that concerned. Tags and notes" at bounding box center [486, 549] width 153 height 38
copy div "I am not that concerned. Tags and notes"
drag, startPoint x: 87, startPoint y: 41, endPoint x: 111, endPoint y: 51, distance: 25.7
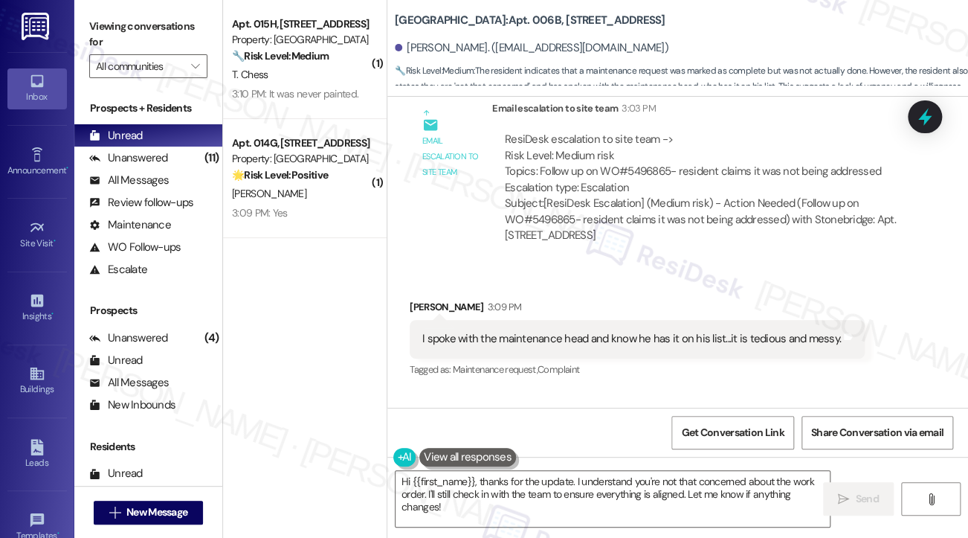
click at [87, 41] on div "Viewing conversations for All communities " at bounding box center [148, 46] width 148 height 93
click at [474, 494] on textarea "Hi {{first_name}}, thanks for the update. I understand you're not that concerne…" at bounding box center [613, 499] width 434 height 56
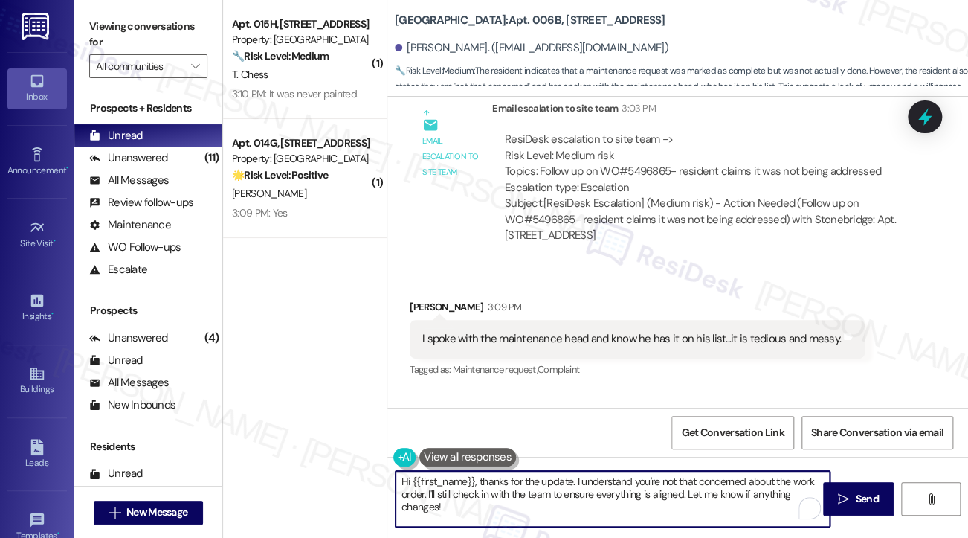
click at [475, 494] on textarea "Hi {{first_name}}, thanks for the update. I understand you're not that concerne…" at bounding box center [613, 499] width 434 height 56
paste textarea "Thank you for sharing your thoughts with me"
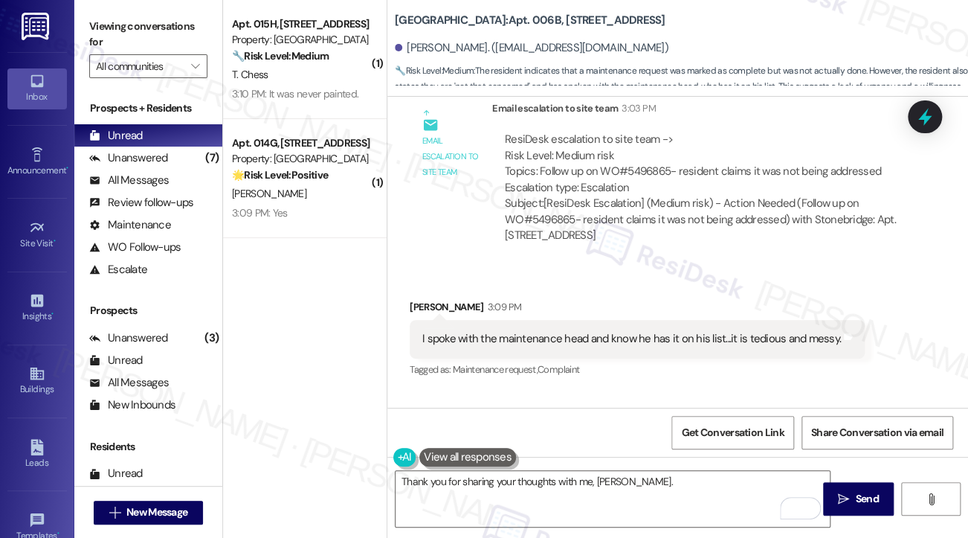
click at [117, 35] on label "Viewing conversations for" at bounding box center [148, 34] width 118 height 39
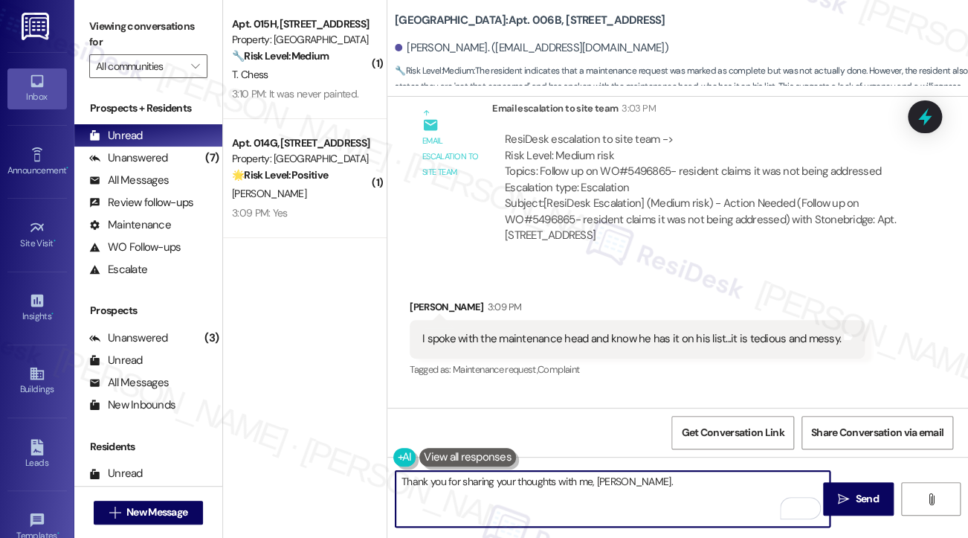
click at [663, 482] on textarea "Thank you for sharing your thoughts with me, Jennifer." at bounding box center [613, 499] width 434 height 56
paste textarea "Please know that the maintenance team is doing their best to work through every…"
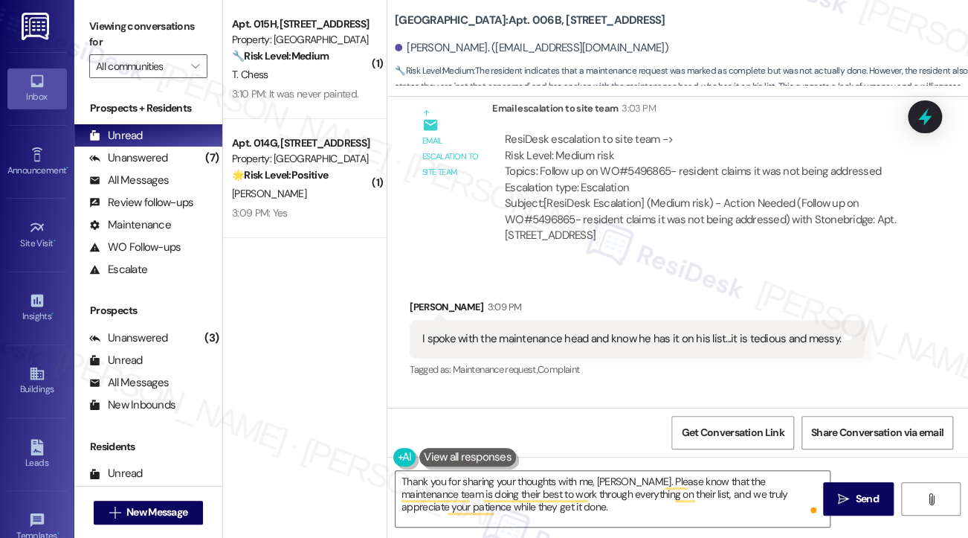
click at [117, 25] on label "Viewing conversations for" at bounding box center [148, 34] width 118 height 39
click at [635, 479] on textarea "Thank you for sharing your thoughts with me, Jennifer. Please know that the mai…" at bounding box center [613, 499] width 434 height 56
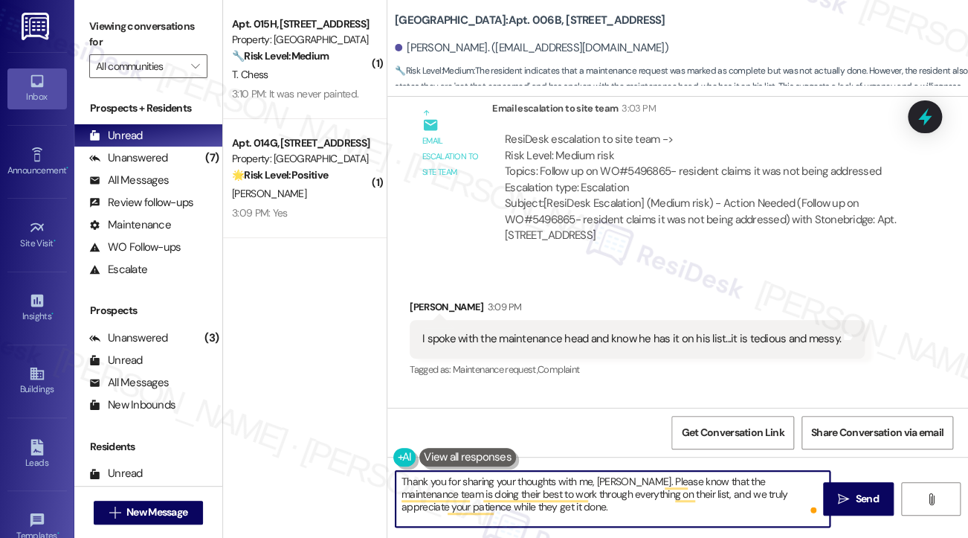
paste textarea "I understand how it can feel when some tasks take longer"
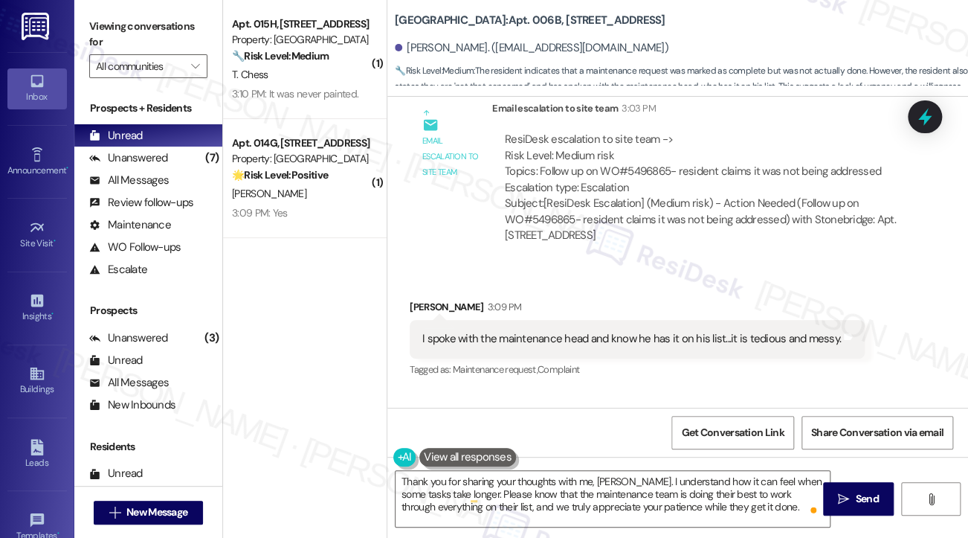
drag, startPoint x: 110, startPoint y: 37, endPoint x: 126, endPoint y: 45, distance: 18.3
click at [110, 37] on label "Viewing conversations for" at bounding box center [148, 34] width 118 height 39
click at [782, 506] on textarea "Thank you for sharing your thoughts with me, Jennifer. I understand how it can …" at bounding box center [613, 499] width 434 height 56
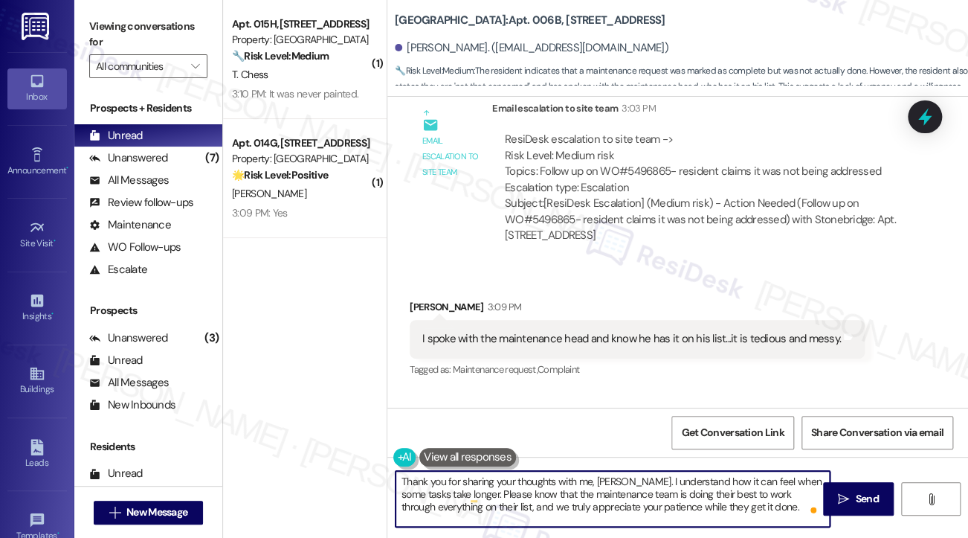
paste textarea "If anything changes in the meantime, don’t hesitate to let me know."
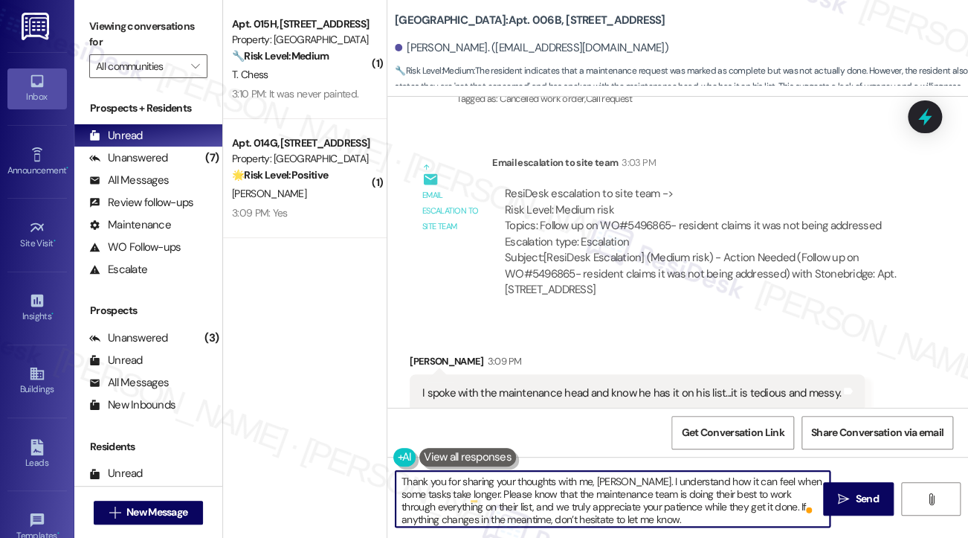
scroll to position [31967, 0]
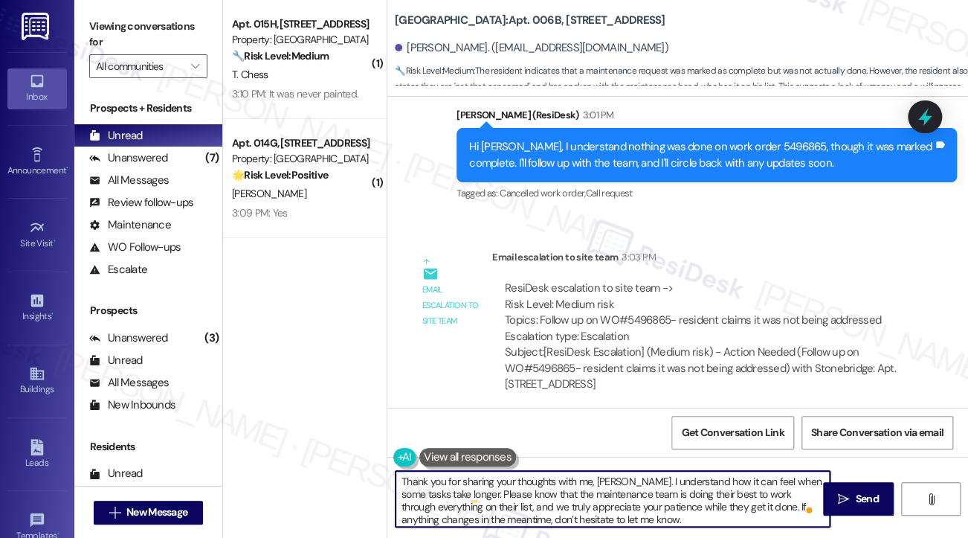
click at [567, 483] on textarea "Thank you for sharing your thoughts with me, Jennifer. I understand how it can …" at bounding box center [613, 499] width 434 height 56
type textarea "Thank you for sharing your thoughts with me, Jennifer. I understand how it can …"
click at [830, 501] on button " Send" at bounding box center [858, 498] width 71 height 33
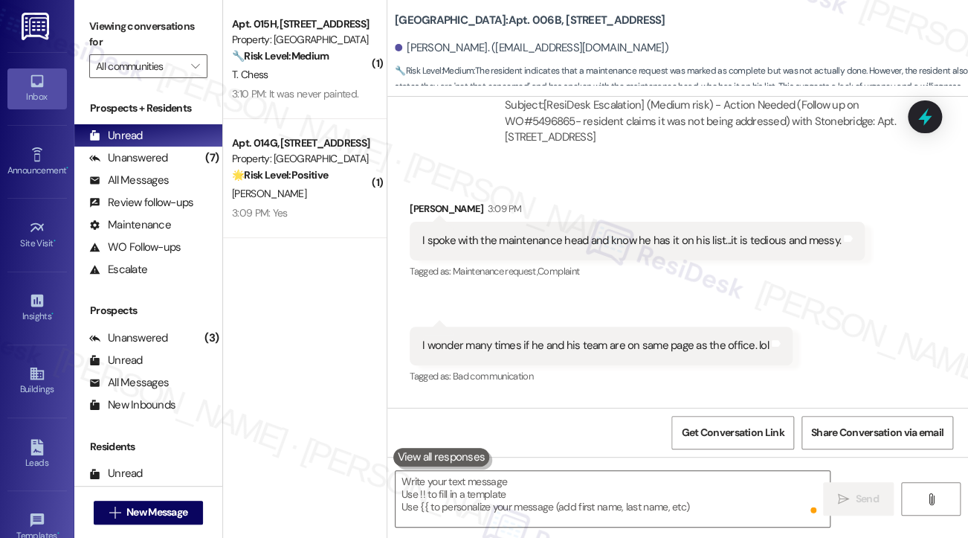
scroll to position [32267, 0]
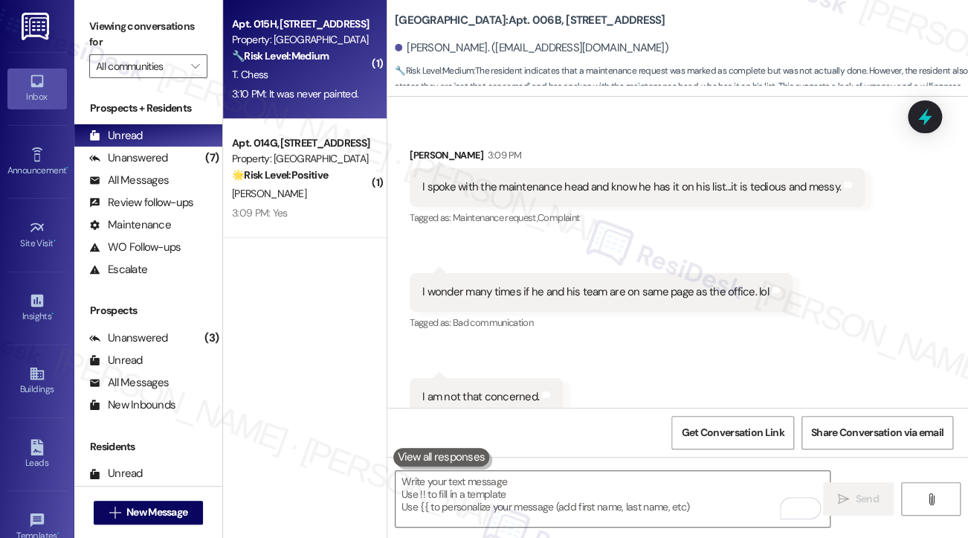
click at [289, 97] on div "3:10 PM: It was never painted. 3:10 PM: It was never painted." at bounding box center [295, 93] width 126 height 13
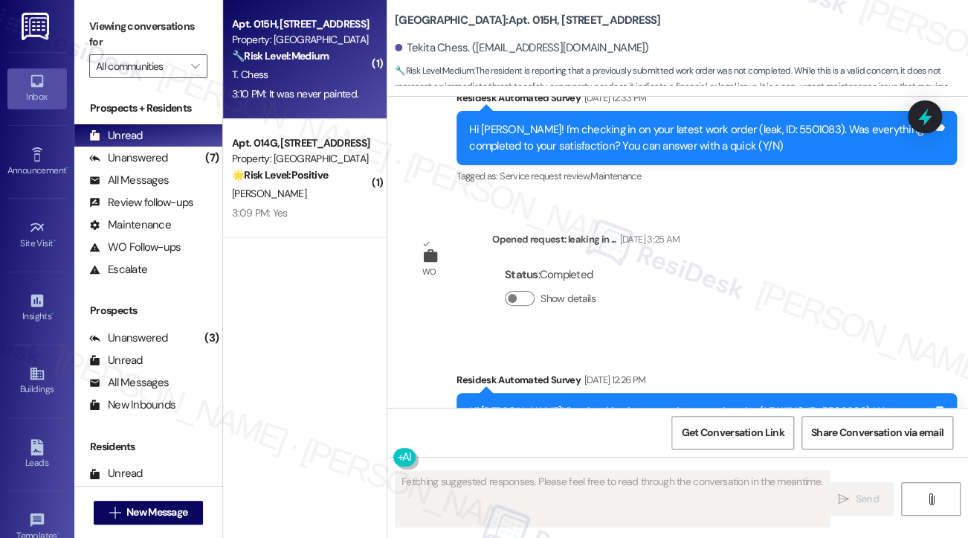
scroll to position [4240, 0]
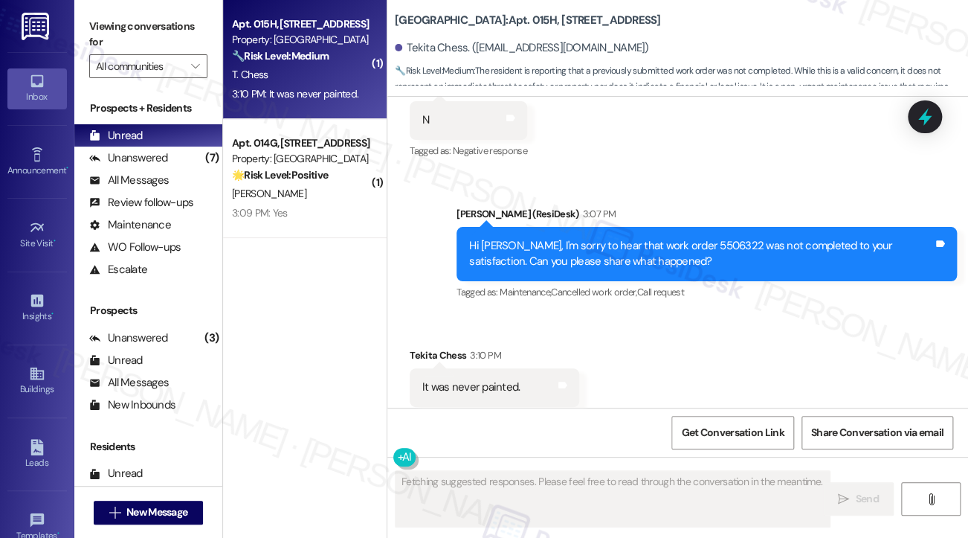
click at [627, 238] on div "Hi [PERSON_NAME], I'm sorry to hear that work order 5506322 was not completed t…" at bounding box center [701, 254] width 464 height 32
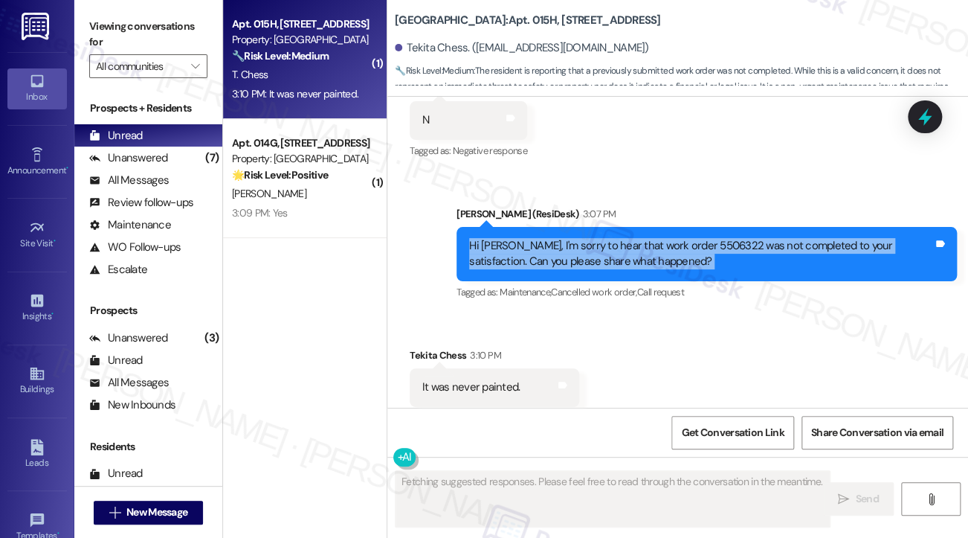
click at [627, 238] on div "Hi [PERSON_NAME], I'm sorry to hear that work order 5506322 was not completed t…" at bounding box center [701, 254] width 464 height 32
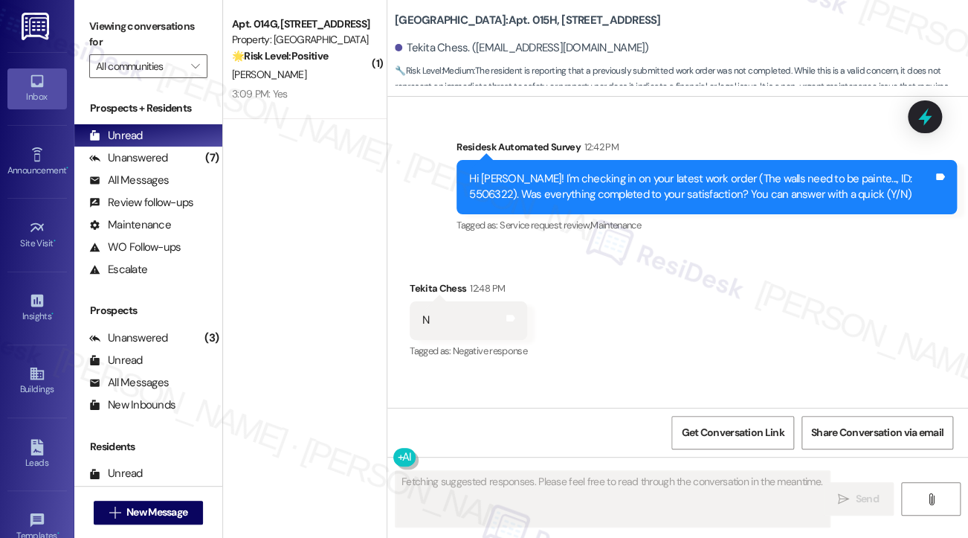
scroll to position [4017, 0]
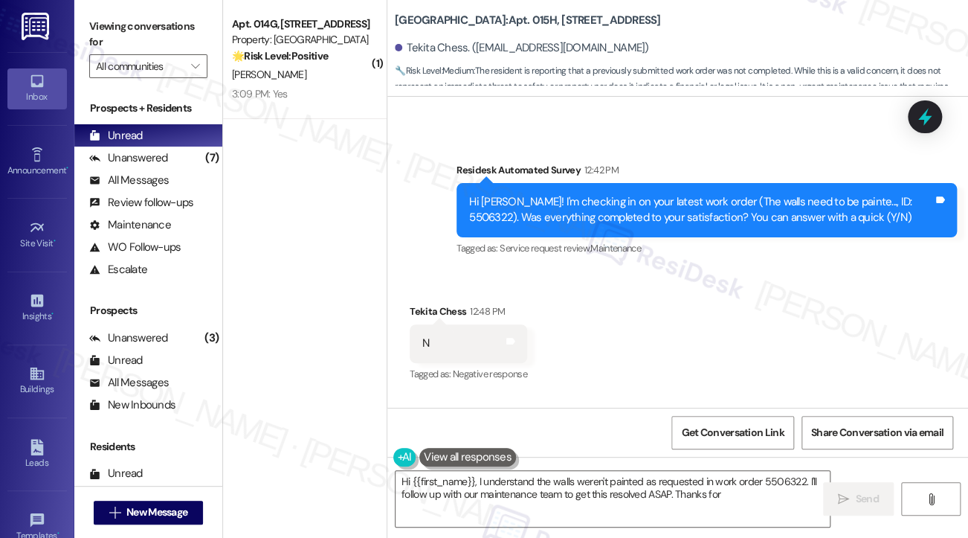
click at [711, 194] on div "Hi [PERSON_NAME]! I'm checking in on your latest work order (The walls need to …" at bounding box center [701, 210] width 464 height 32
type textarea "Hi {{first_name}}, I understand the walls weren't painted as requested in work …"
click at [711, 194] on div "Hi [PERSON_NAME]! I'm checking in on your latest work order (The walls need to …" at bounding box center [701, 210] width 464 height 32
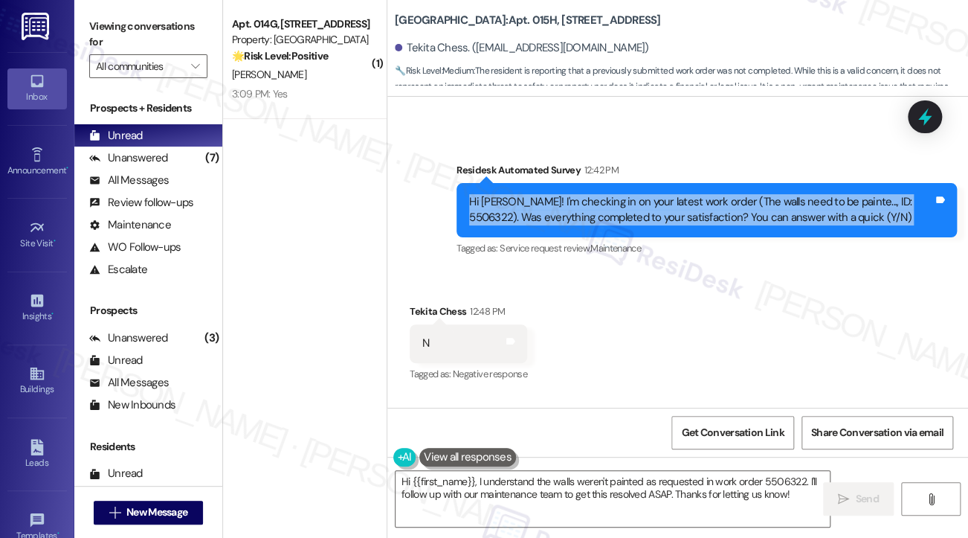
click at [711, 194] on div "Hi [PERSON_NAME]! I'm checking in on your latest work order (The walls need to …" at bounding box center [701, 210] width 464 height 32
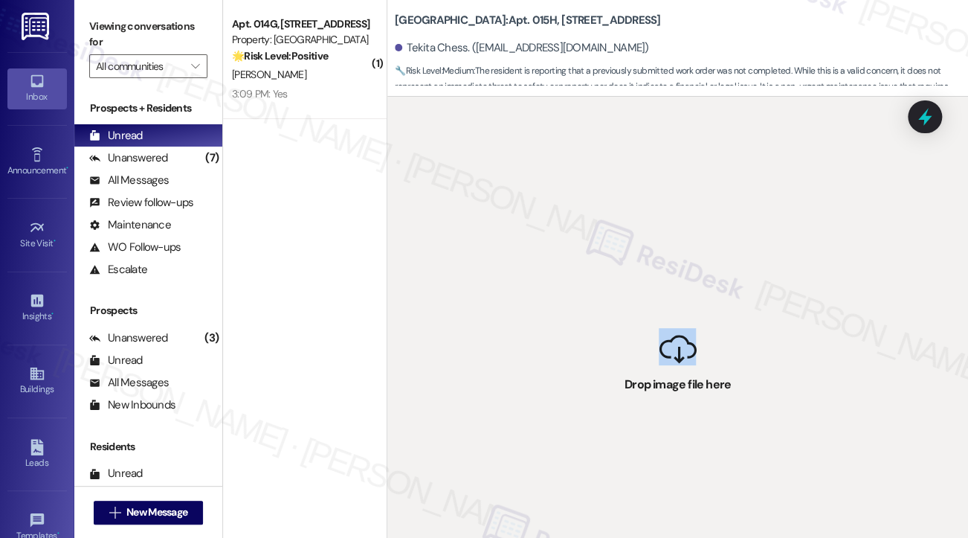
drag, startPoint x: 701, startPoint y: 363, endPoint x: 535, endPoint y: 100, distance: 310.5
click at [535, 100] on div " Drop image file here" at bounding box center [677, 366] width 581 height 538
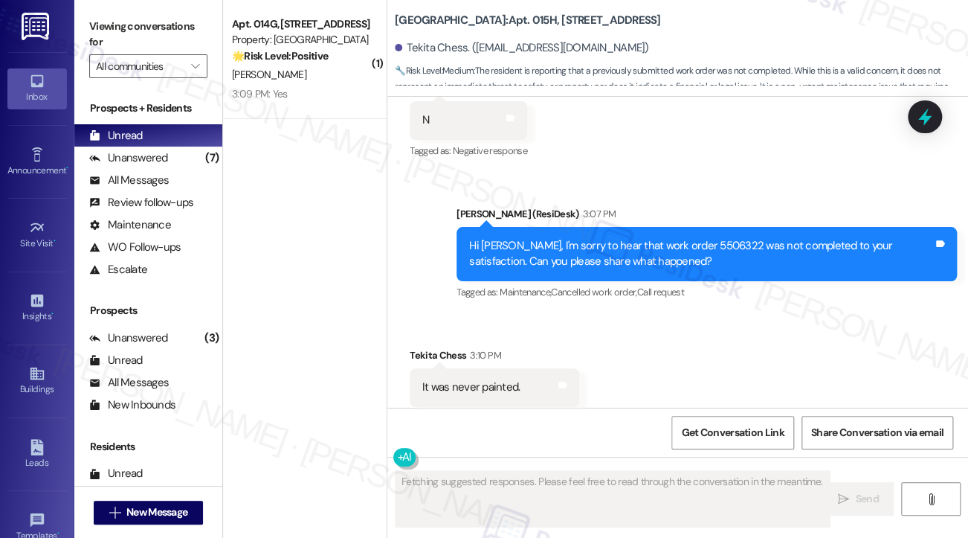
scroll to position [4241, 0]
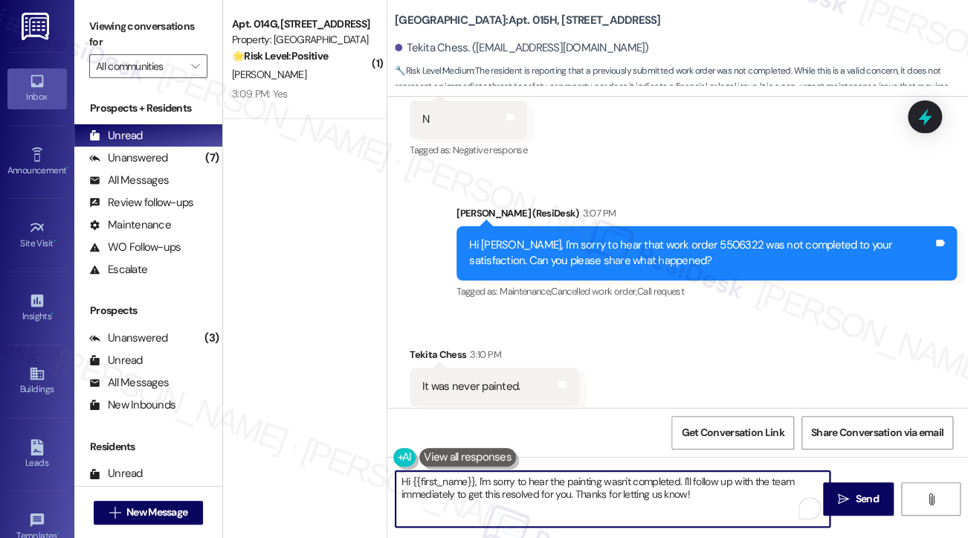
drag, startPoint x: 477, startPoint y: 483, endPoint x: 328, endPoint y: 476, distance: 149.6
click at [328, 476] on div "( 1 ) Apt. 014G, 1 Stonebridge Manor Property: Stonebridge 🌟 Risk Level: Positi…" at bounding box center [595, 269] width 745 height 538
click at [452, 492] on textarea "Hi {{first_name}}, I'm sorry to hear the painting wasn't completed. I'll follow…" at bounding box center [613, 499] width 434 height 56
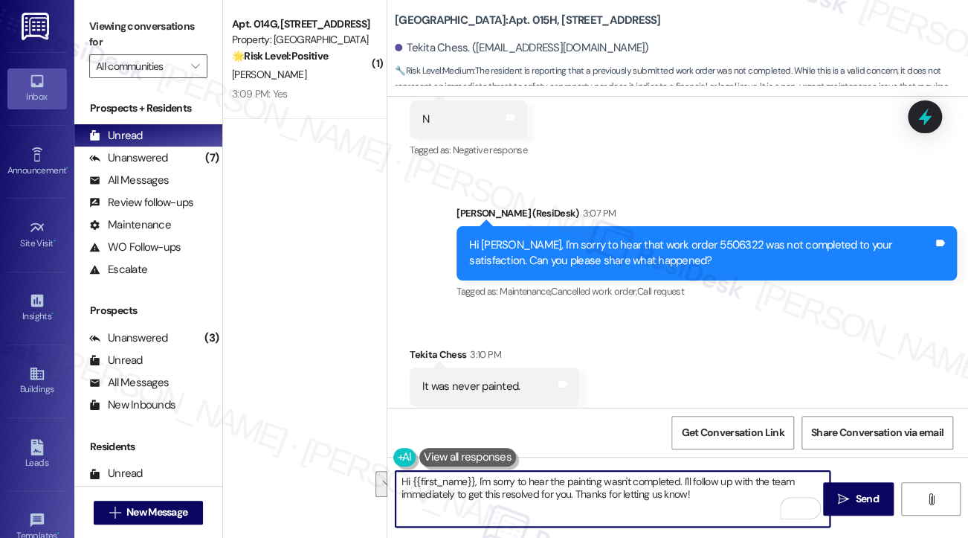
type textarea "I"
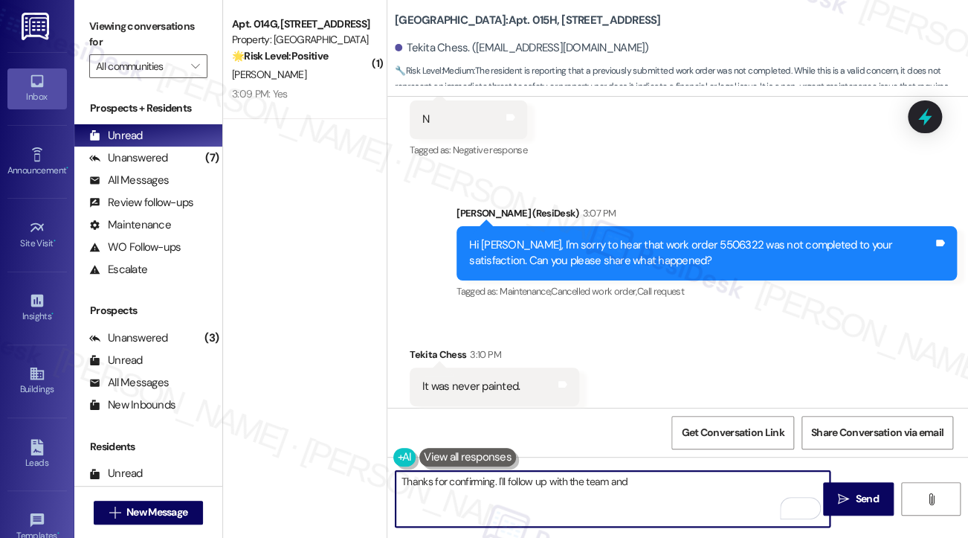
click at [648, 490] on textarea "Thanks for confirming. I'll follow up with the team and" at bounding box center [613, 499] width 434 height 56
click at [720, 480] on textarea "Thanks for confirming. I'll follow up with the team about the service request. …" at bounding box center [613, 499] width 434 height 56
click at [677, 499] on textarea "Thanks for confirming. I'll follow up with the team about the service request. …" at bounding box center [613, 499] width 434 height 56
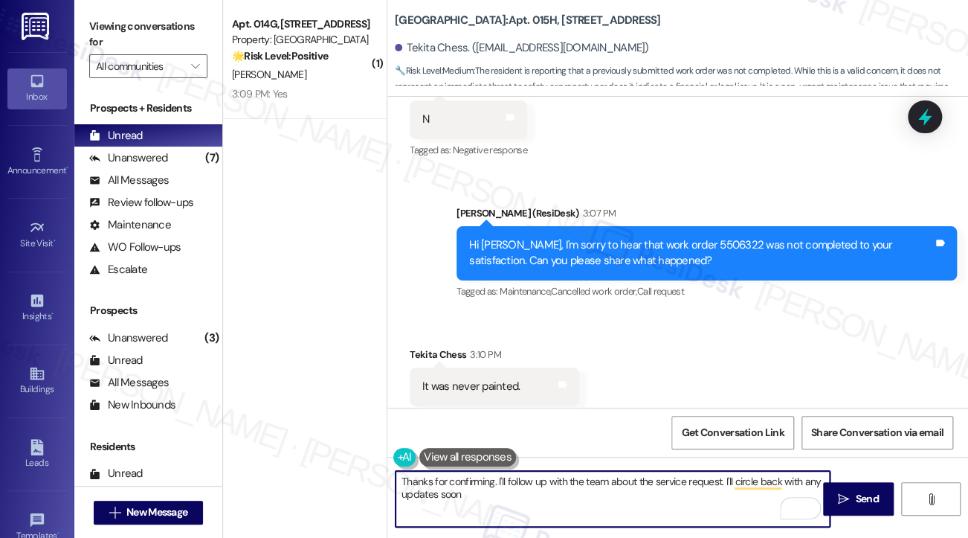
click at [425, 347] on div "Tekita Chess 3:10 PM" at bounding box center [495, 357] width 170 height 21
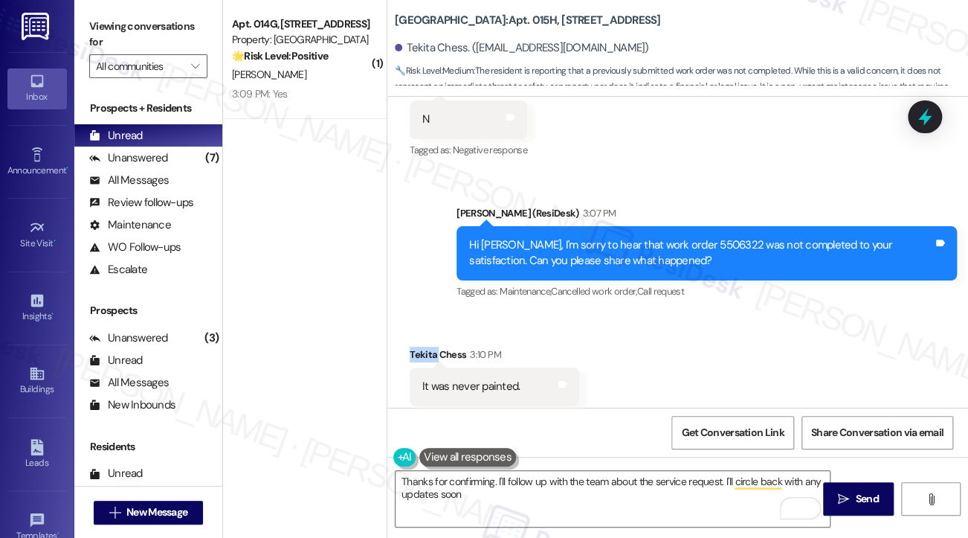
click at [425, 347] on div "Tekita Chess 3:10 PM" at bounding box center [495, 357] width 170 height 21
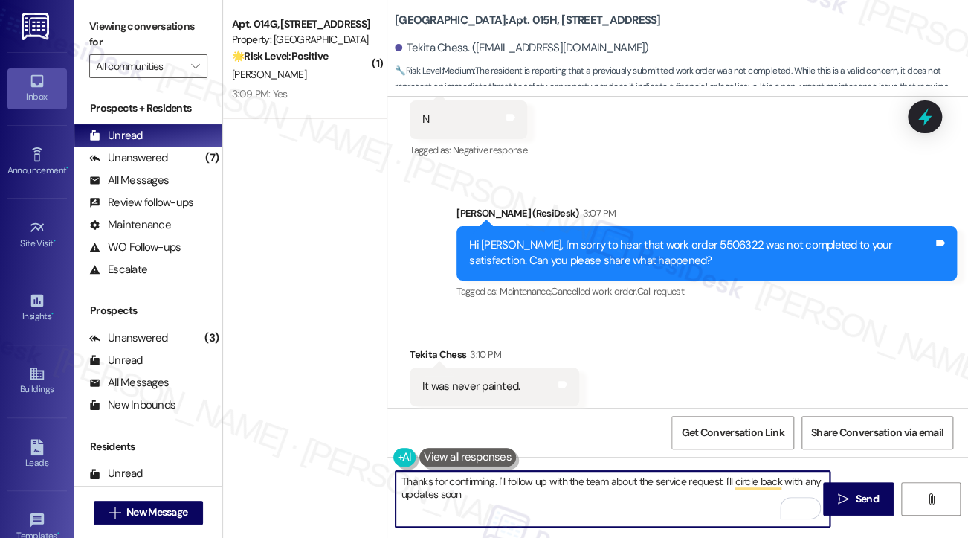
click at [508, 484] on textarea "Thanks for confirming. I'll follow up with the team about the service request. …" at bounding box center [613, 499] width 434 height 56
drag, startPoint x: 654, startPoint y: 482, endPoint x: 719, endPoint y: 483, distance: 64.7
click at [719, 483] on textarea "Thanks for confirming. I'll follow up with the team about the service request. …" at bounding box center [613, 499] width 434 height 56
drag, startPoint x: 692, startPoint y: 492, endPoint x: 679, endPoint y: 489, distance: 13.0
click at [692, 492] on textarea "Thanks for confirming. I'll follow up with the team about the service request. …" at bounding box center [613, 499] width 434 height 56
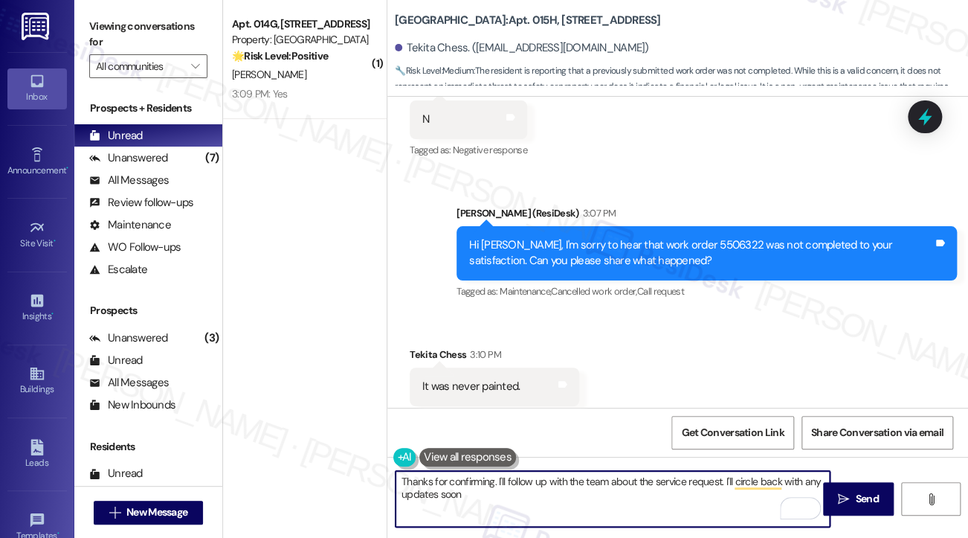
click at [643, 478] on textarea "Thanks for confirming. I'll follow up with the team about the service request. …" at bounding box center [613, 499] width 434 height 56
type textarea "Thanks for confirming. I'll follow up with the team about your service request.…"
click at [612, 498] on textarea "Thanks for confirming. I'll follow up with the team about your service request.…" at bounding box center [613, 499] width 434 height 56
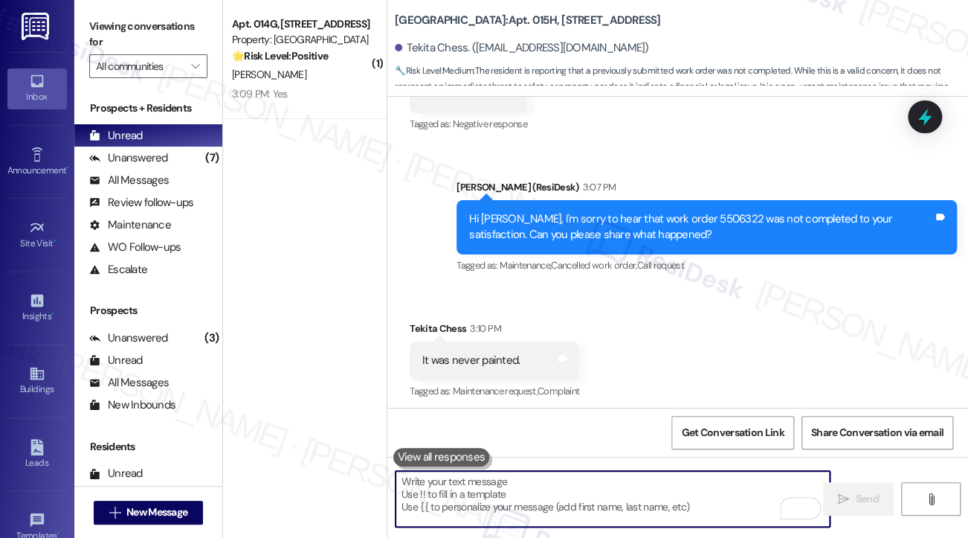
scroll to position [4063, 0]
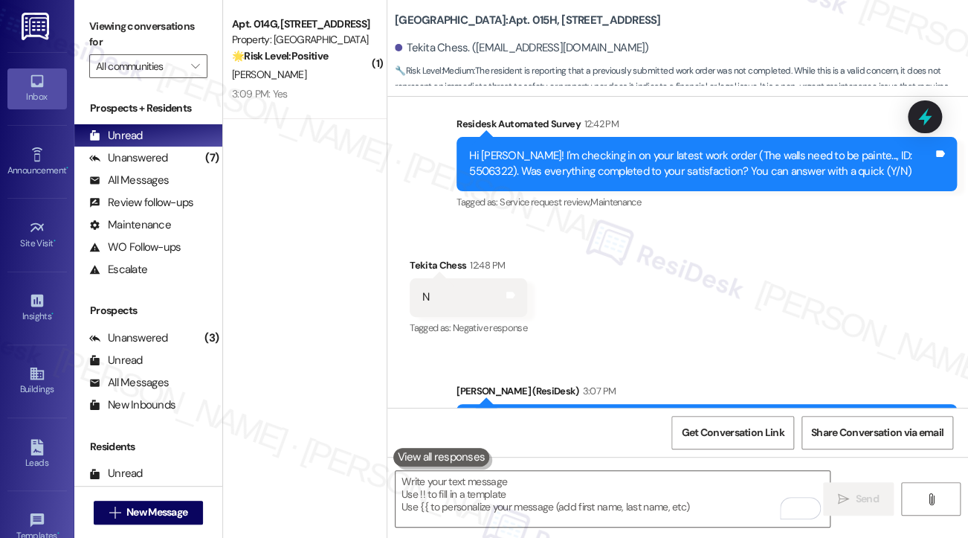
click at [680, 415] on div "Hi [PERSON_NAME], I'm sorry to hear that work order 5506322 was not completed t…" at bounding box center [701, 431] width 464 height 32
copy div "5506322"
click at [917, 118] on icon at bounding box center [925, 116] width 25 height 25
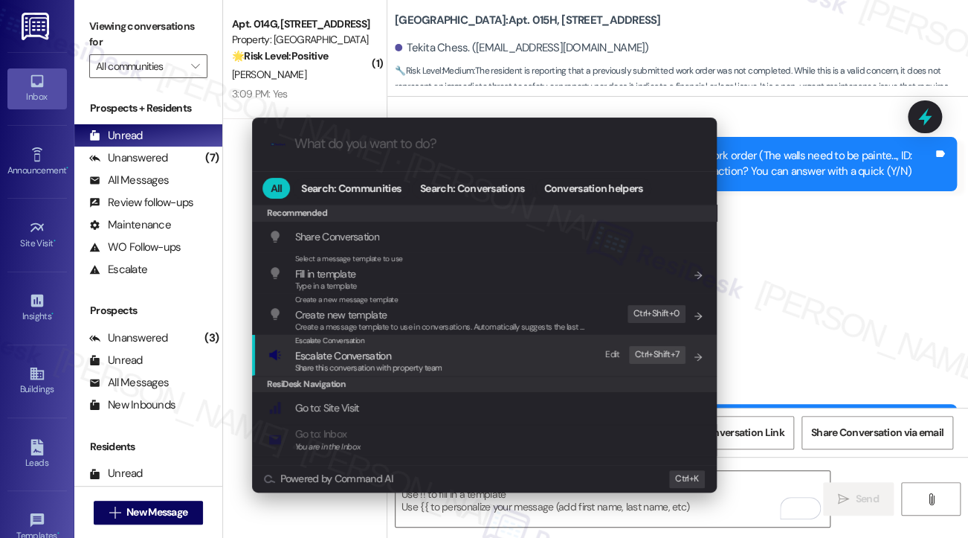
click at [480, 362] on div "Escalate Conversation Escalate Conversation Share this conversation with proper…" at bounding box center [485, 355] width 435 height 40
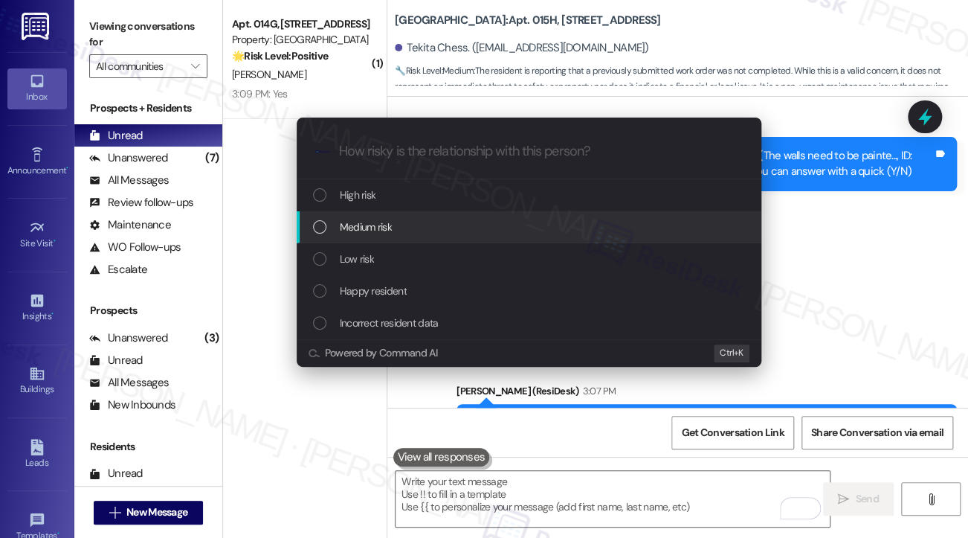
click at [388, 225] on span "Medium risk" at bounding box center [366, 227] width 52 height 16
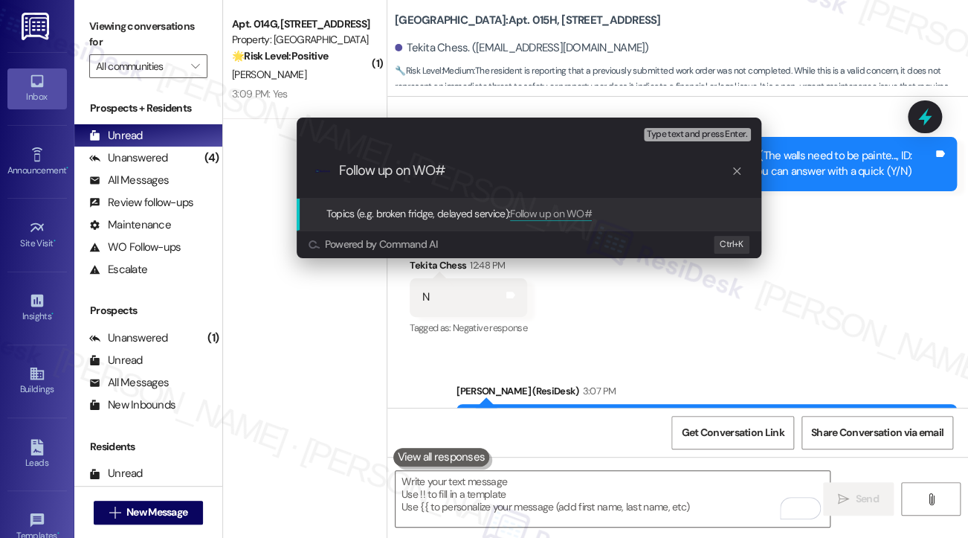
paste input "5506322"
type input "Follow up on WO#5506322 - wall repaint"
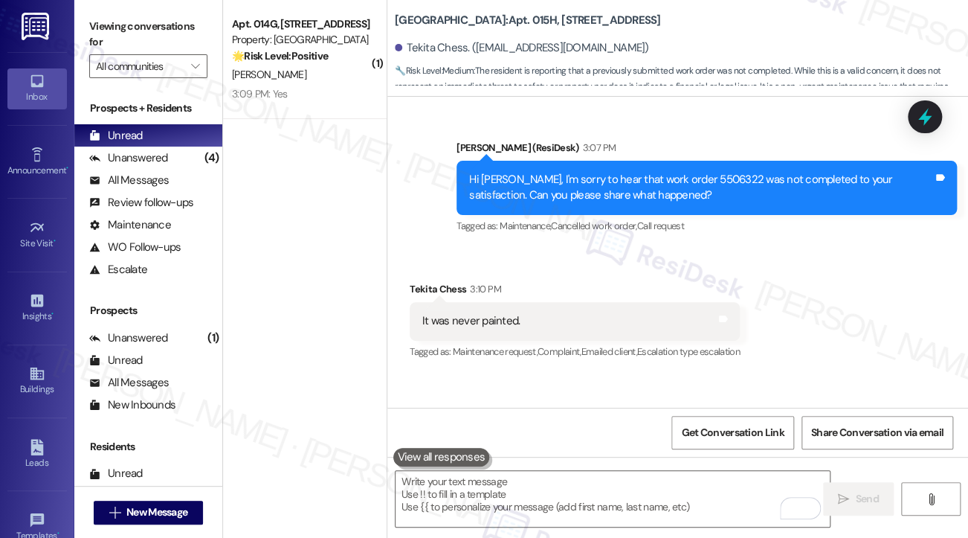
scroll to position [4382, 0]
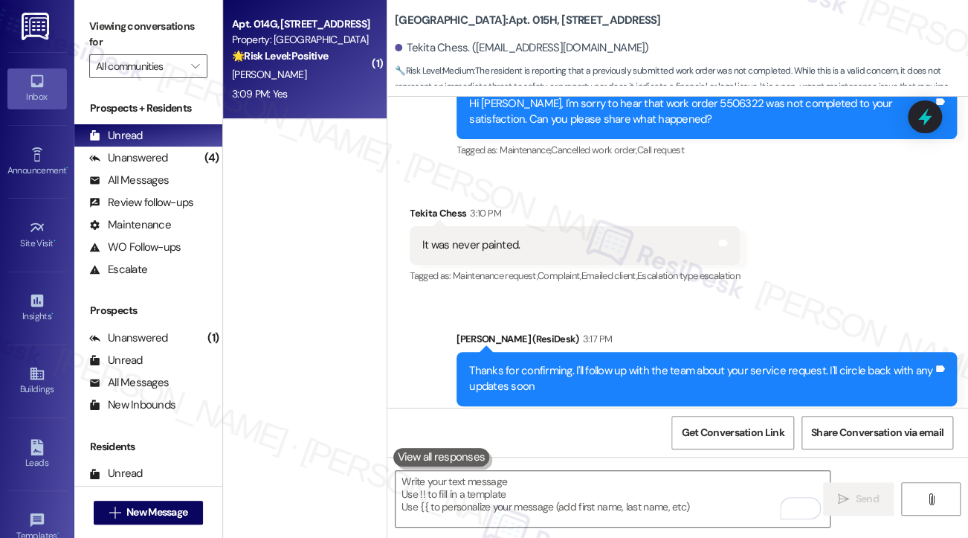
click at [295, 74] on div "[PERSON_NAME]" at bounding box center [301, 74] width 141 height 19
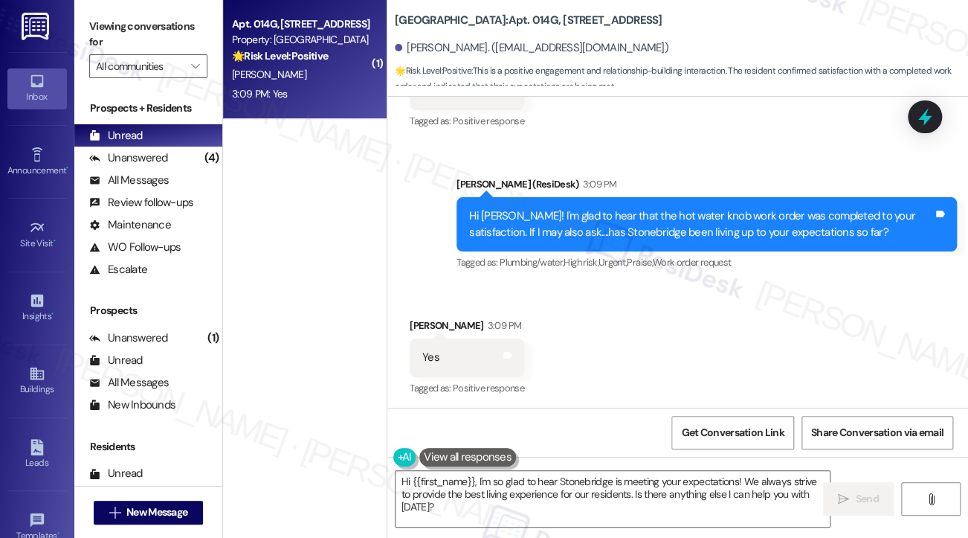
scroll to position [1782, 0]
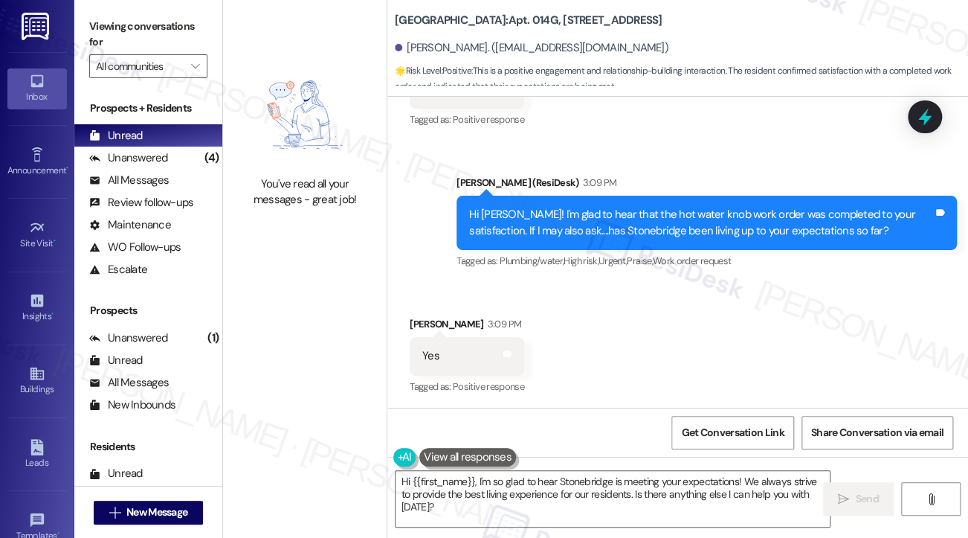
click at [649, 207] on div "Hi Parnell! I'm glad to hear that the hot water knob work order was completed t…" at bounding box center [701, 223] width 464 height 32
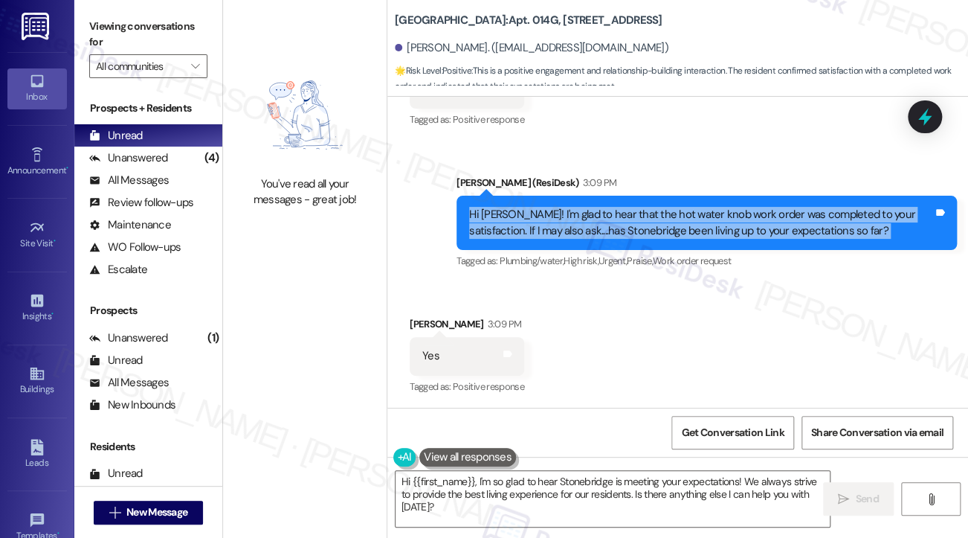
click at [649, 207] on div "Hi Parnell! I'm glad to hear that the hot water knob work order was completed t…" at bounding box center [701, 223] width 464 height 32
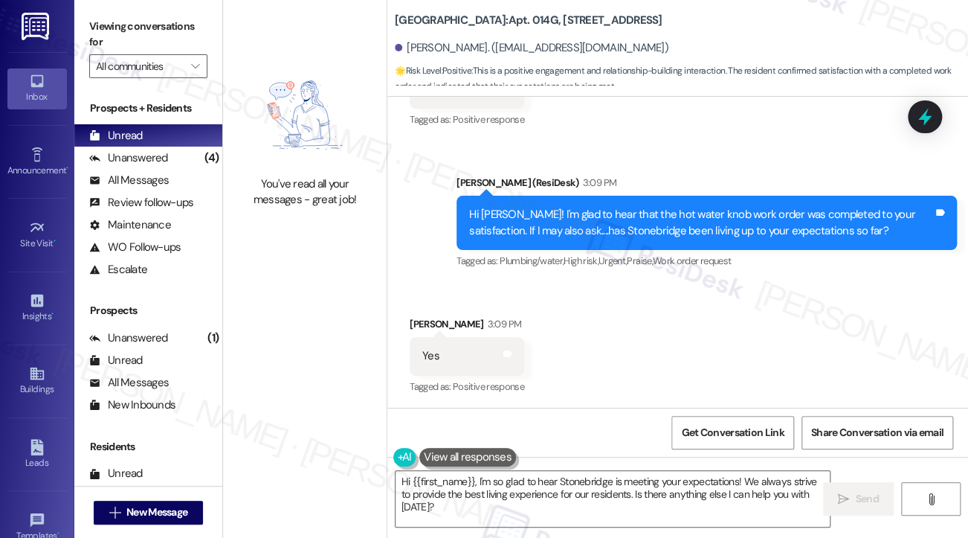
click at [92, 29] on label "Viewing conversations for" at bounding box center [148, 34] width 118 height 39
click at [97, 26] on label "Viewing conversations for" at bounding box center [148, 34] width 118 height 39
click at [781, 232] on div "Hi Parnell! I'm glad to hear that the hot water knob work order was completed t…" at bounding box center [701, 223] width 464 height 32
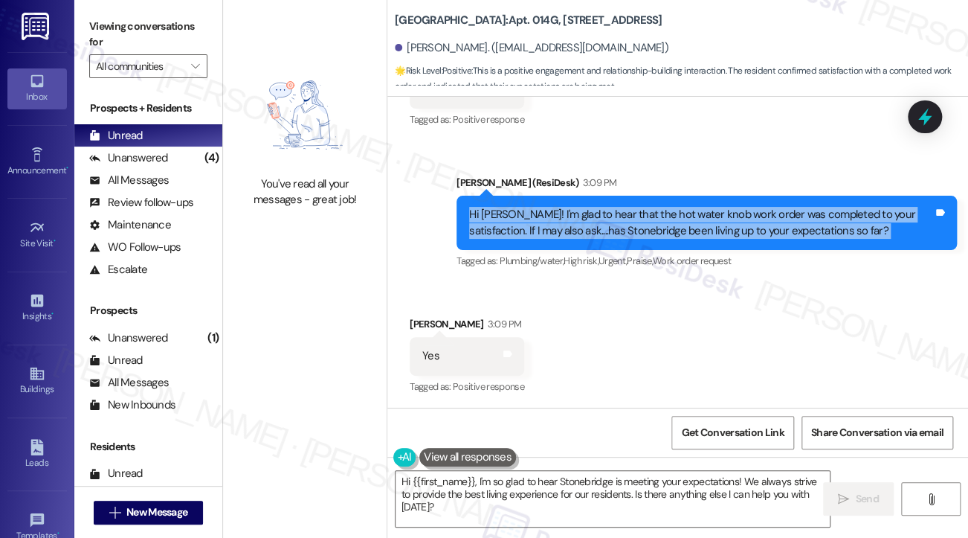
click at [781, 232] on div "Hi Parnell! I'm glad to hear that the hot water knob work order was completed t…" at bounding box center [701, 223] width 464 height 32
click at [455, 508] on textarea "Hi {{first_name}}, I'm so glad to hear Stonebridge is meeting your expectations…" at bounding box center [613, 499] width 434 height 56
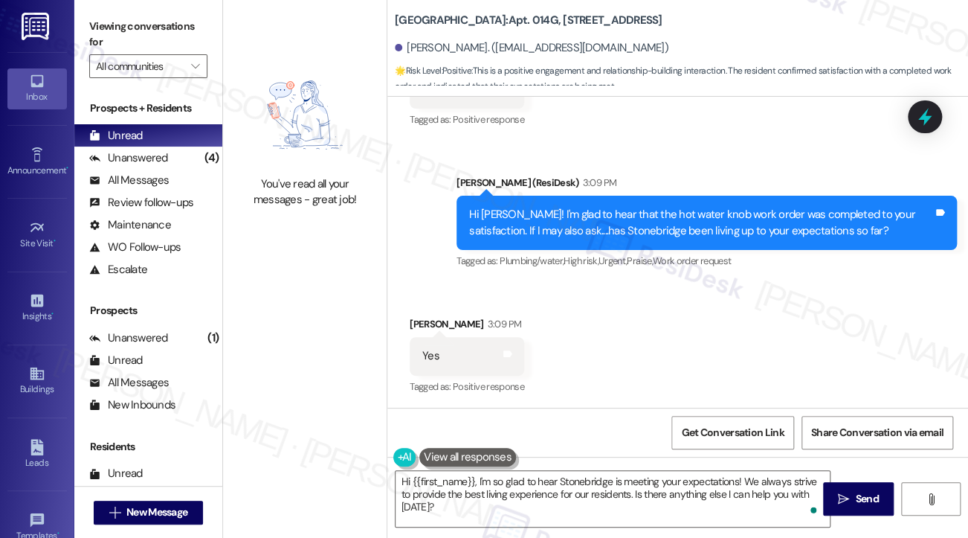
click at [583, 228] on div "Hi Parnell! I'm glad to hear that the hot water knob work order was completed t…" at bounding box center [701, 223] width 464 height 32
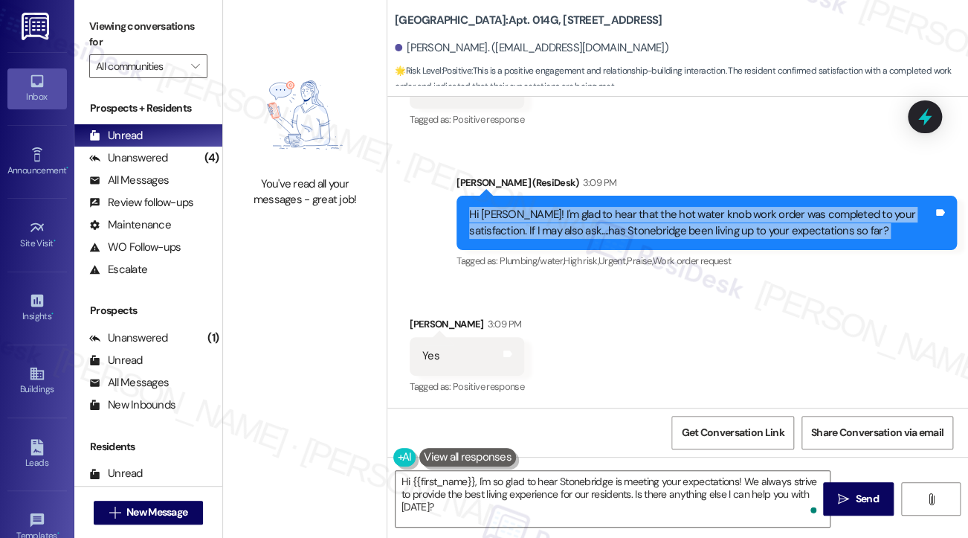
click at [583, 228] on div "Hi Parnell! I'm glad to hear that the hot water knob work order was completed t…" at bounding box center [701, 223] width 464 height 32
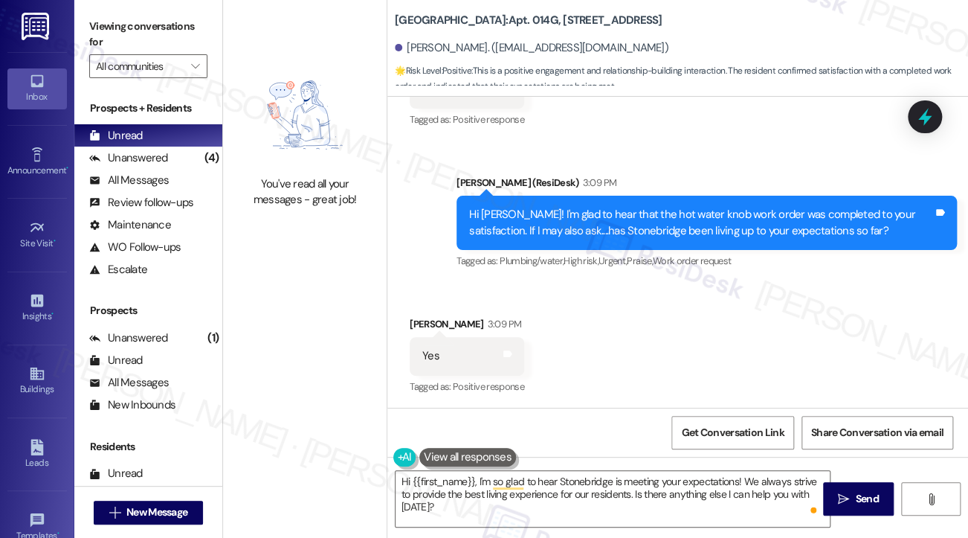
drag, startPoint x: 100, startPoint y: 35, endPoint x: 113, endPoint y: 45, distance: 15.9
click at [100, 35] on label "Viewing conversations for" at bounding box center [148, 34] width 118 height 39
click at [516, 493] on textarea "Hi {{first_name}}, I'm so glad to hear Stonebridge is meeting your expectations…" at bounding box center [613, 499] width 434 height 56
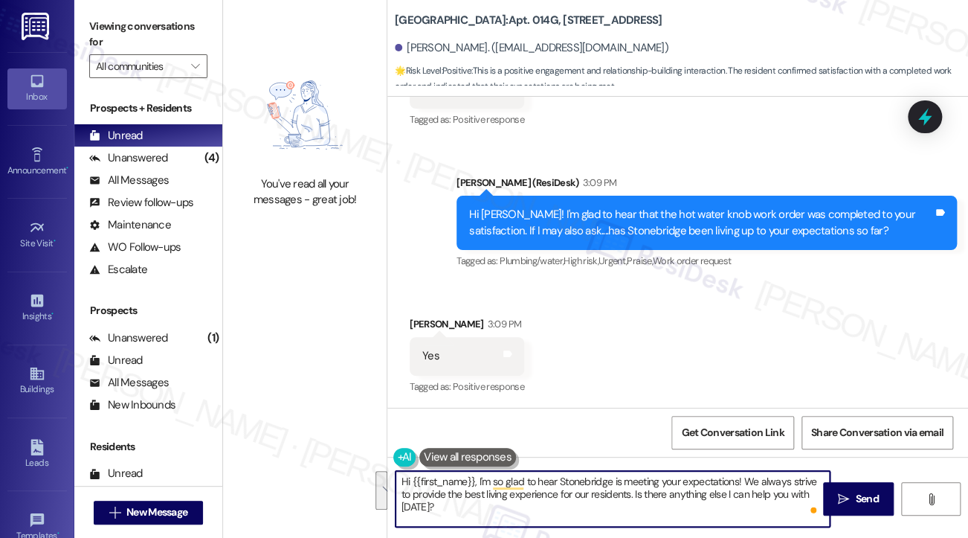
paste textarea "That’s wonderful to hear, Yu-Shou, thank you! 💛 If you’re comfortable, would yo…"
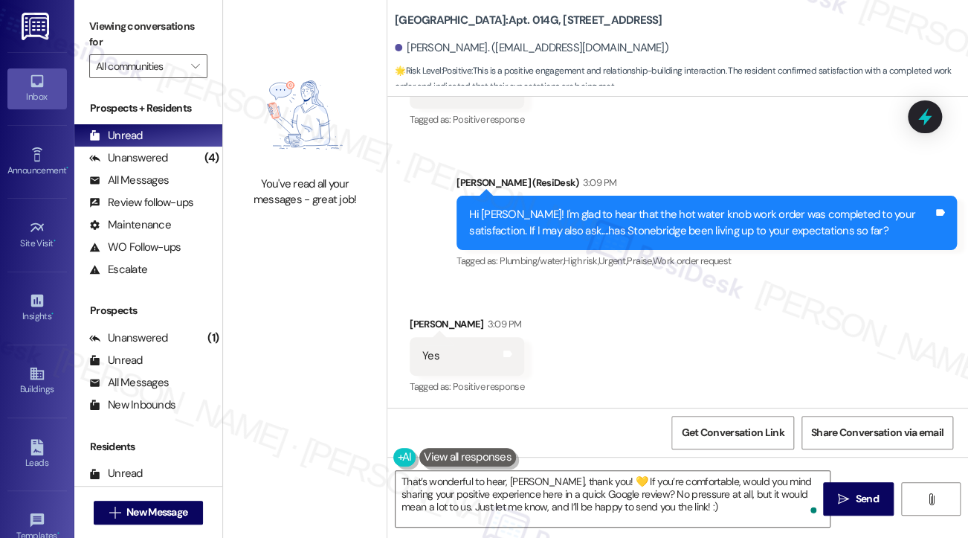
click at [429, 321] on div "Parnell Garcia 3:09 PM" at bounding box center [467, 326] width 115 height 21
copy div "Parnell"
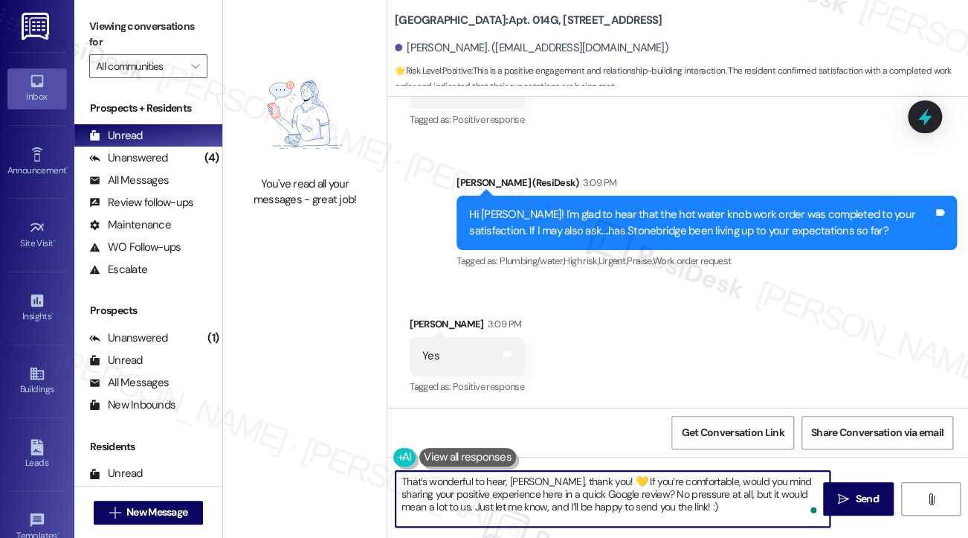
drag, startPoint x: 544, startPoint y: 482, endPoint x: 509, endPoint y: 480, distance: 34.2
click at [509, 480] on textarea "That’s wonderful to hear, Yu-Shou, thank you! 💛 If you’re comfortable, would yo…" at bounding box center [613, 499] width 434 height 56
paste textarea "Parnell"
click at [656, 512] on textarea "That’s wonderful to hear, Parnell, thank you! 💛 If you’re comfortable, would yo…" at bounding box center [613, 499] width 434 height 56
type textarea "That’s wonderful to hear, Parnell, thank you! 💛 If you’re comfortable, would yo…"
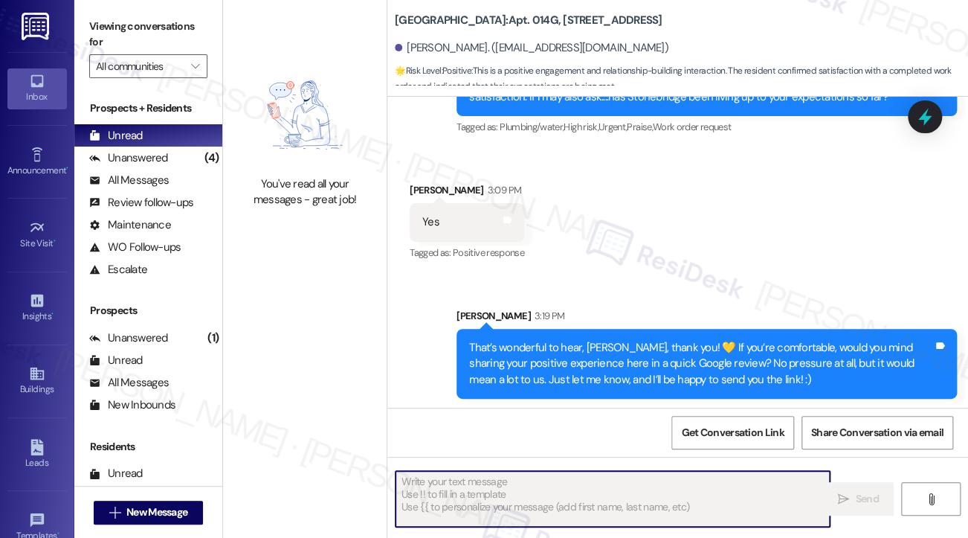
scroll to position [1919, 0]
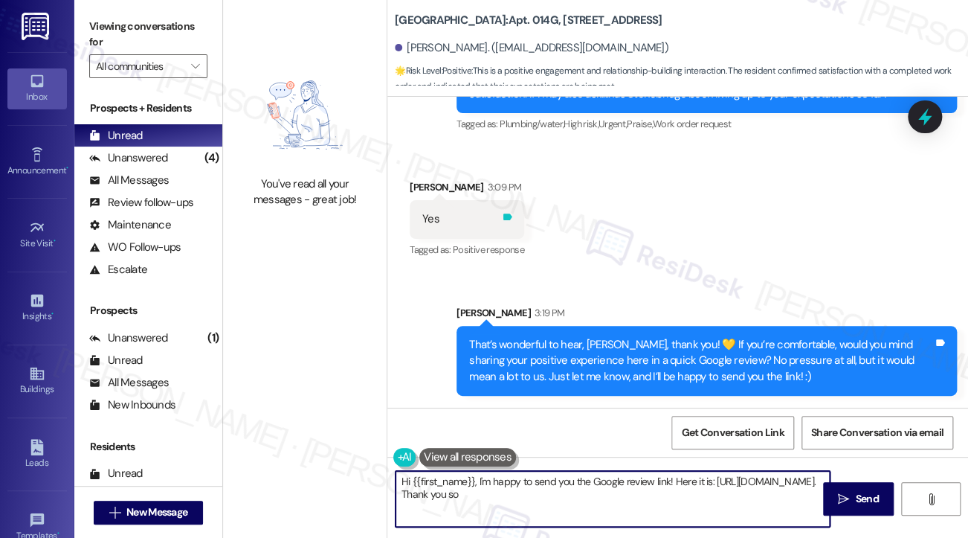
click at [512, 219] on icon at bounding box center [507, 216] width 11 height 11
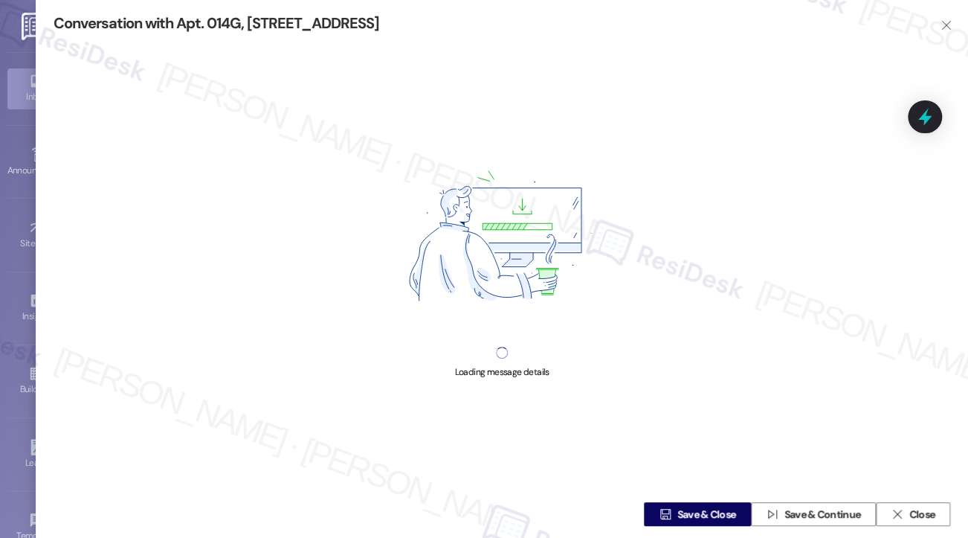
type textarea "Hi {{first_name}}, I'm happy to send you the Google review link! Here it is: ht…"
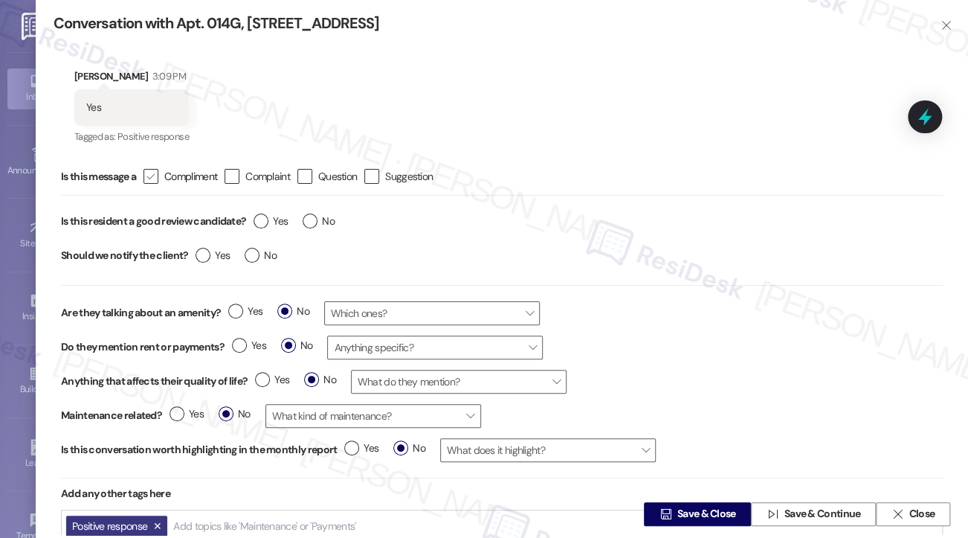
click at [147, 175] on div "" at bounding box center [151, 176] width 15 height 15
click at [146, 175] on input " Compliment" at bounding box center [141, 177] width 10 height 10
checkbox input "true"
click at [254, 222] on div "Yes No" at bounding box center [294, 223] width 96 height 34
click at [257, 223] on label "Yes" at bounding box center [271, 221] width 34 height 16
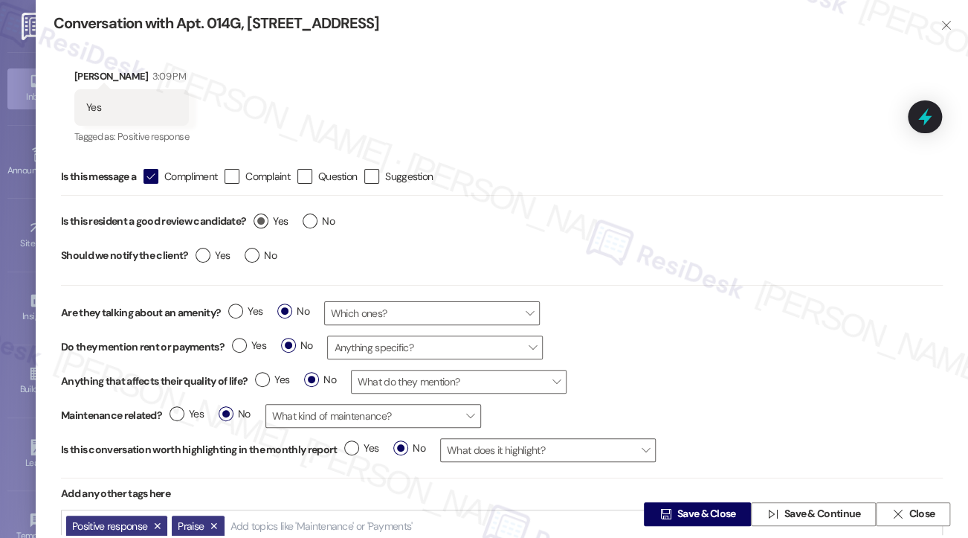
click at [257, 223] on input "Yes" at bounding box center [271, 222] width 34 height 19
radio input "true"
click at [243, 254] on div "Yes No" at bounding box center [236, 257] width 96 height 34
click at [254, 254] on label "No" at bounding box center [261, 256] width 32 height 16
click at [254, 254] on input "No" at bounding box center [261, 257] width 32 height 19
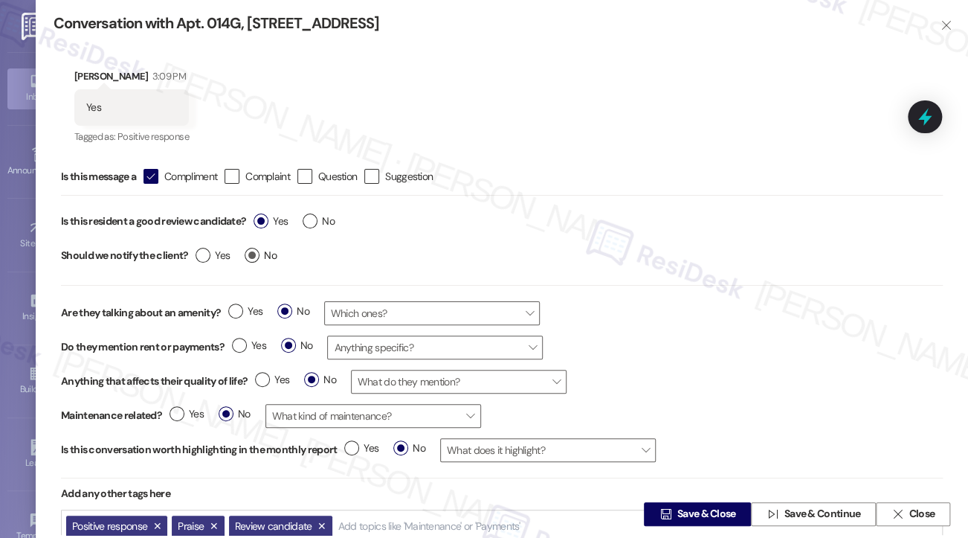
radio input "true"
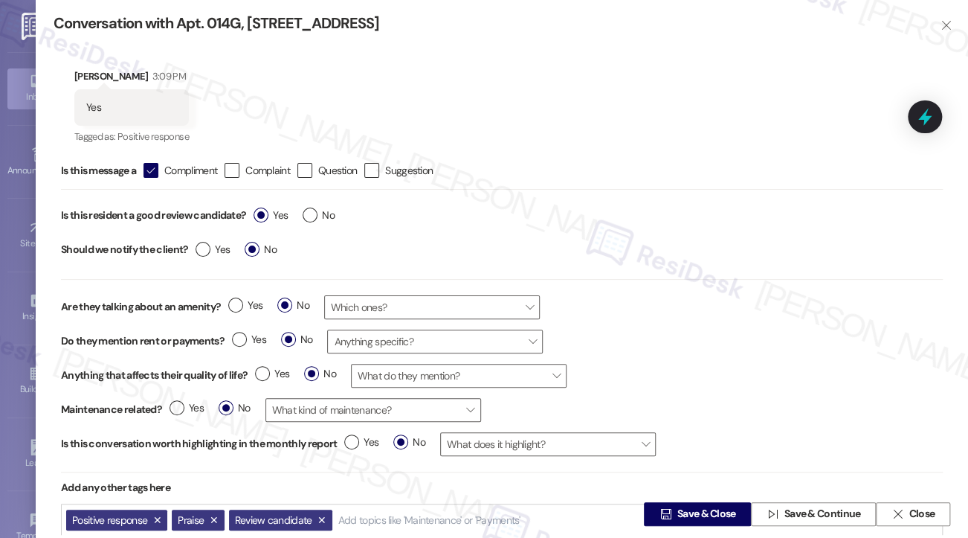
scroll to position [7, 0]
click at [670, 505] on span " Save & Close" at bounding box center [698, 514] width 82 height 22
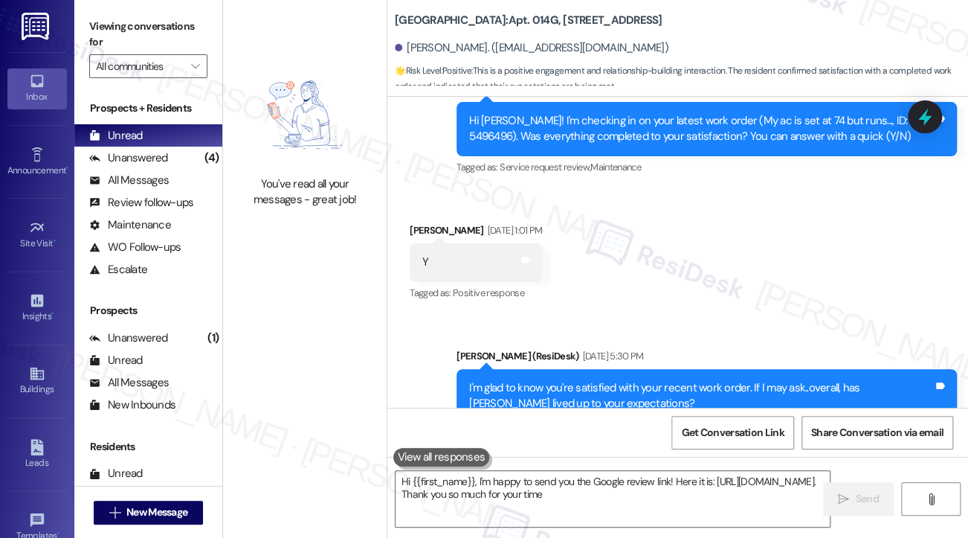
type textarea "Hi {{first_name}}, I'm happy to send you the Google review link! Here it is: ht…"
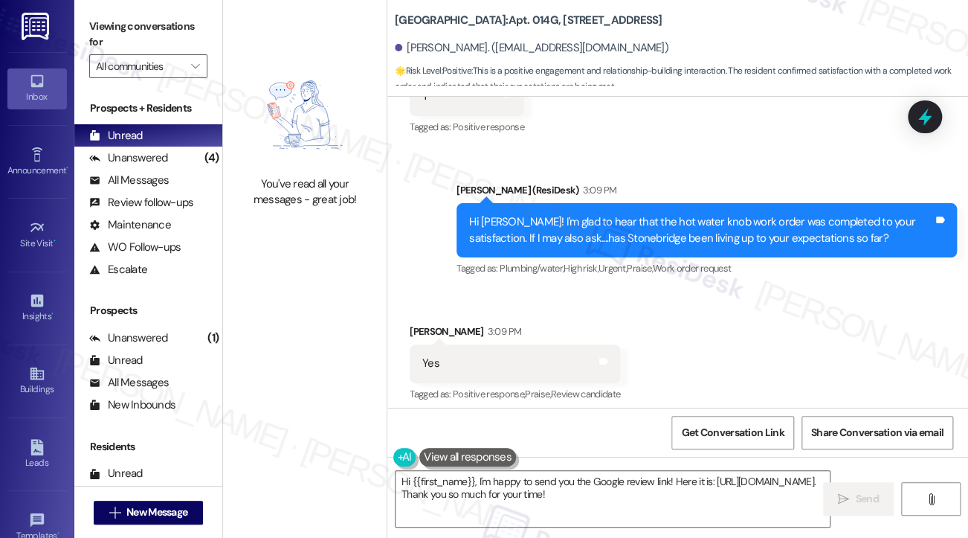
scroll to position [1782, 0]
